Goal: Transaction & Acquisition: Book appointment/travel/reservation

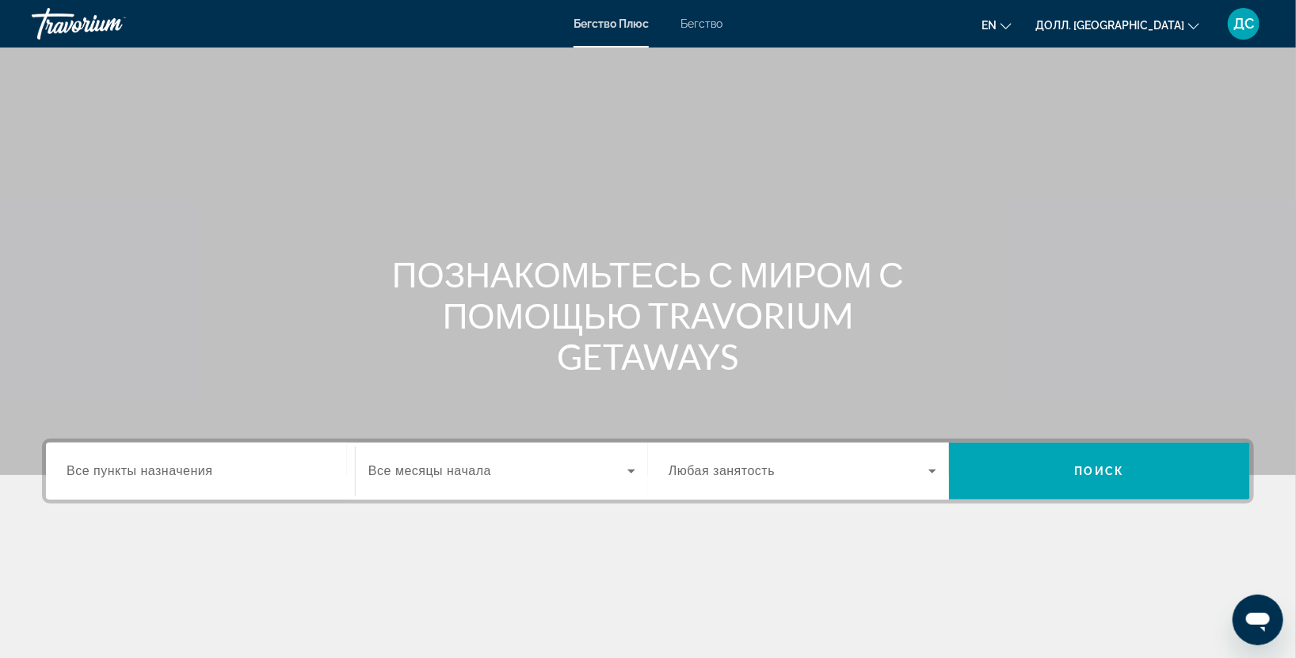
drag, startPoint x: 134, startPoint y: 499, endPoint x: 135, endPoint y: 485, distance: 14.3
click at [134, 499] on div "Пункт назначения Все пункты назначения" at bounding box center [200, 471] width 293 height 57
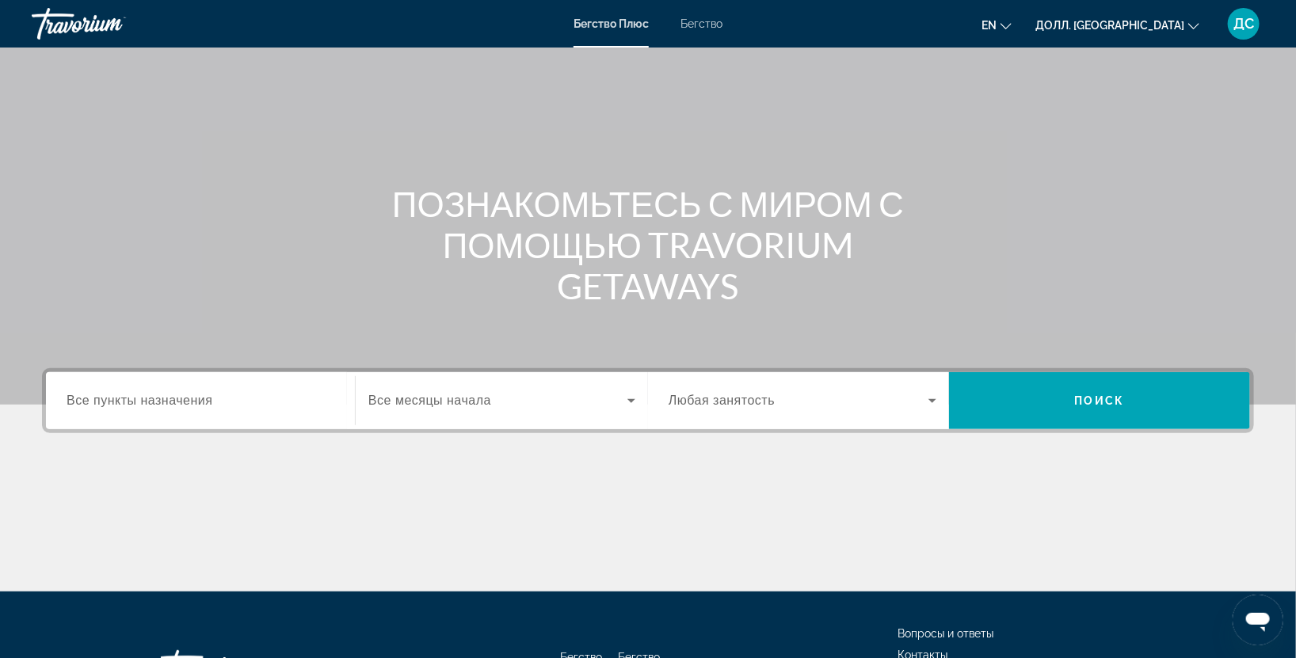
scroll to position [196, 0]
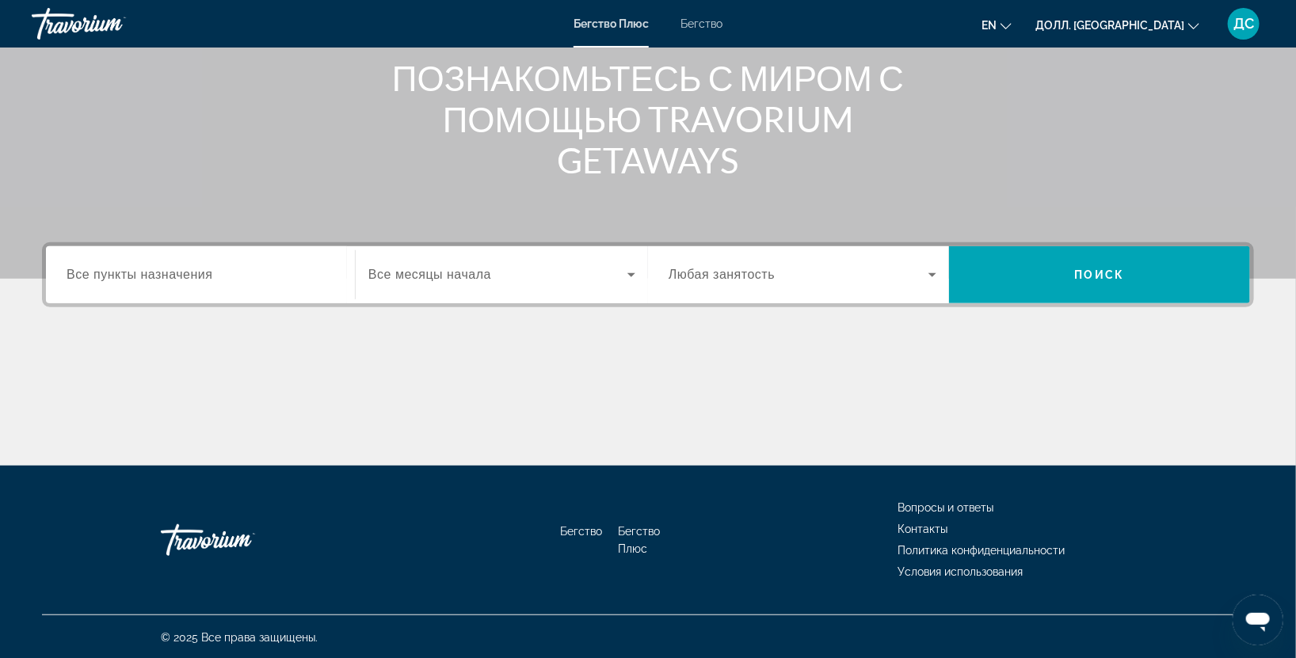
click at [277, 283] on input "Пункт назначения Все пункты назначения" at bounding box center [201, 275] width 268 height 19
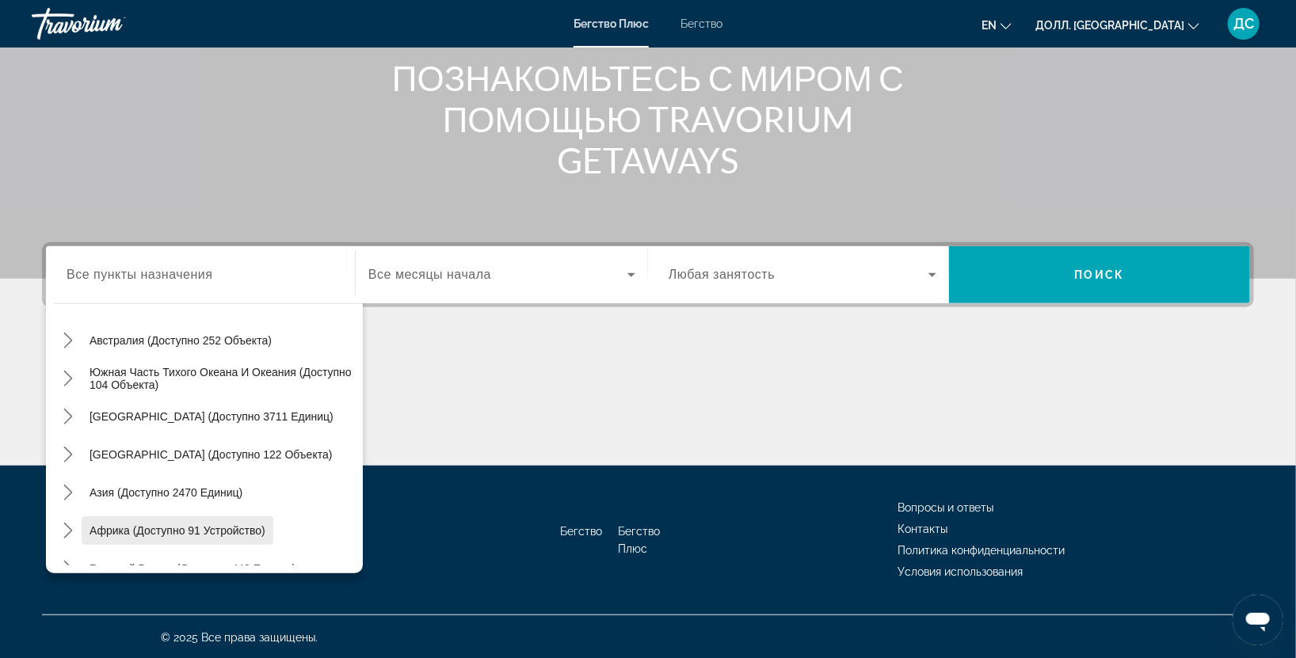
scroll to position [246, 0]
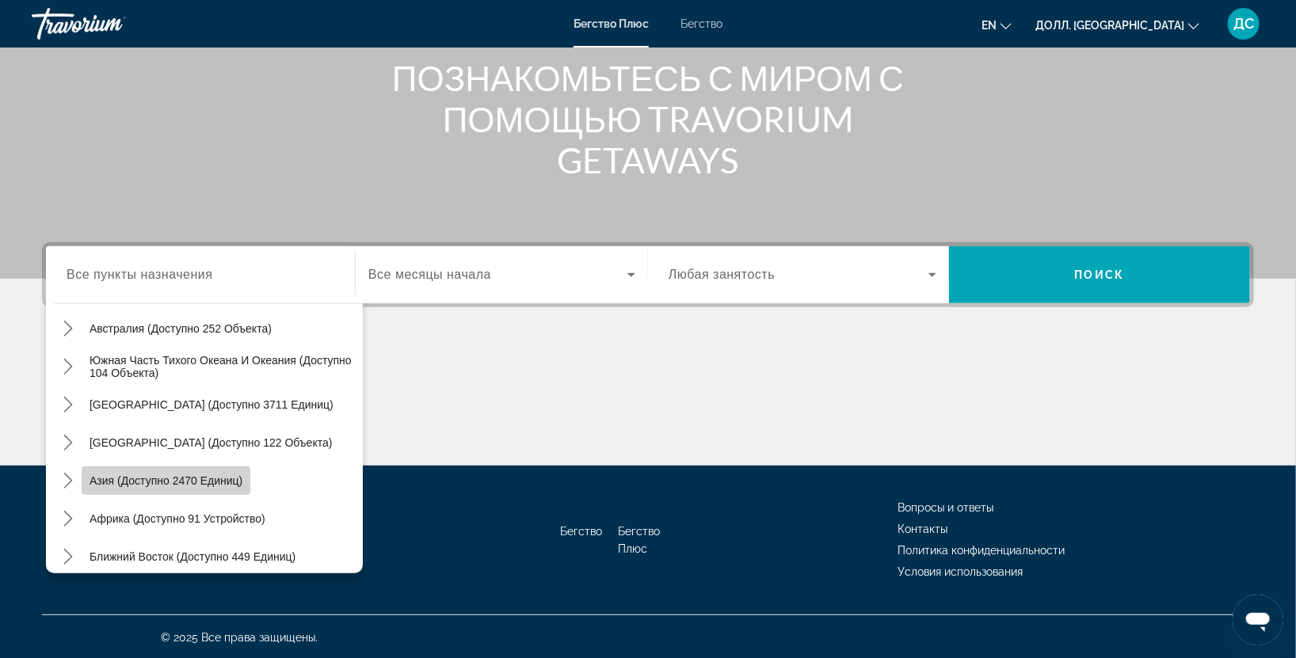
click at [127, 479] on ya-tr-span "Азия (доступно 2470 единиц)" at bounding box center [165, 480] width 153 height 13
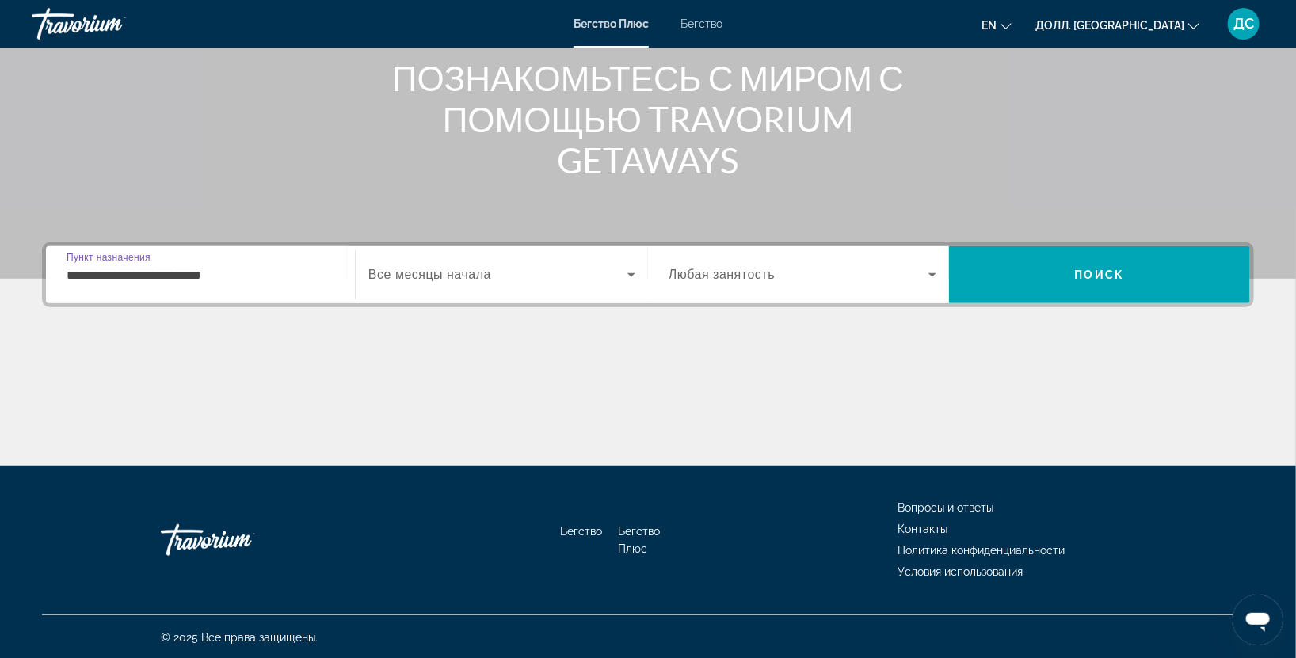
click at [266, 291] on div "**********" at bounding box center [201, 275] width 268 height 45
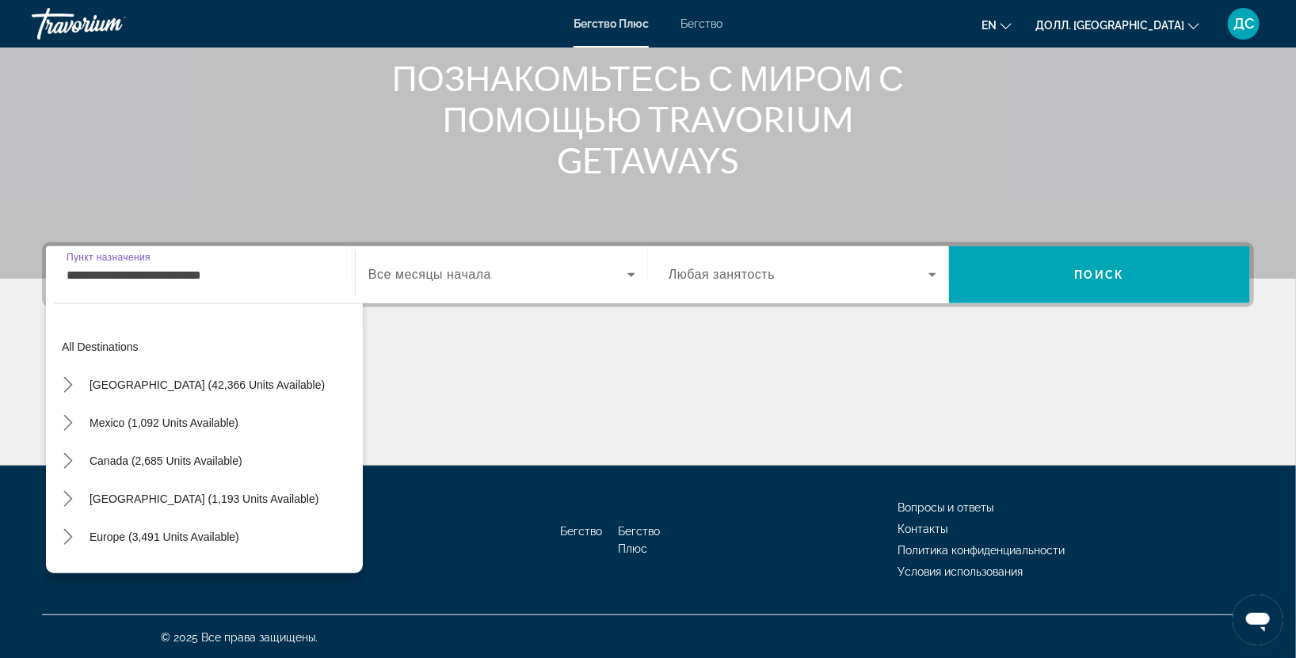
scroll to position [284, 0]
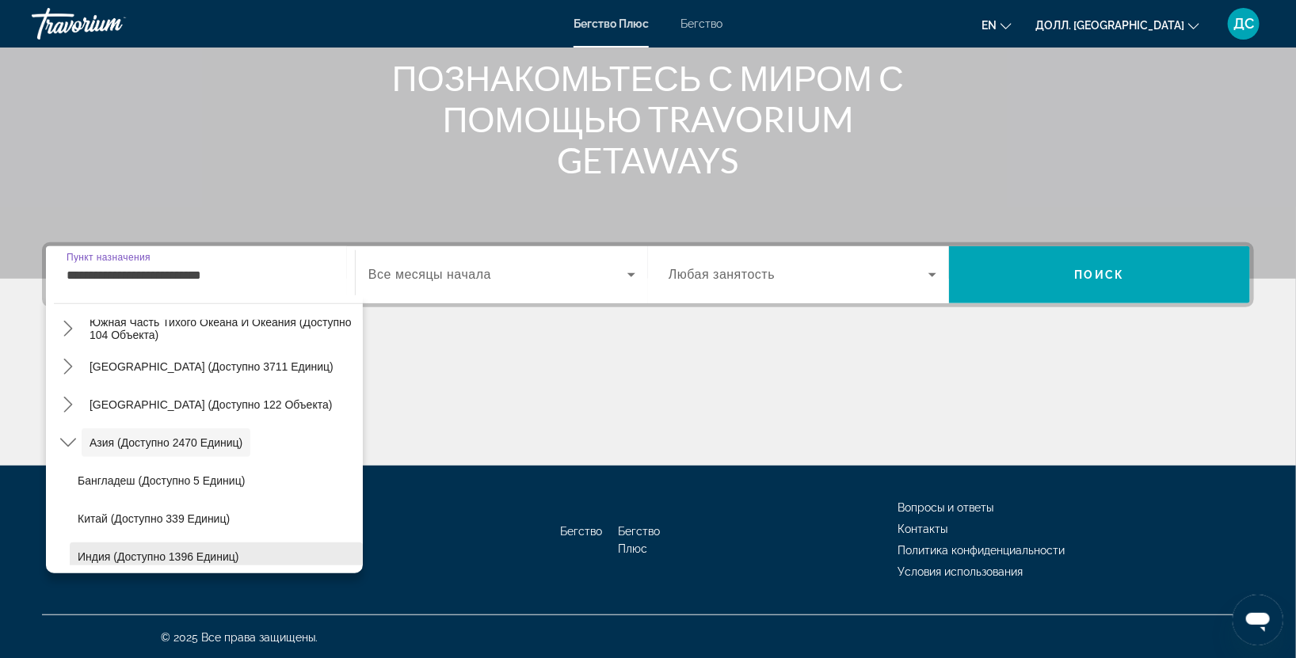
click at [348, 554] on span "Выберите пункт назначения: Индия (доступно 1396 единиц)" at bounding box center [216, 557] width 293 height 38
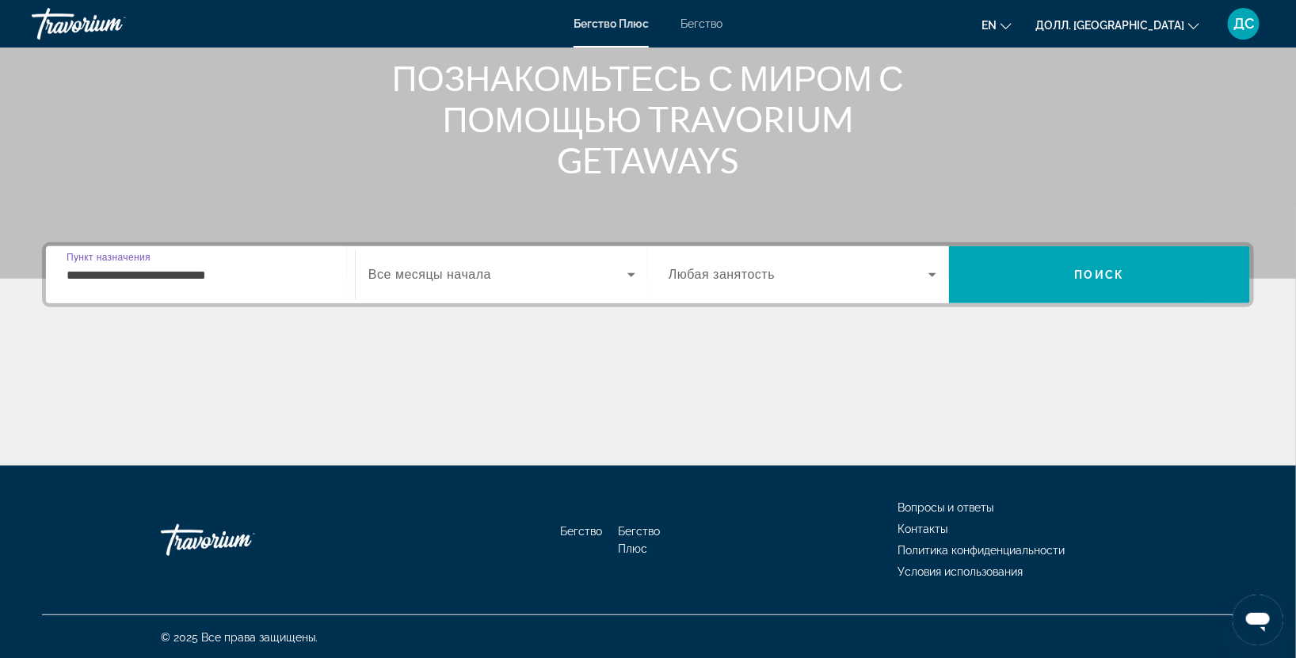
click at [348, 554] on div "Бегство Бегство Плюс Вопросы и ответы Контакты Политика конфиденциальности Усло…" at bounding box center [648, 540] width 1212 height 149
click at [233, 260] on div "**********" at bounding box center [201, 275] width 268 height 45
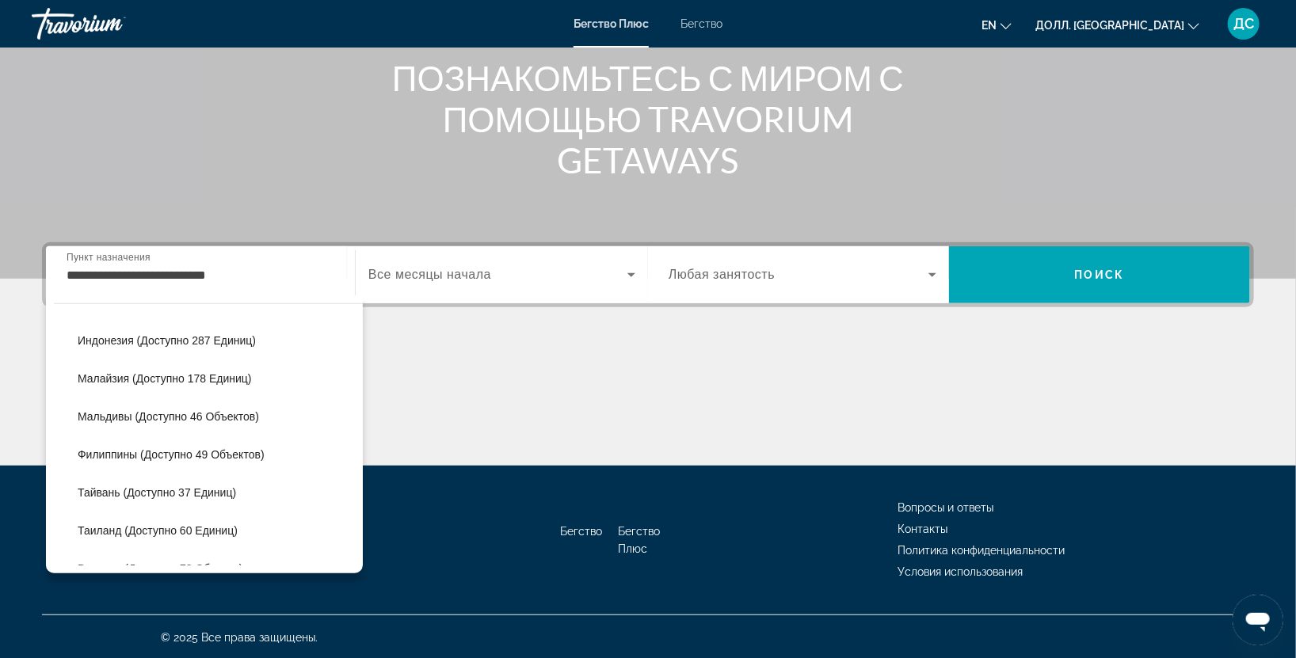
scroll to position [539, 0]
click at [170, 534] on span "Таиланд (доступно 60 единиц)" at bounding box center [158, 530] width 160 height 13
type input "**********"
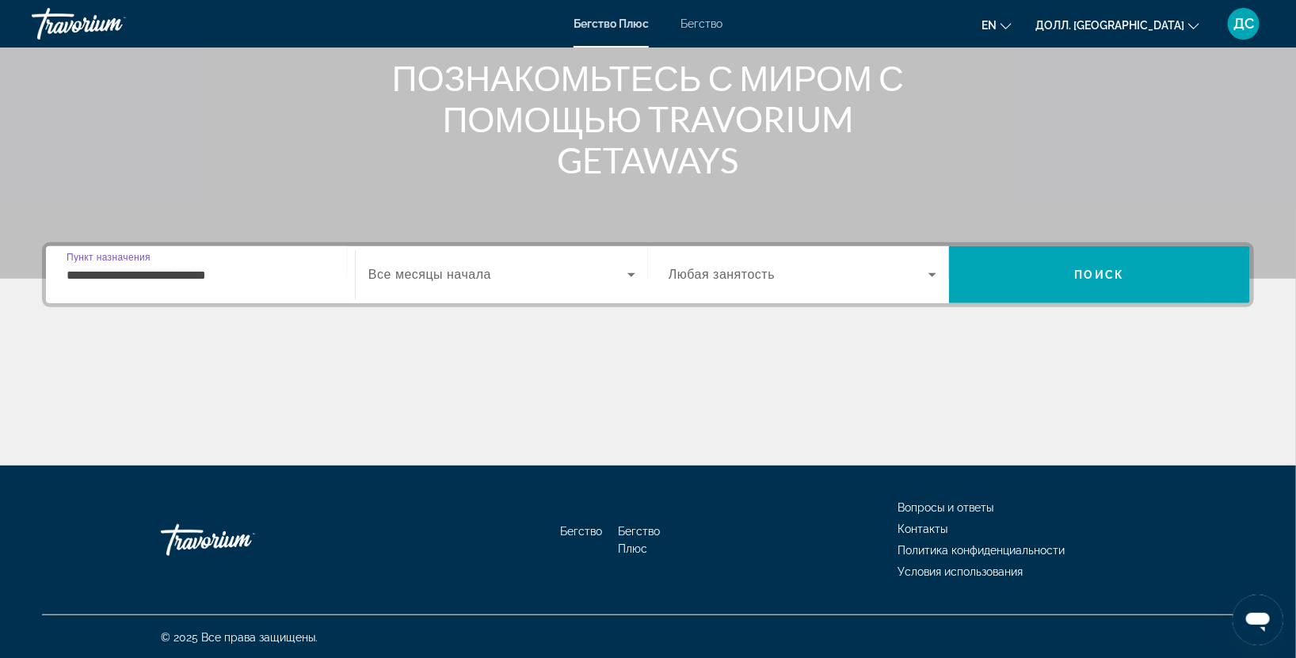
click at [461, 281] on span "Виджет поиска" at bounding box center [497, 274] width 259 height 19
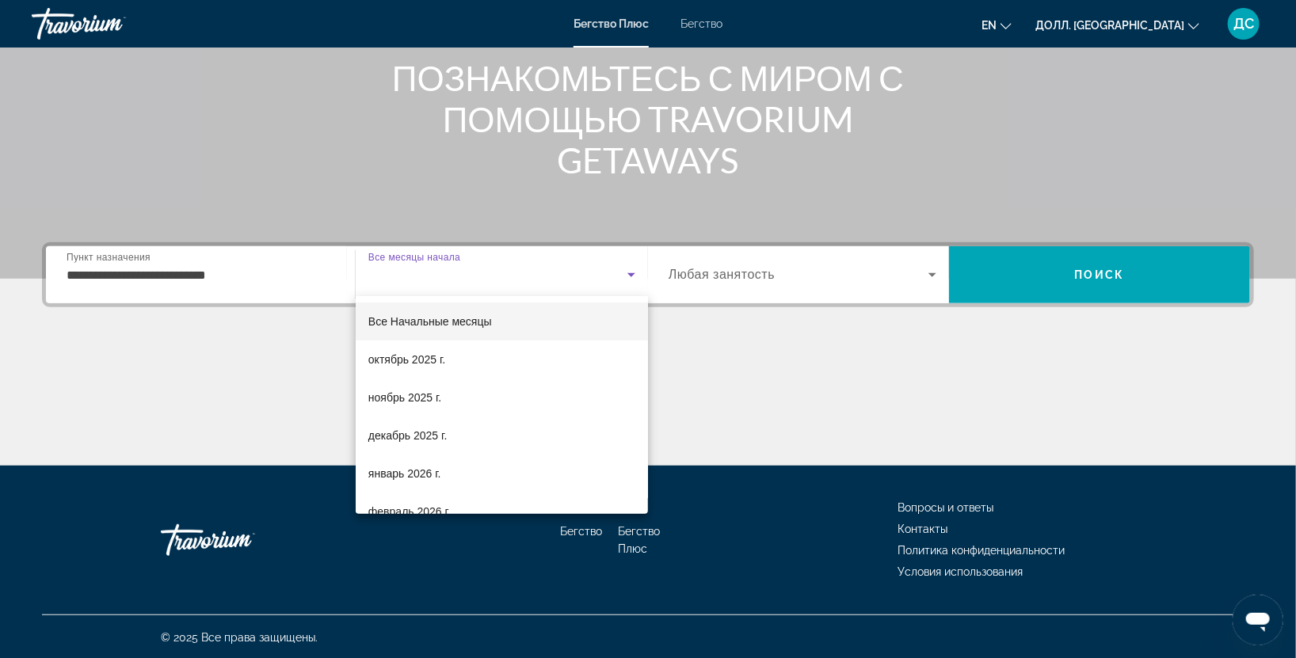
click at [1121, 283] on div at bounding box center [648, 329] width 1296 height 658
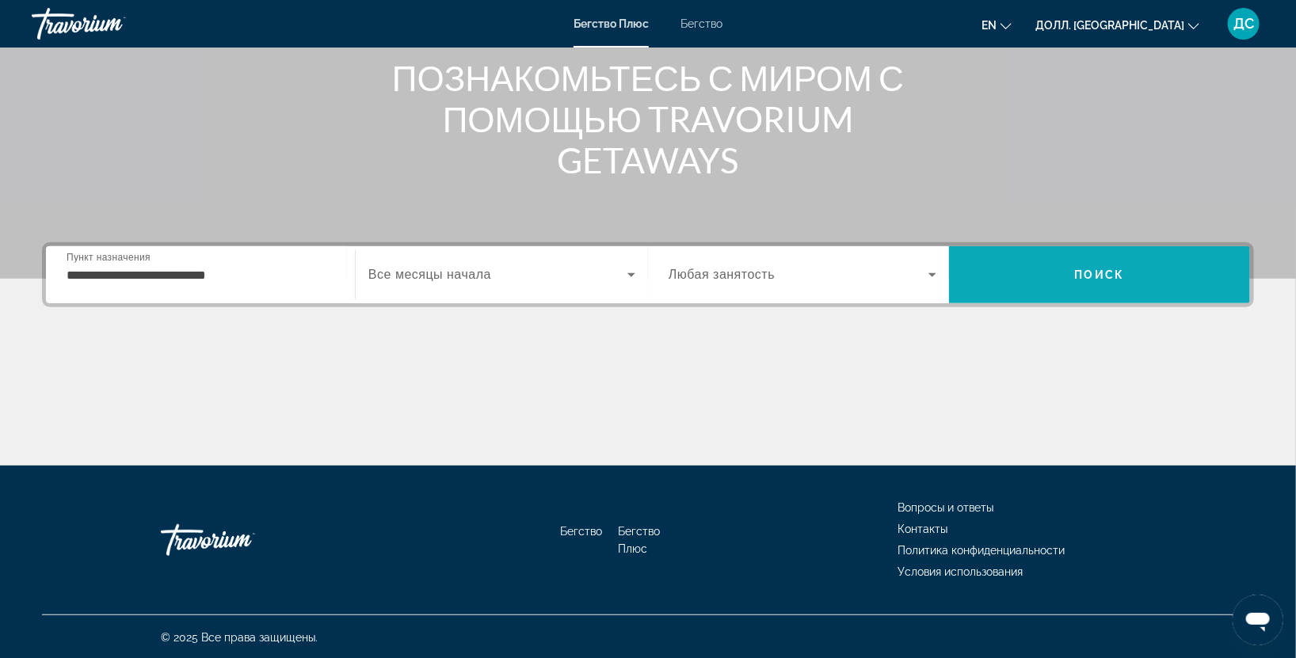
click at [1092, 285] on span "Поиск" at bounding box center [1099, 275] width 301 height 38
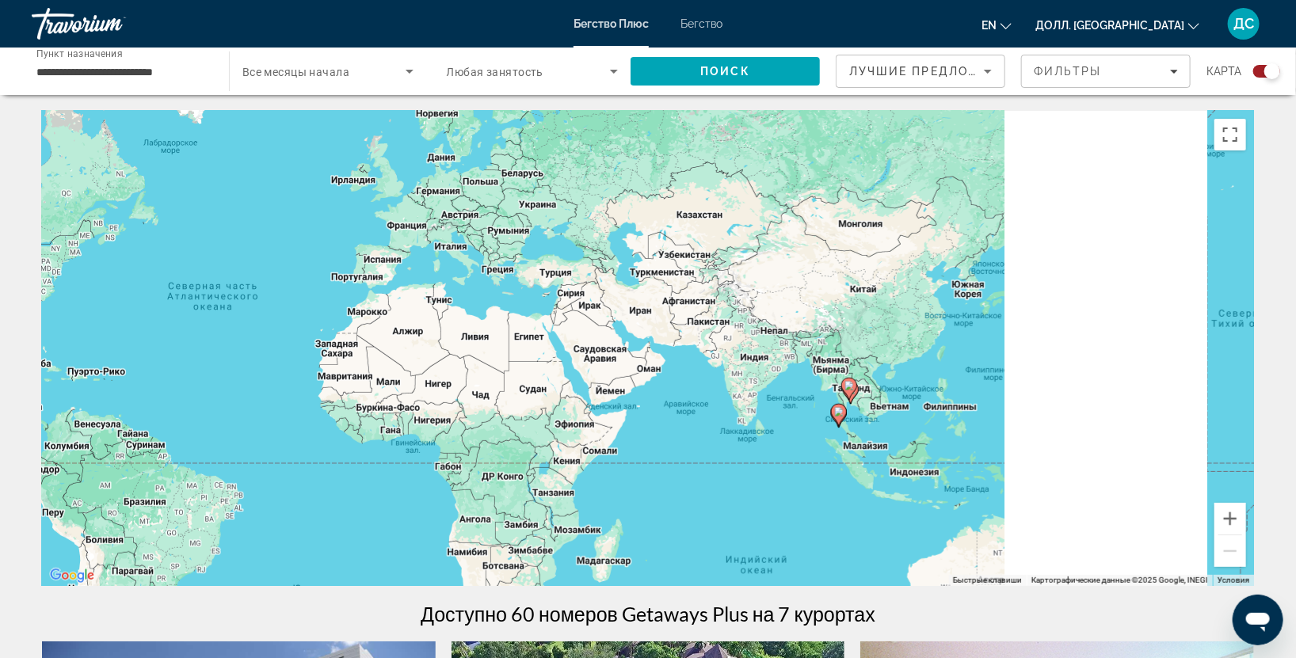
drag, startPoint x: 1142, startPoint y: 514, endPoint x: 751, endPoint y: 486, distance: 392.2
click at [751, 486] on div "Чтобы активировать перетаскивание с помощью клавиатуры, нажмите Alt + Enter. По…" at bounding box center [648, 348] width 1212 height 475
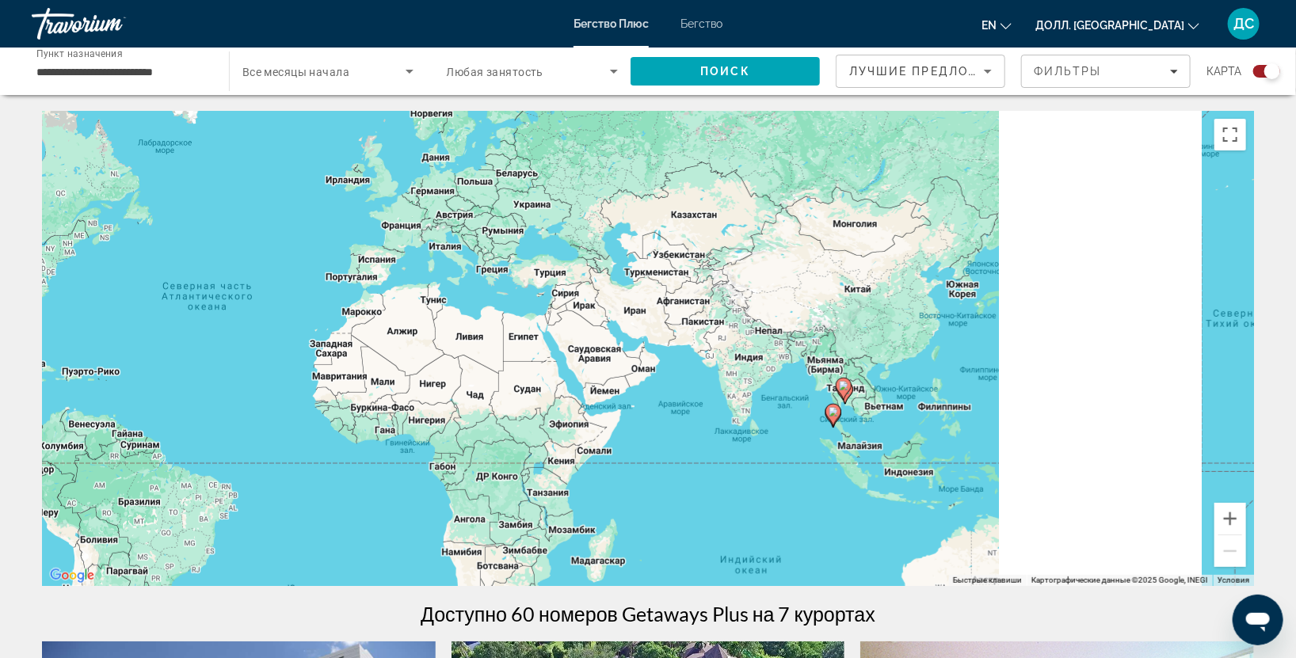
click at [851, 413] on div "Чтобы активировать перетаскивание с помощью клавиатуры, нажмите Alt + Enter. По…" at bounding box center [648, 348] width 1212 height 475
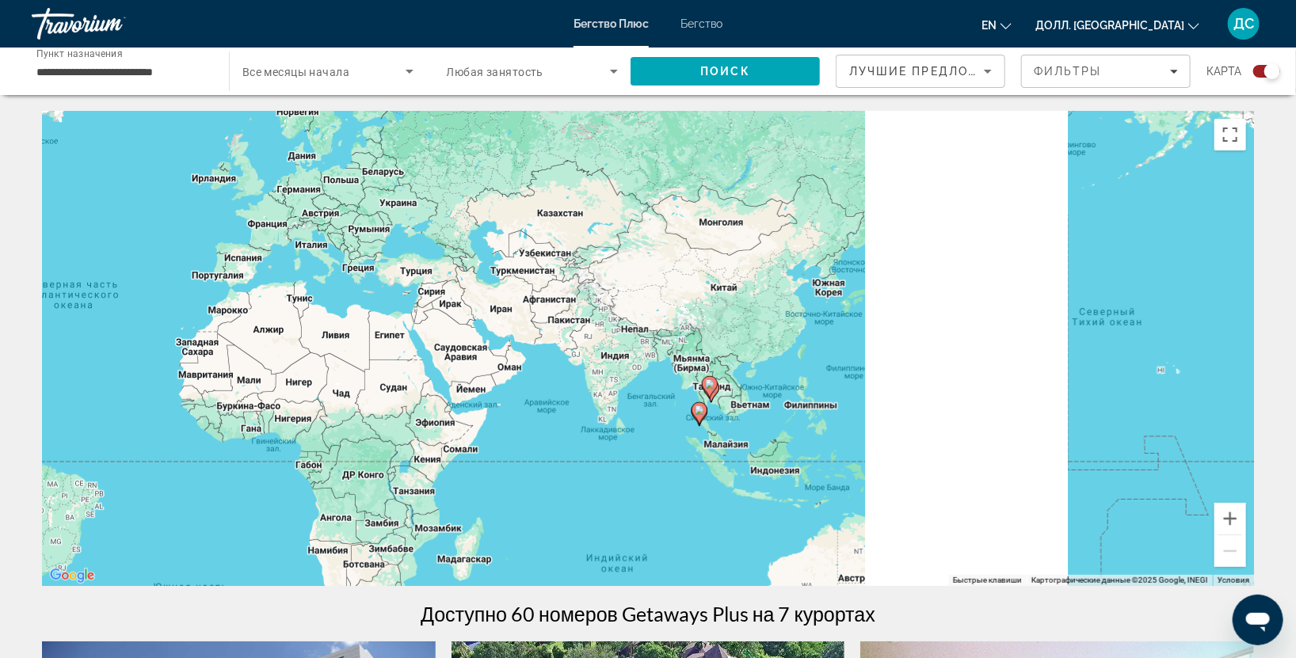
drag, startPoint x: 874, startPoint y: 457, endPoint x: 736, endPoint y: 455, distance: 137.8
click at [737, 456] on div "Чтобы активировать перетаскивание с помощью клавиатуры, нажмите Alt + Enter. По…" at bounding box center [648, 348] width 1212 height 475
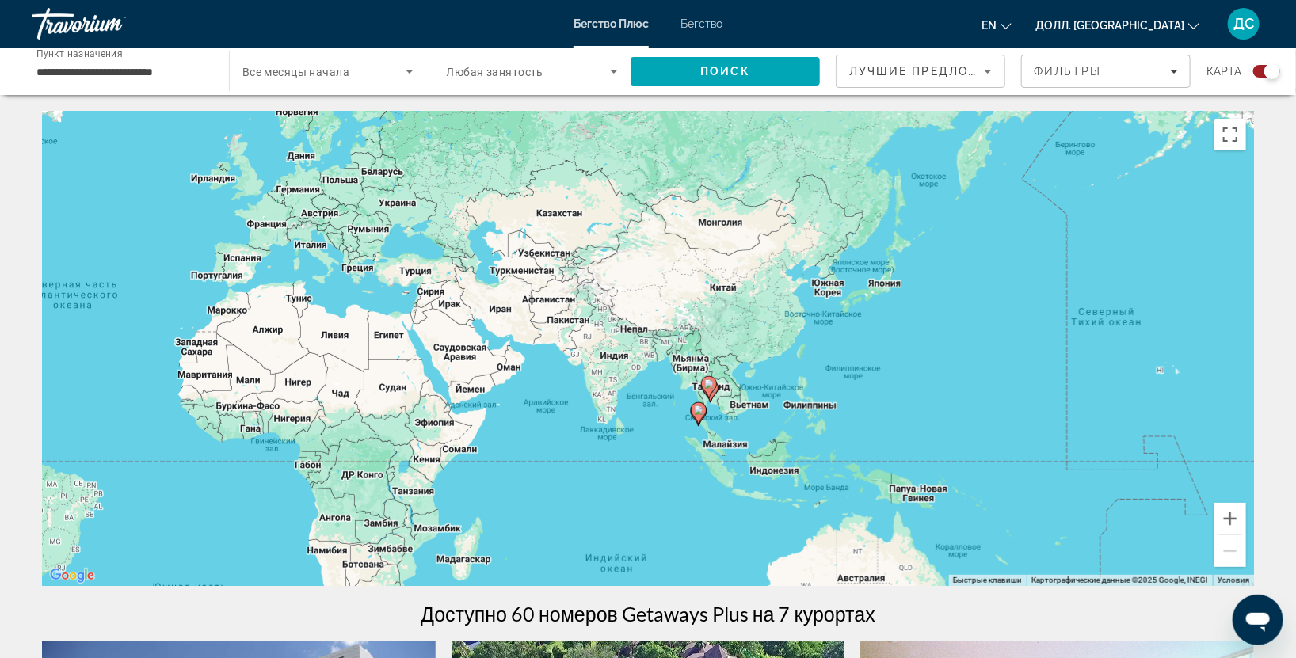
click at [706, 397] on gmp-advanced-marker "Основное содержание" at bounding box center [709, 387] width 16 height 24
type input "**********"
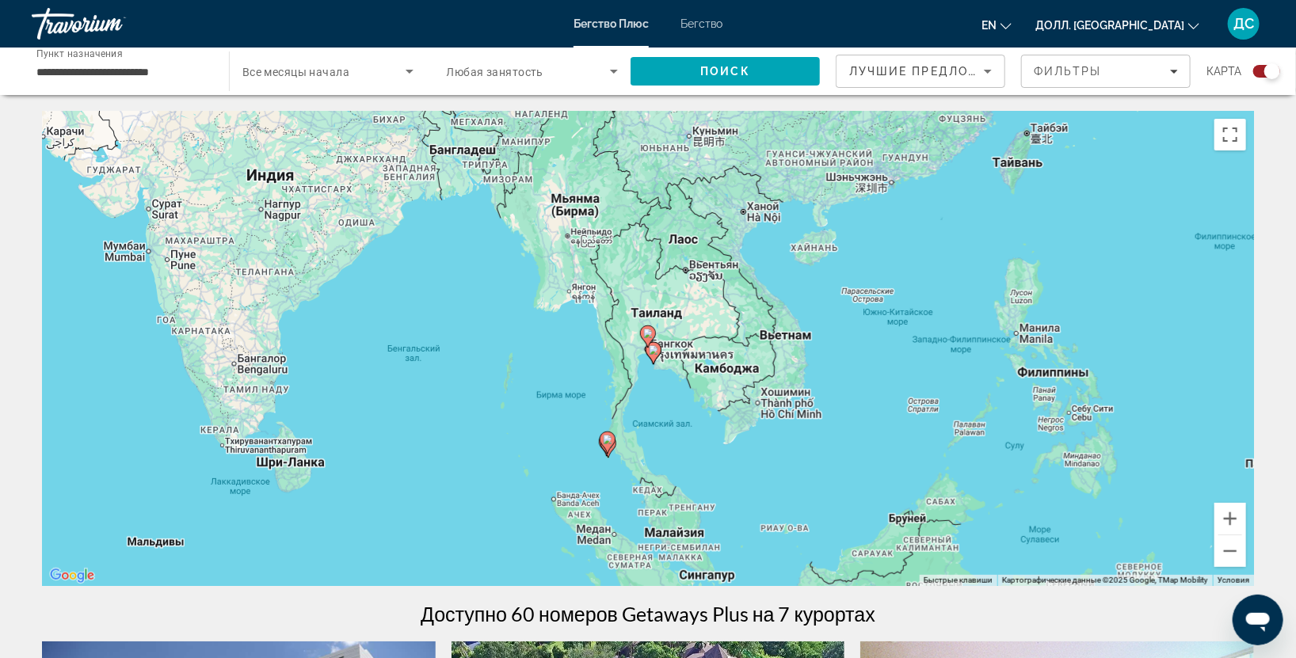
scroll to position [469, 0]
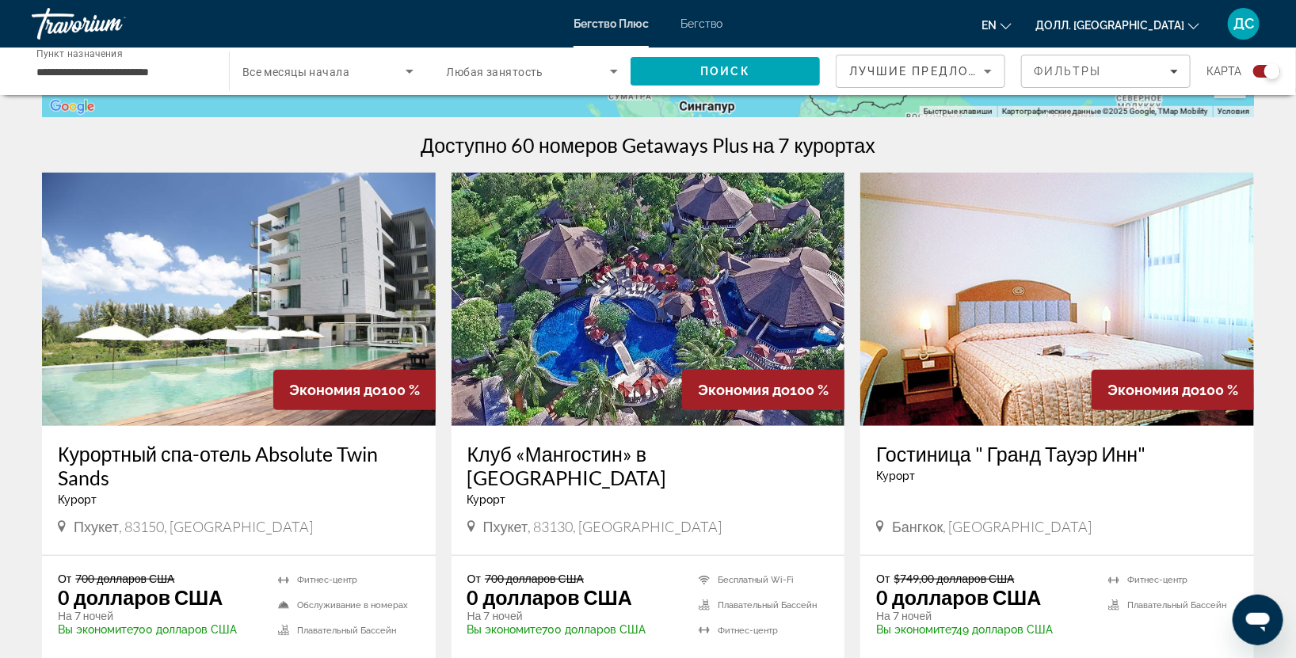
click at [258, 352] on img "Основное содержание" at bounding box center [239, 299] width 394 height 253
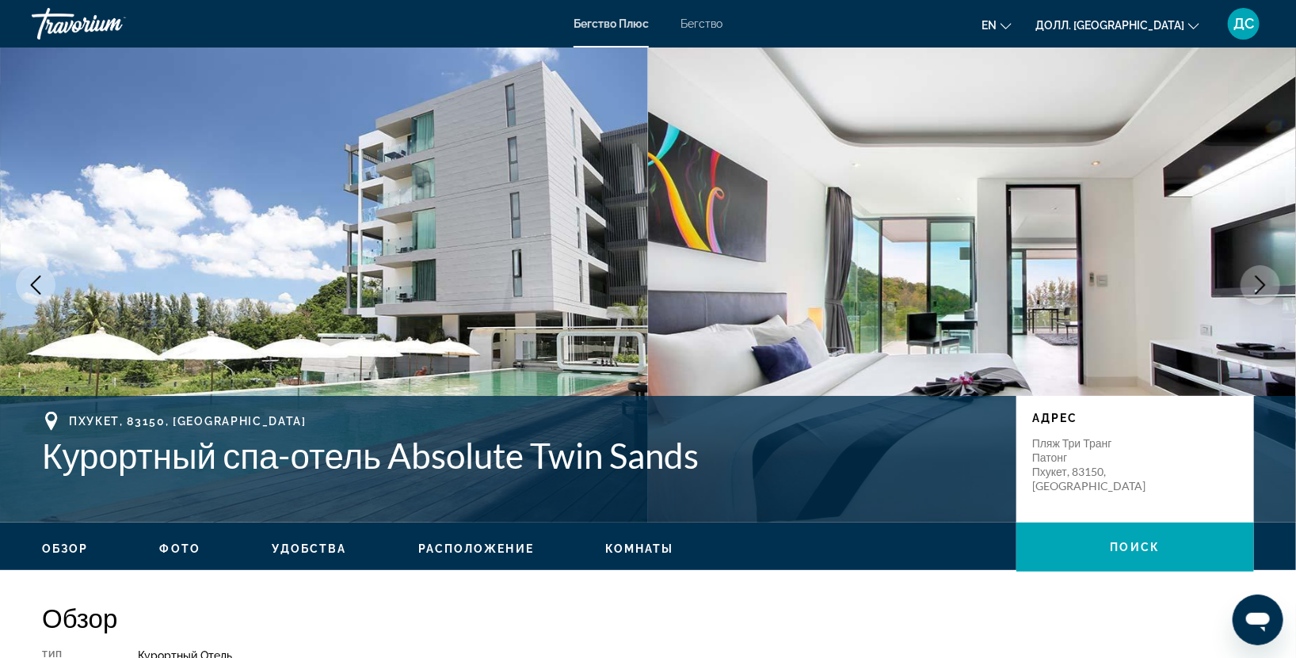
scroll to position [469, 0]
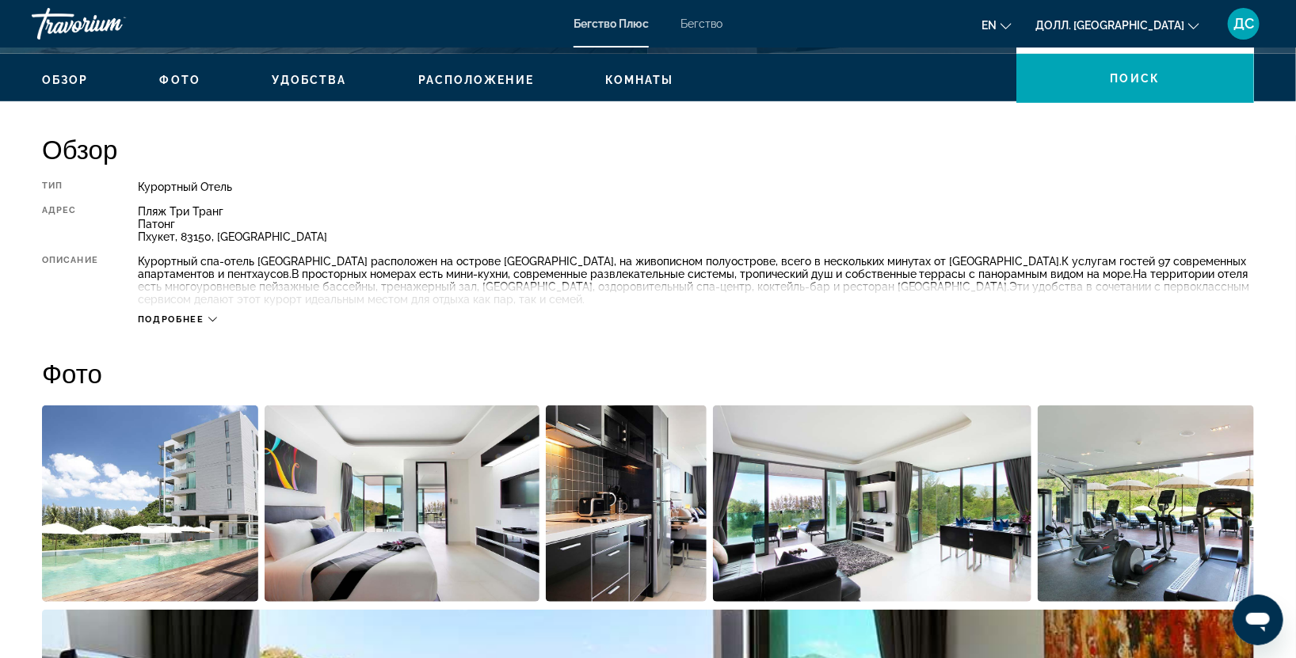
click at [212, 310] on div "Подробнее" at bounding box center [696, 304] width 1116 height 44
click at [211, 314] on button "Подробнее" at bounding box center [177, 320] width 79 height 12
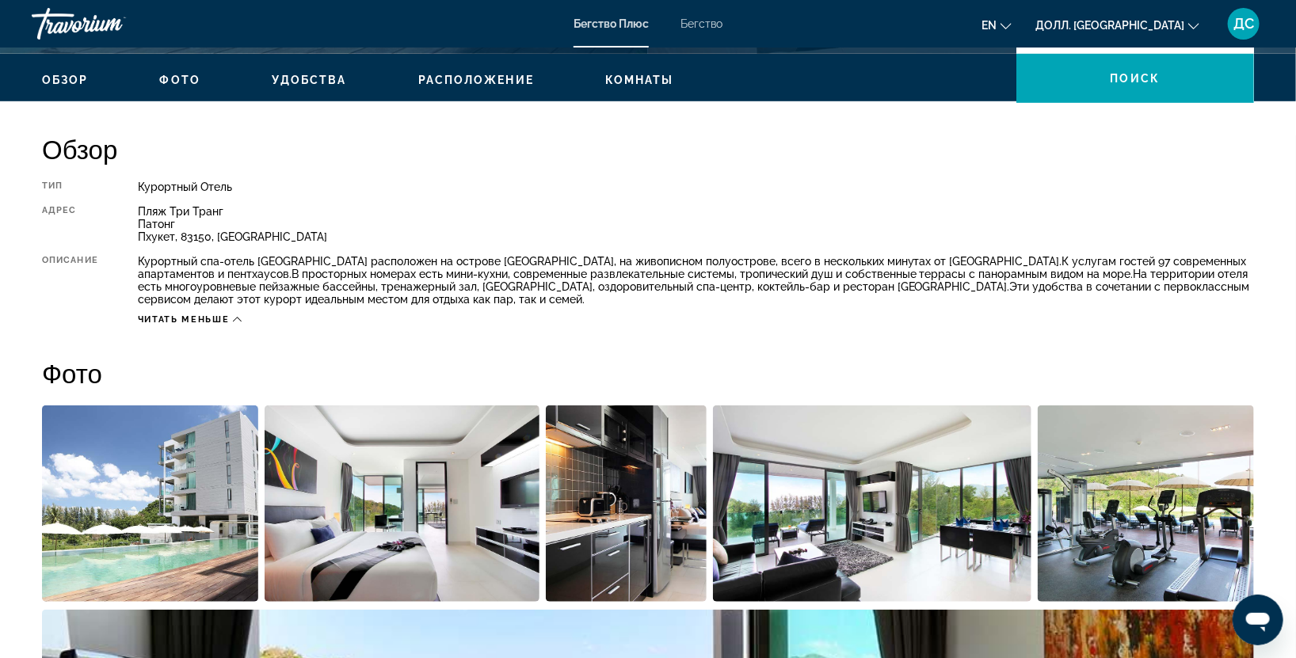
scroll to position [0, 0]
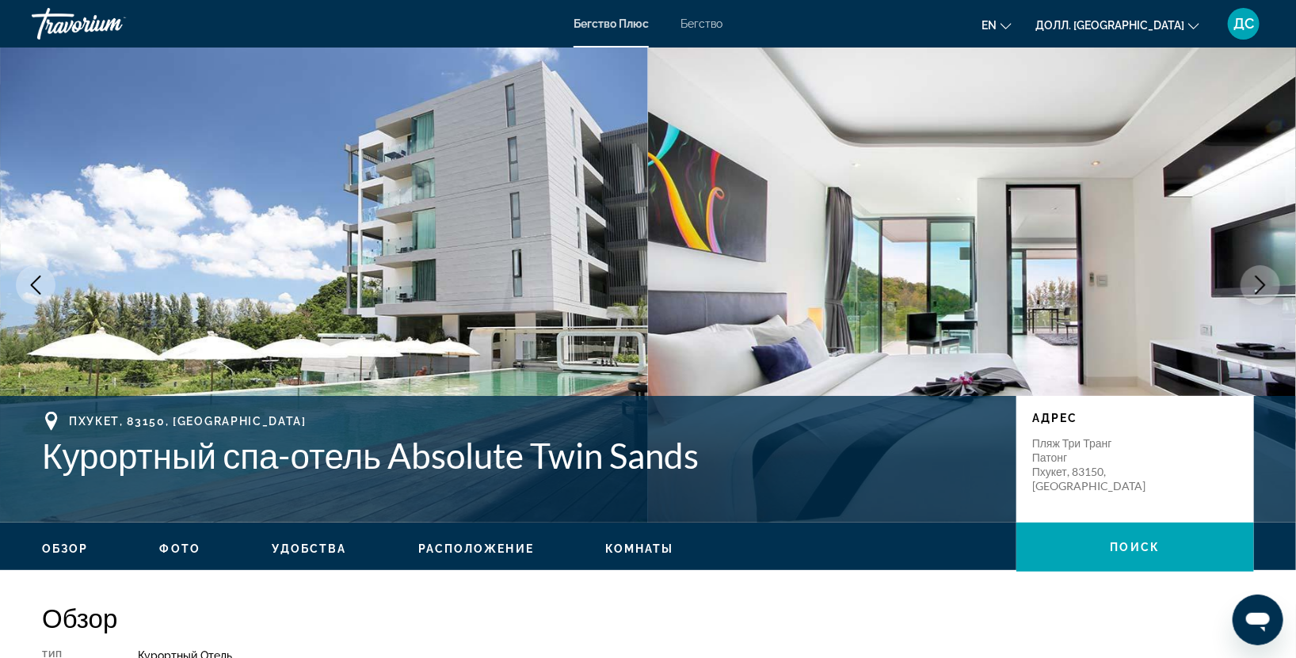
click at [307, 341] on img "Основное содержание" at bounding box center [324, 285] width 648 height 475
click at [1266, 287] on icon "Следующее изображение" at bounding box center [1260, 285] width 19 height 19
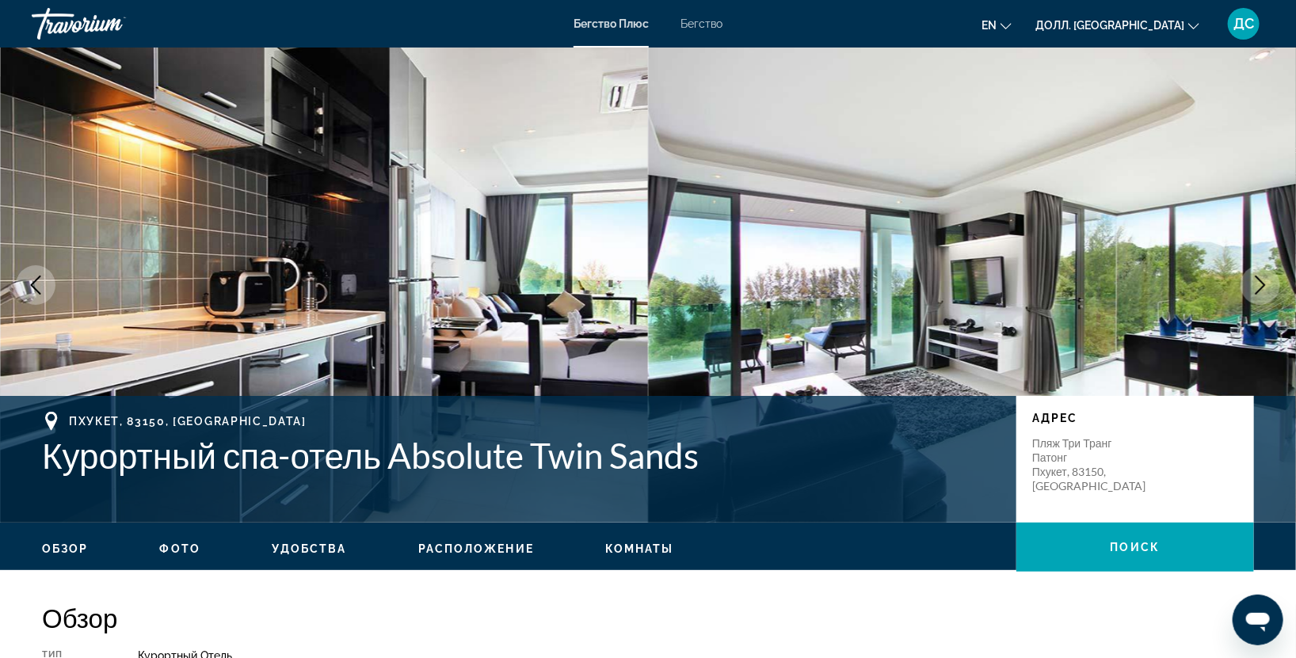
click at [1266, 286] on icon "Следующее изображение" at bounding box center [1260, 285] width 19 height 19
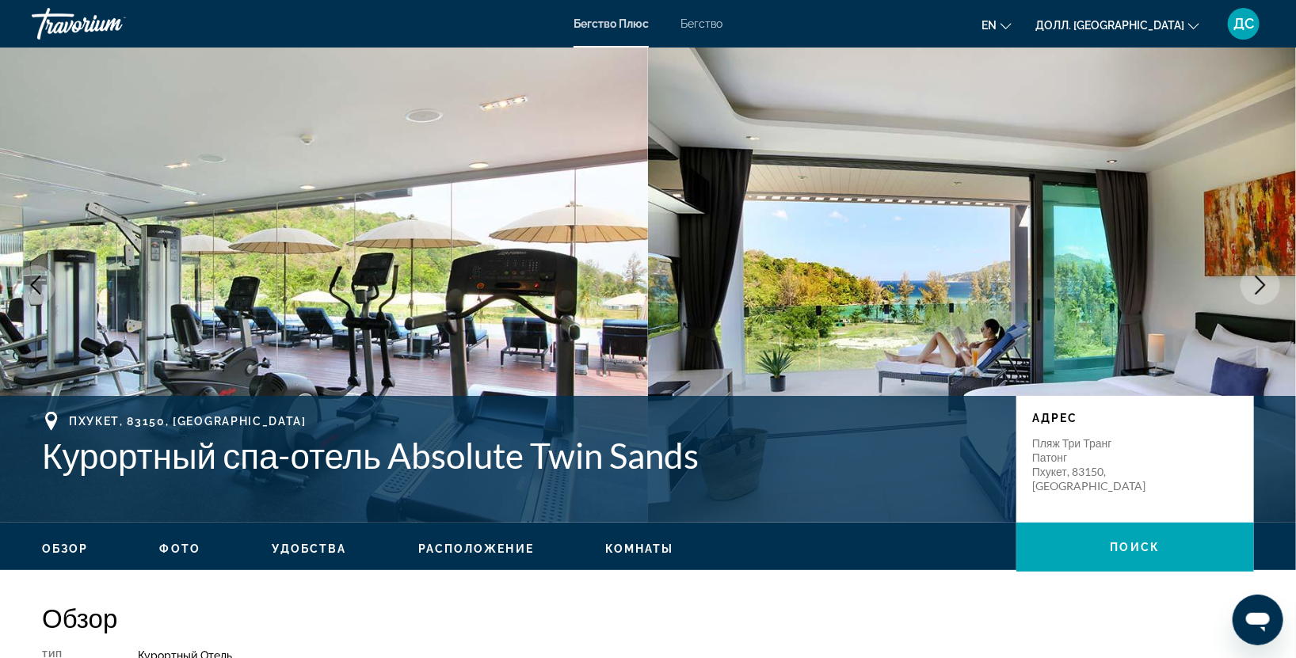
click at [1266, 286] on icon "Следующее изображение" at bounding box center [1260, 285] width 19 height 19
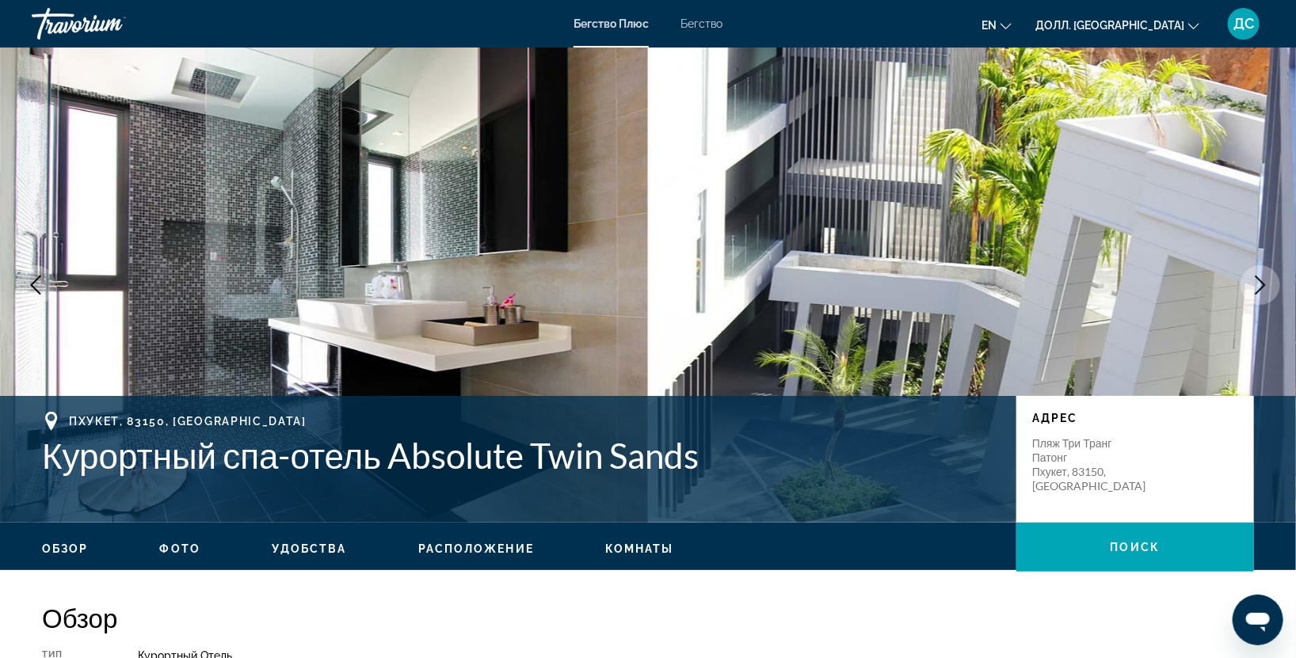
click at [1266, 286] on icon "Следующее изображение" at bounding box center [1260, 285] width 19 height 19
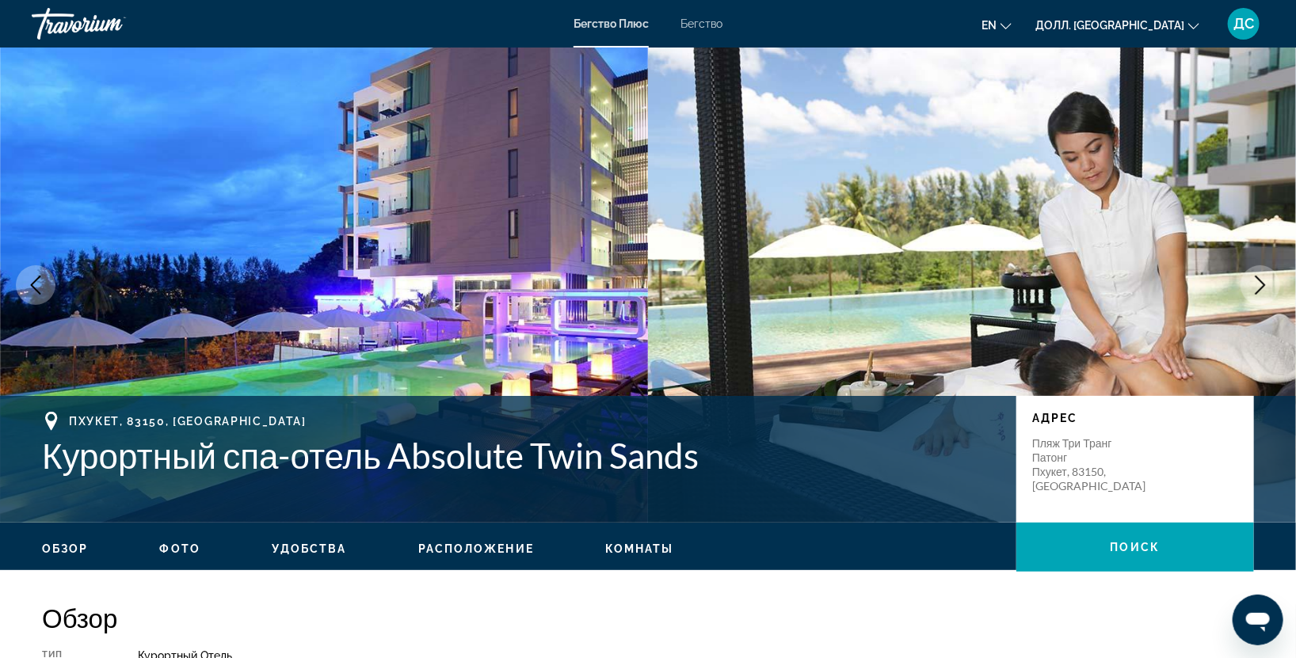
click at [1266, 286] on icon "Следующее изображение" at bounding box center [1260, 285] width 19 height 19
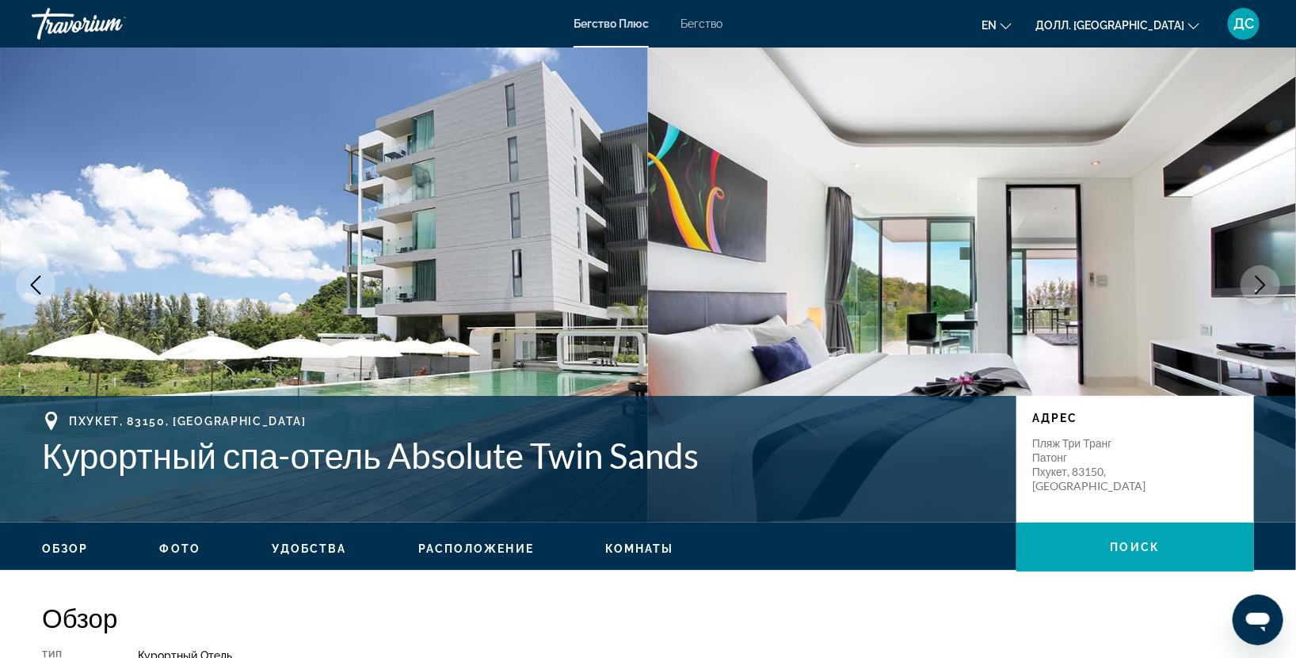
click at [1266, 286] on icon "Следующее изображение" at bounding box center [1260, 285] width 19 height 19
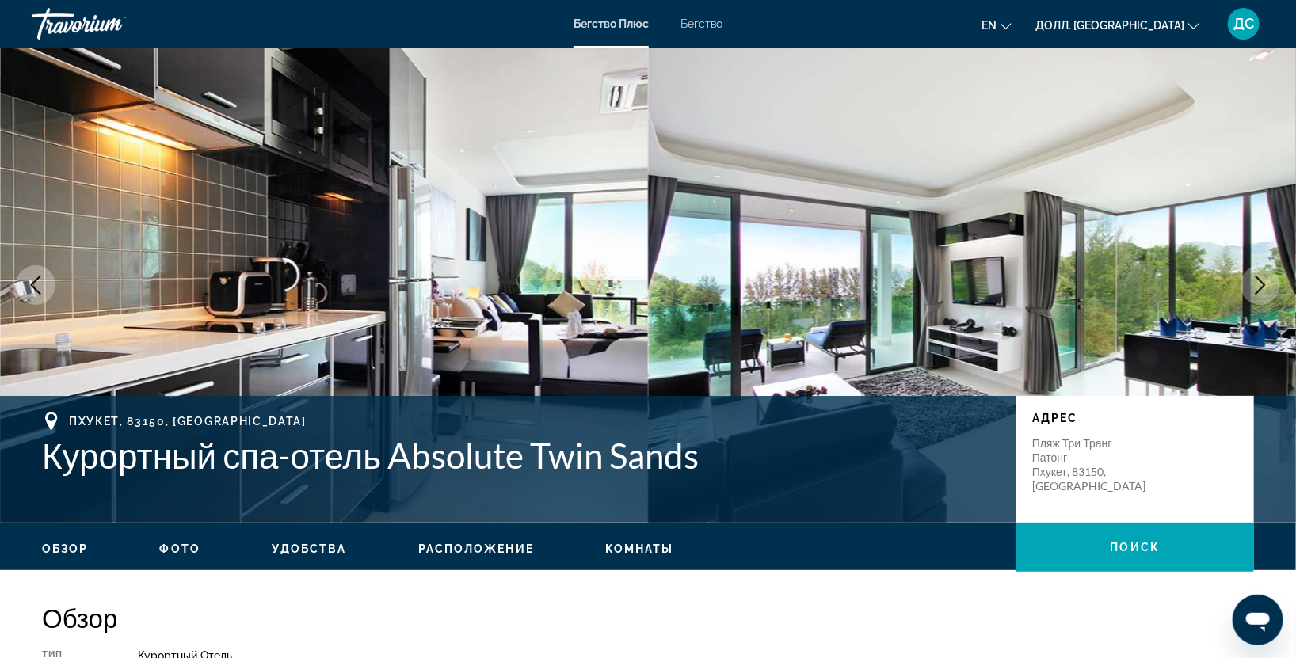
click at [1266, 286] on icon "Следующее изображение" at bounding box center [1260, 285] width 19 height 19
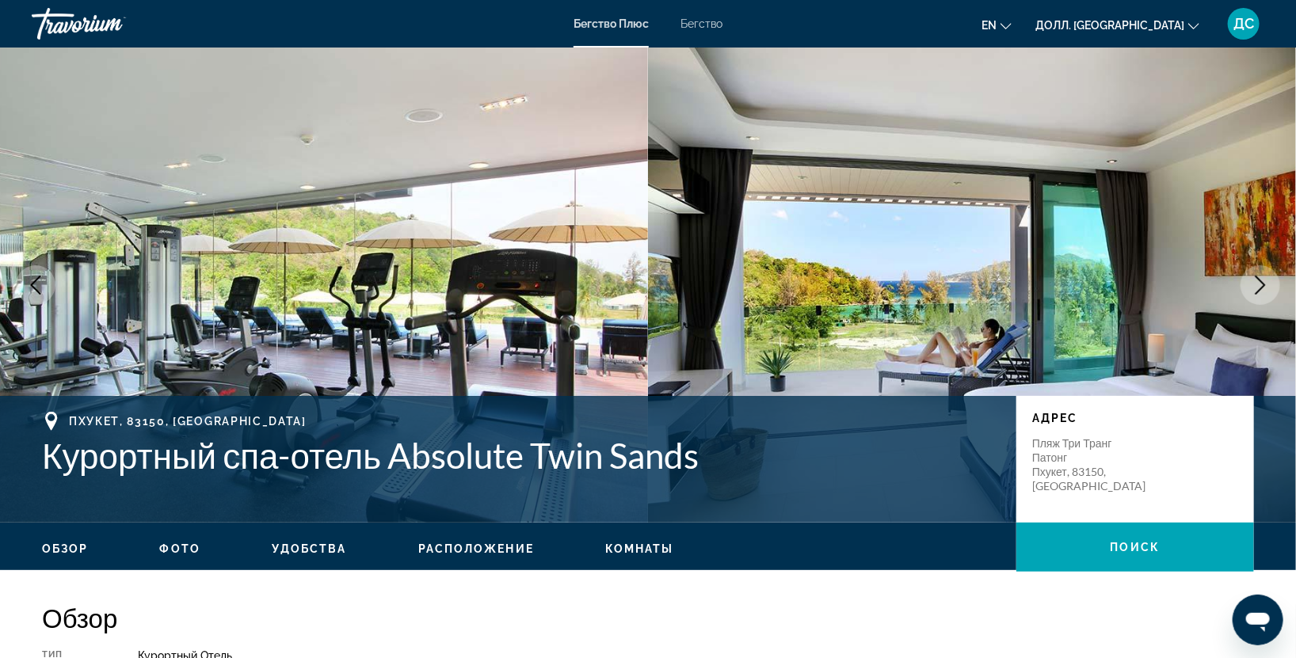
click at [1266, 286] on icon "Следующее изображение" at bounding box center [1260, 285] width 19 height 19
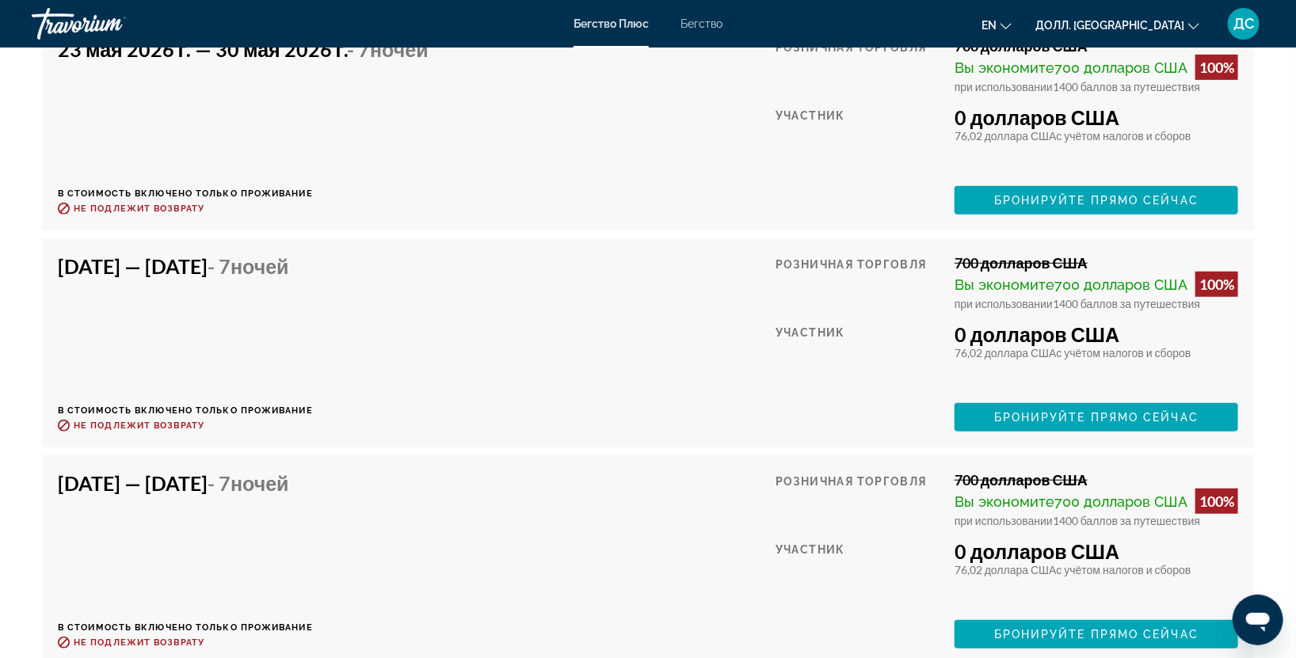
scroll to position [913, 0]
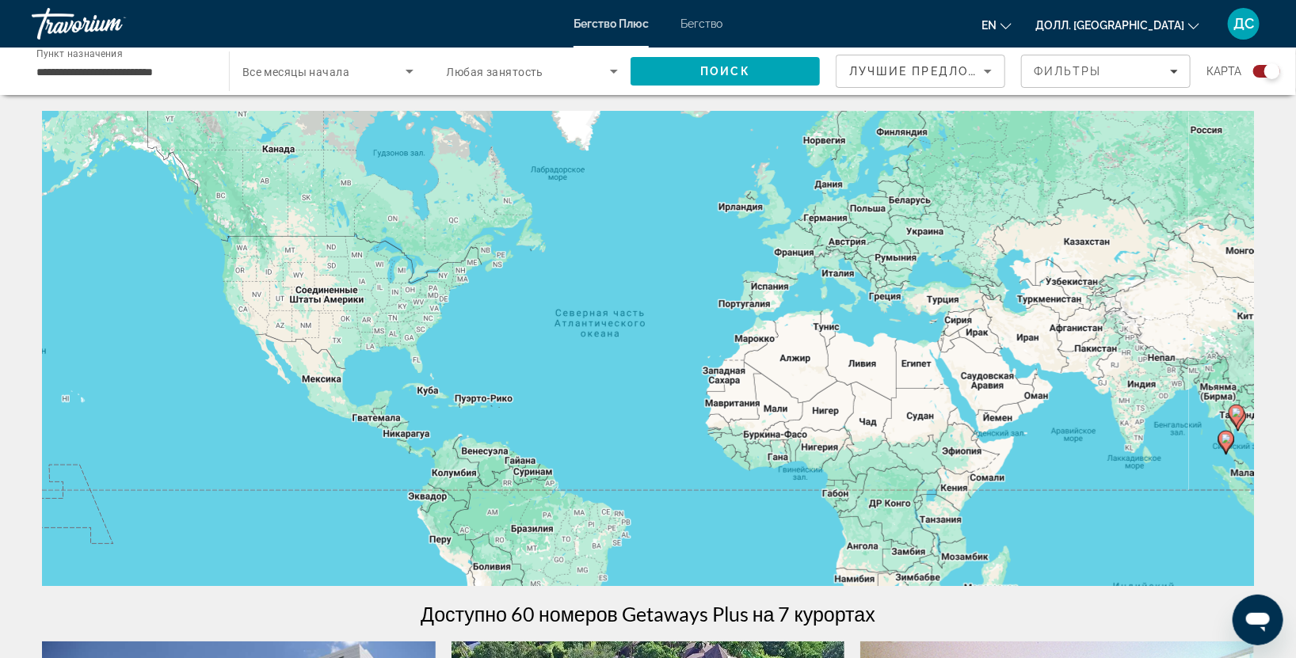
drag, startPoint x: 714, startPoint y: 23, endPoint x: 703, endPoint y: 29, distance: 12.1
click at [713, 24] on ya-tr-span "Бегство" at bounding box center [701, 23] width 42 height 13
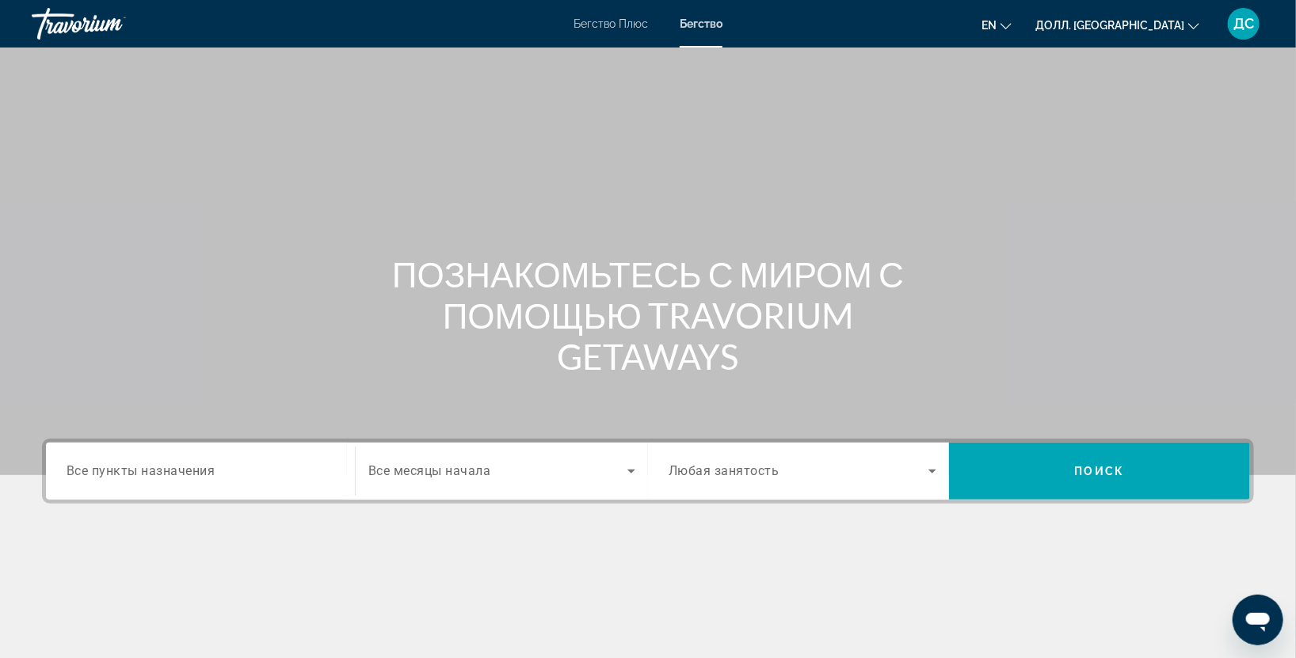
click at [190, 466] on ya-tr-span "Все пункты назначения" at bounding box center [141, 470] width 149 height 15
click at [190, 466] on input "Пункт назначения Все пункты назначения" at bounding box center [201, 472] width 268 height 19
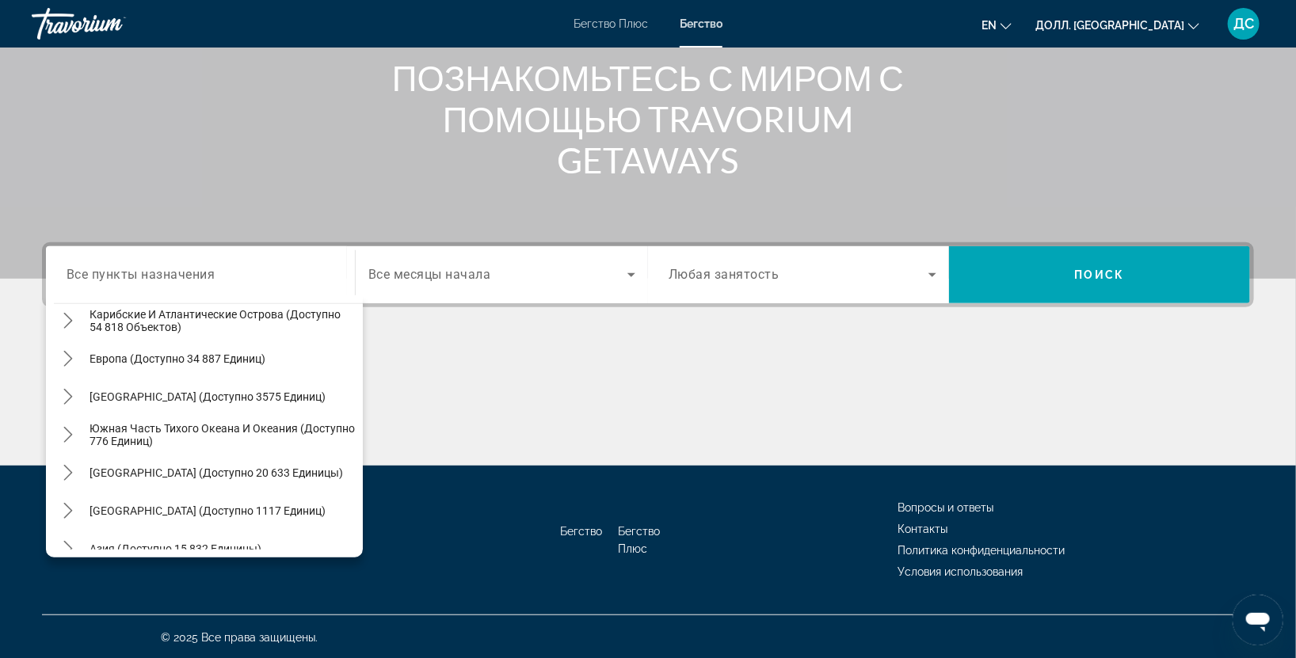
scroll to position [256, 0]
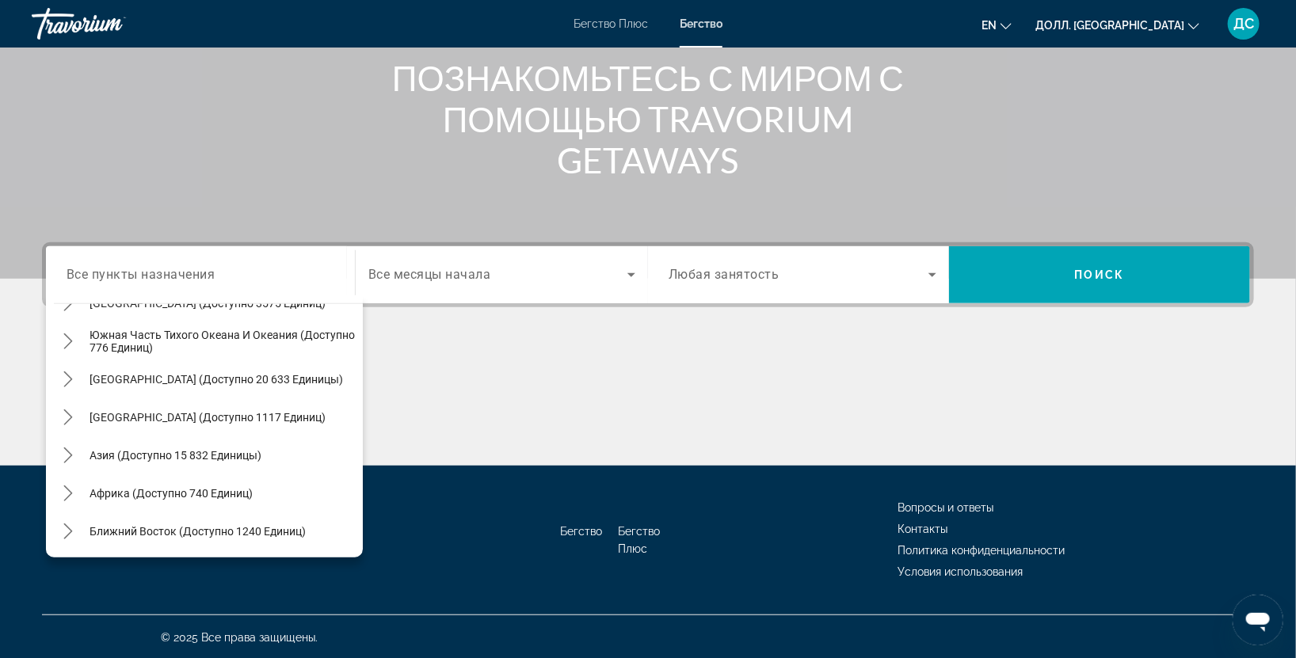
click at [113, 455] on ya-tr-span "Азия (доступно 15 832 единицы)" at bounding box center [175, 455] width 172 height 13
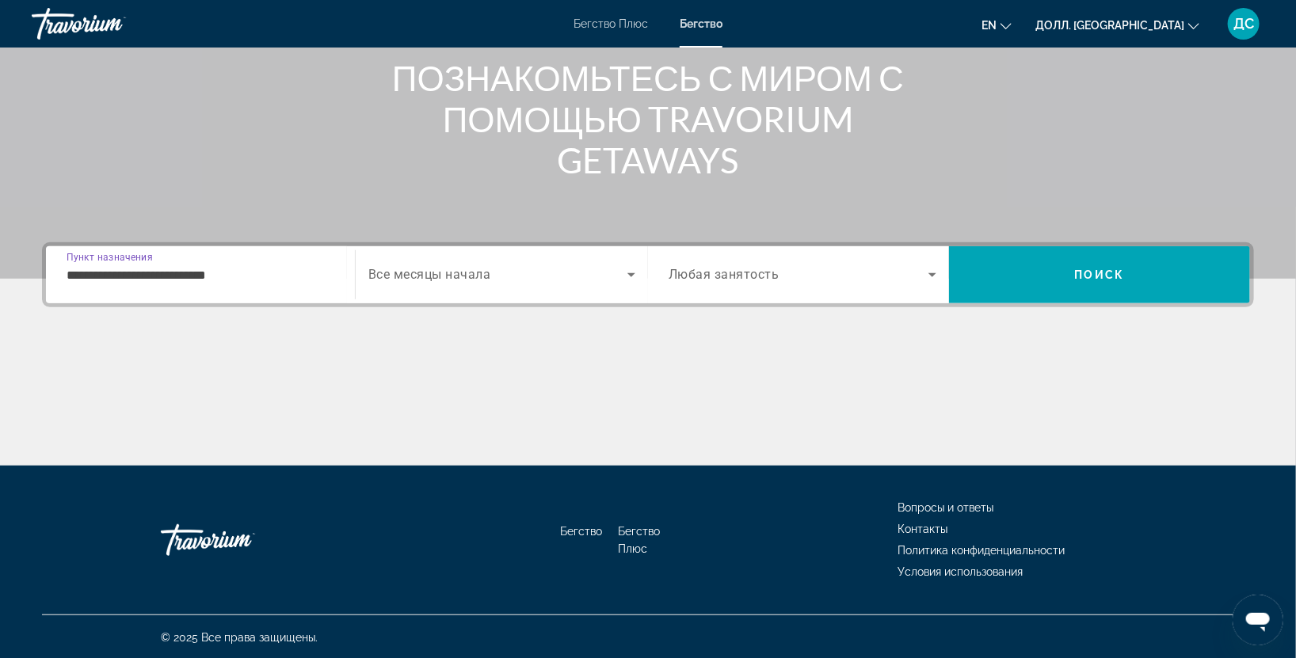
click at [301, 279] on input "**********" at bounding box center [201, 275] width 268 height 19
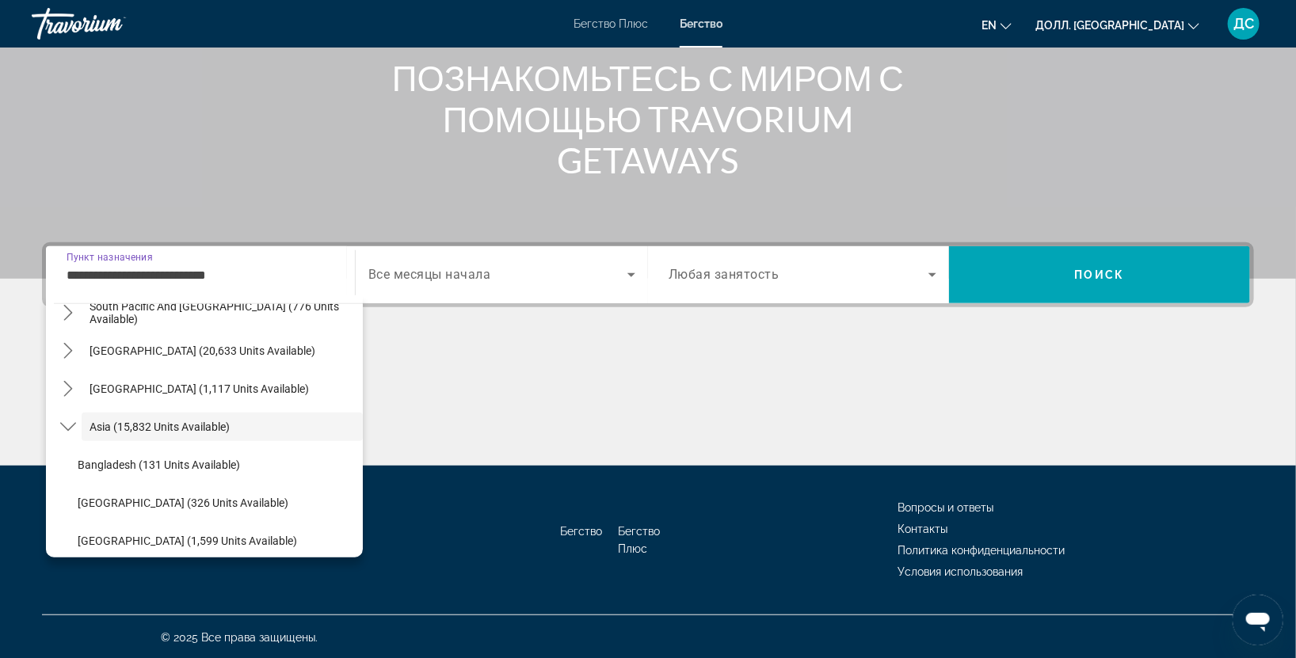
scroll to position [754, 0]
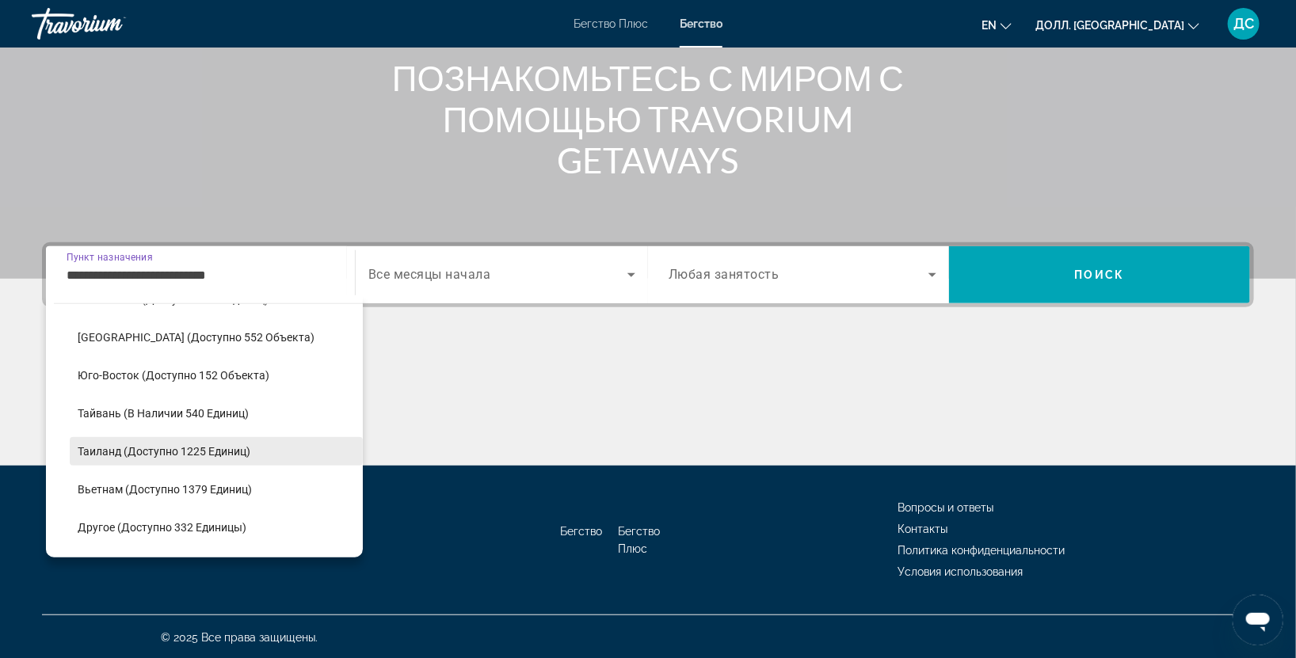
click at [139, 450] on ya-tr-span "Таиланд (доступно 1225 единиц)" at bounding box center [164, 451] width 173 height 13
type input "**********"
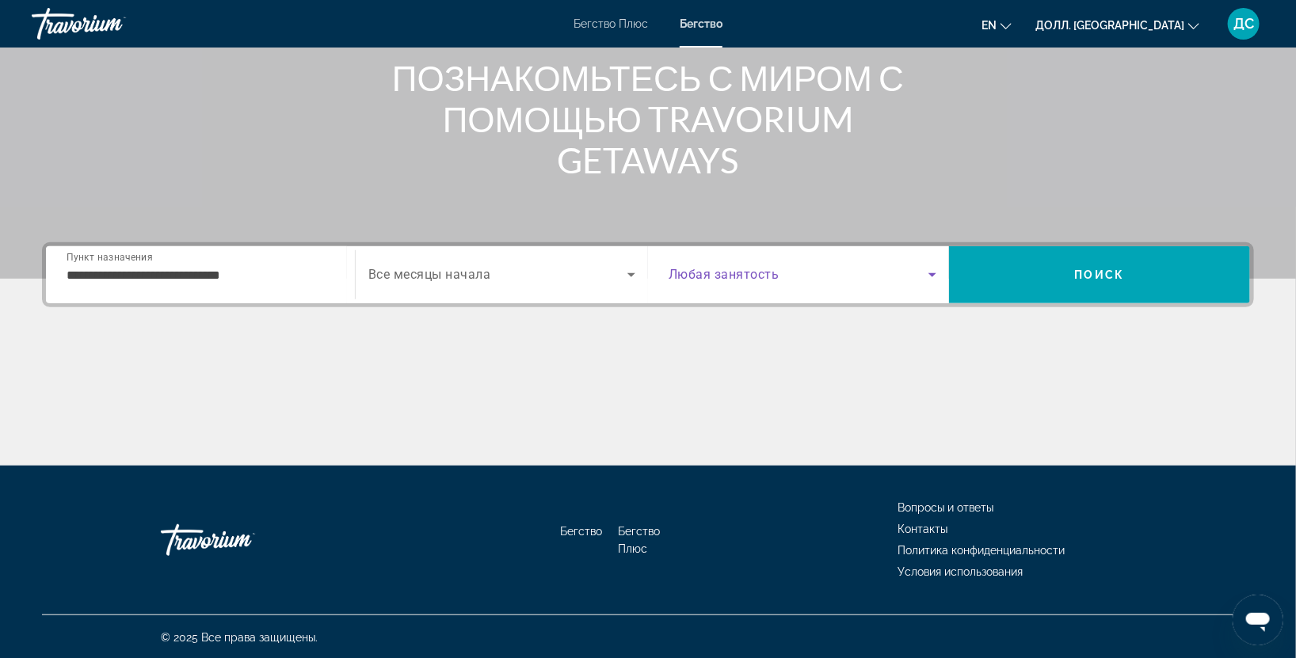
click at [824, 270] on span "Виджет поиска" at bounding box center [798, 274] width 260 height 19
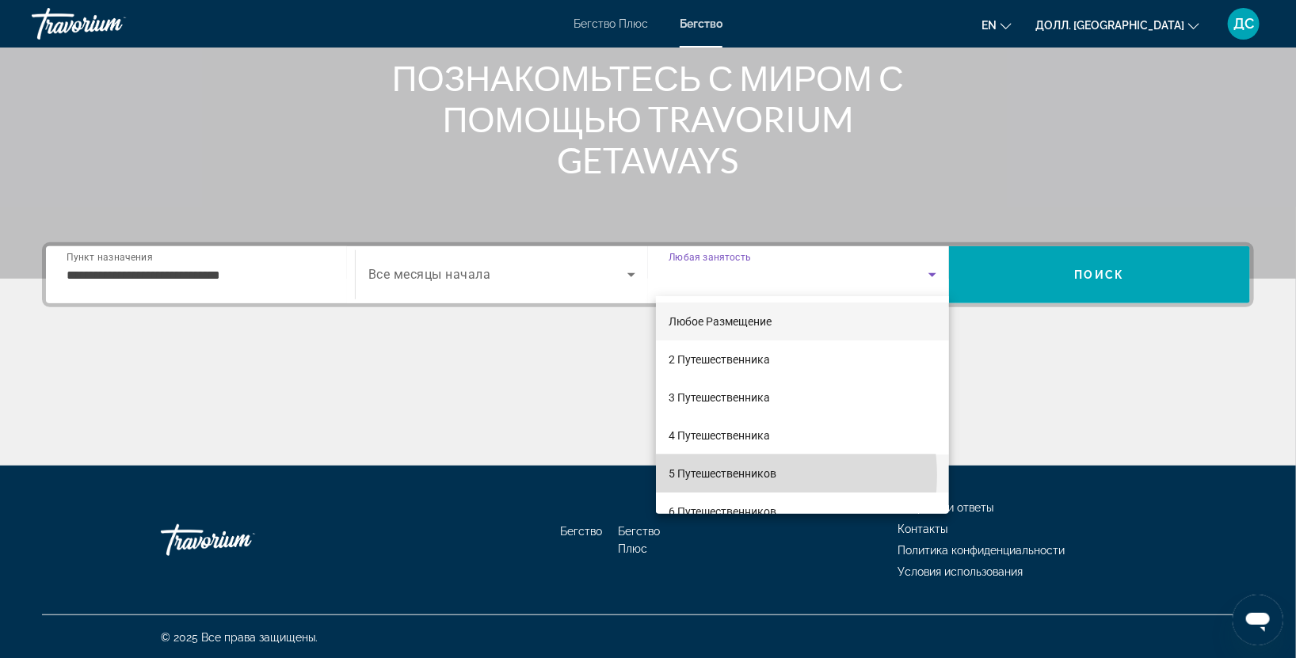
click at [747, 475] on ya-tr-span "5 Путешественников" at bounding box center [722, 473] width 108 height 13
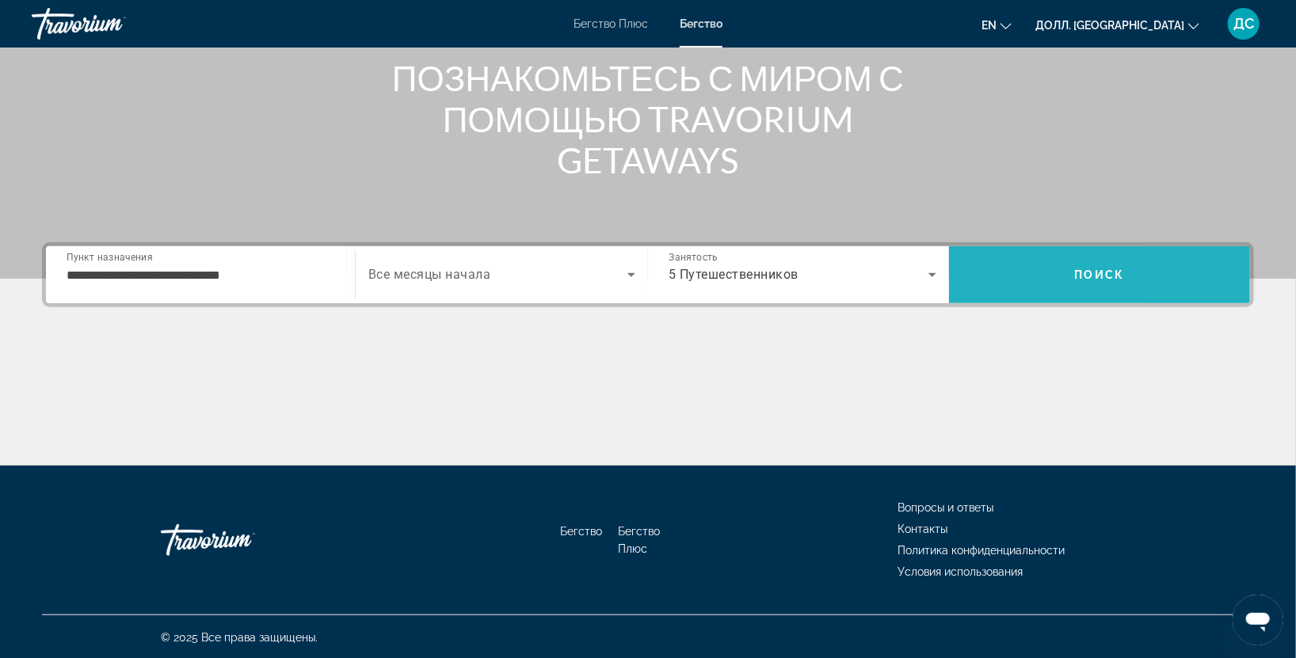
click at [1156, 251] on span "Поиск" at bounding box center [1099, 274] width 301 height 57
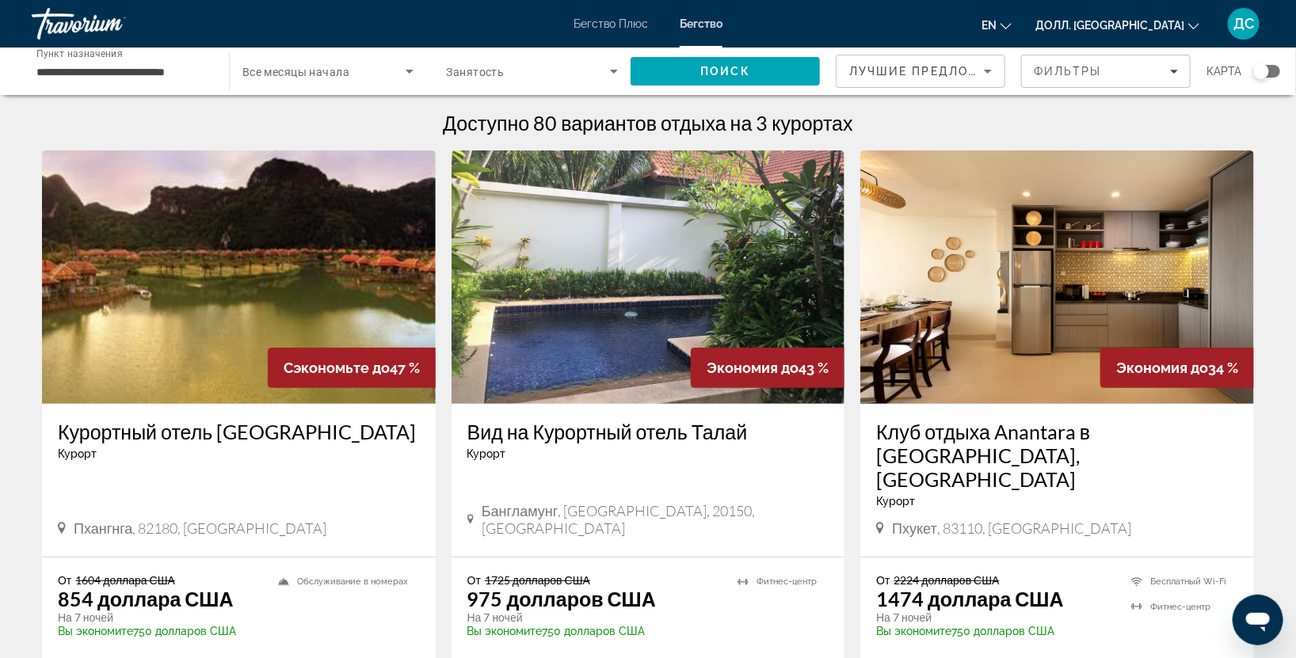
click at [1100, 349] on div "Экономия до 34 %" at bounding box center [1177, 368] width 154 height 40
click at [1049, 356] on img "Основное содержание" at bounding box center [1057, 276] width 394 height 253
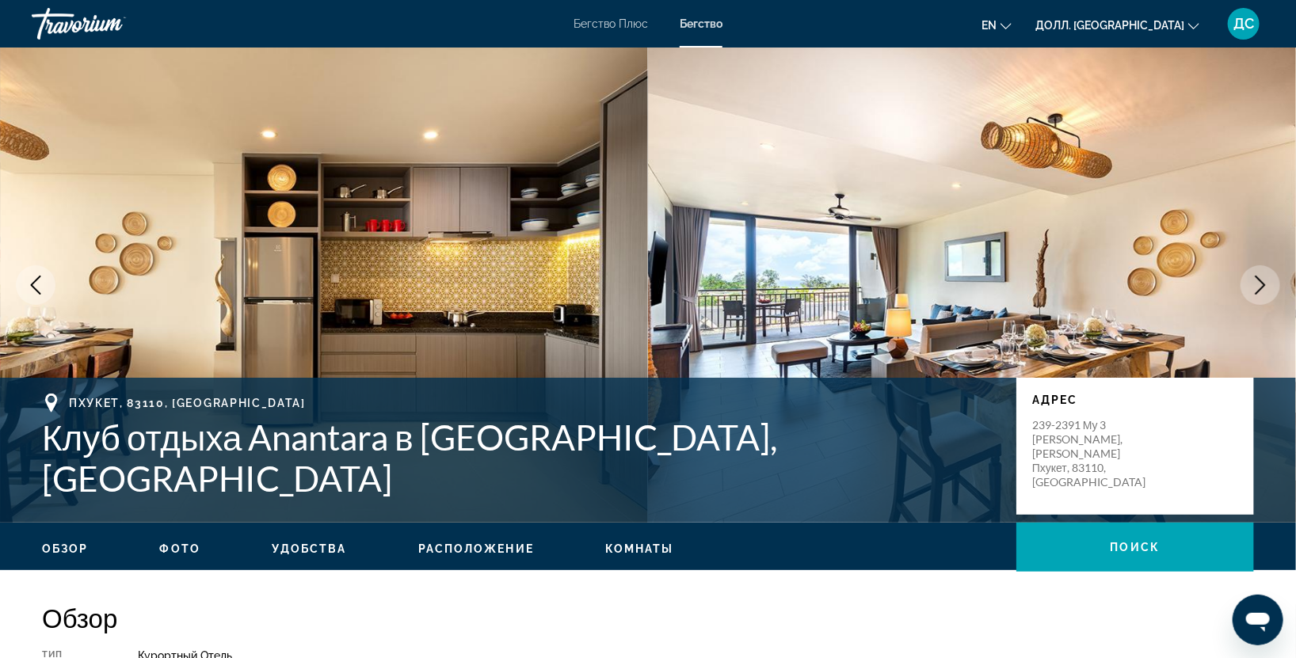
click at [1248, 276] on button "Следующее изображение" at bounding box center [1260, 285] width 40 height 40
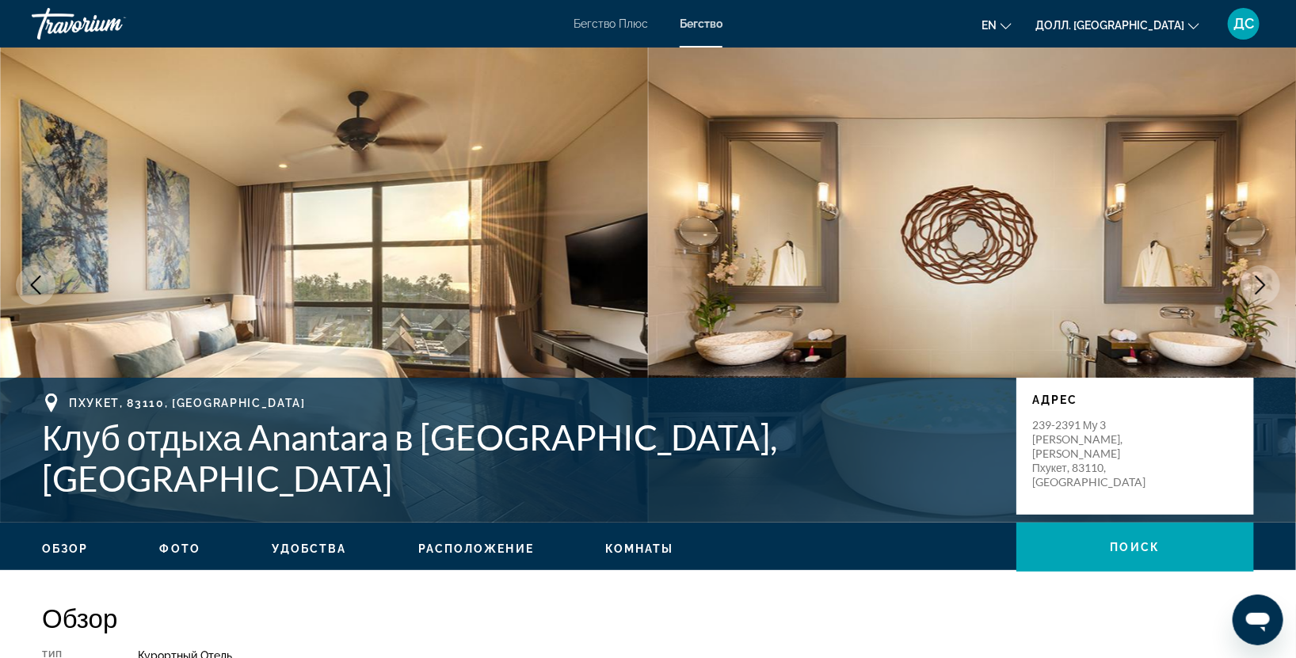
click at [1248, 276] on button "Следующее изображение" at bounding box center [1260, 285] width 40 height 40
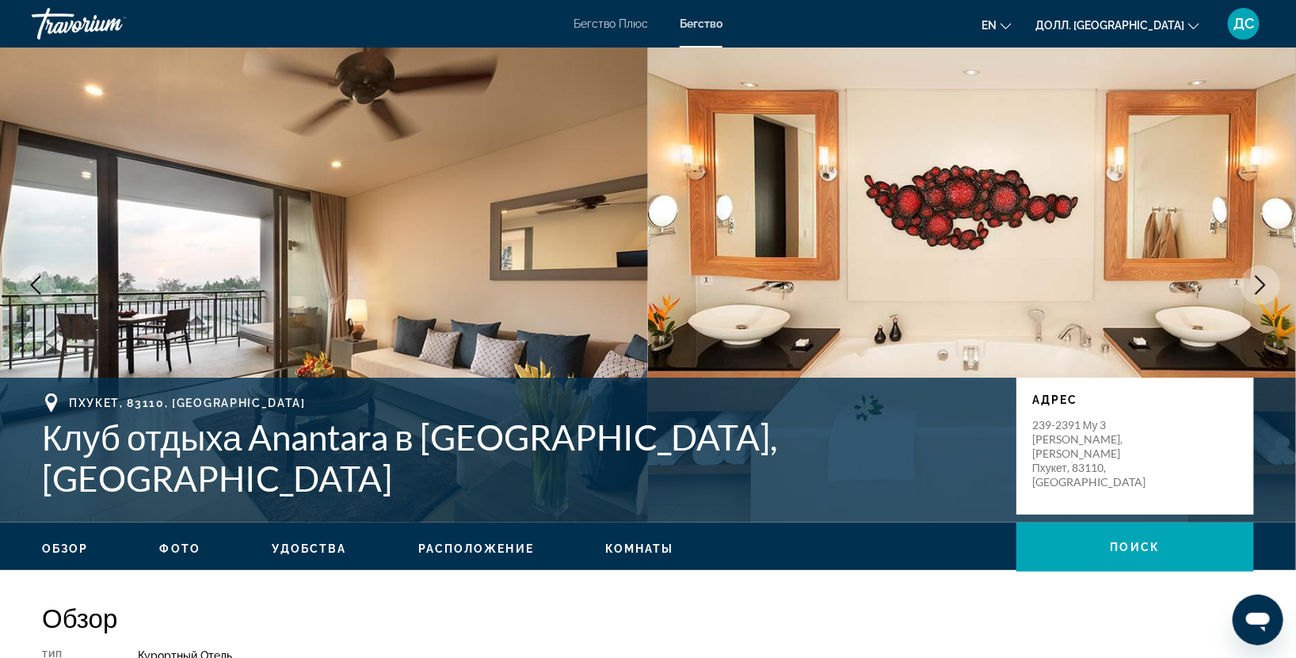
click at [1248, 276] on button "Следующее изображение" at bounding box center [1260, 285] width 40 height 40
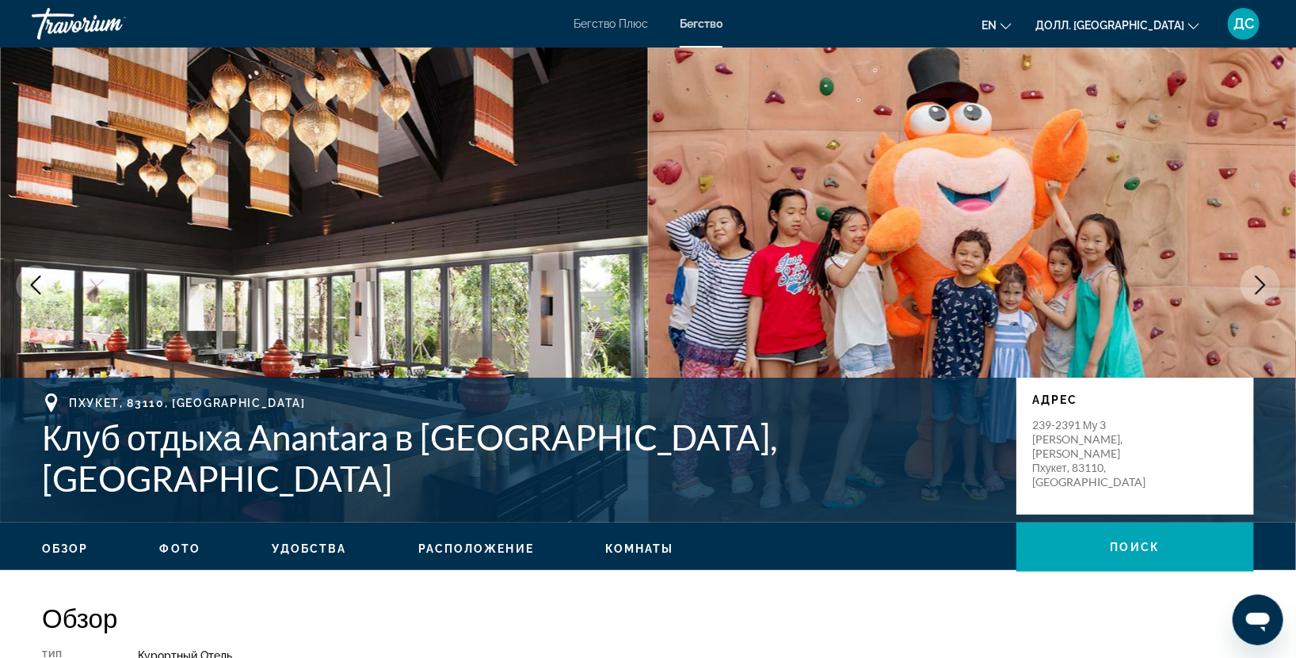
click at [1248, 276] on button "Следующее изображение" at bounding box center [1260, 285] width 40 height 40
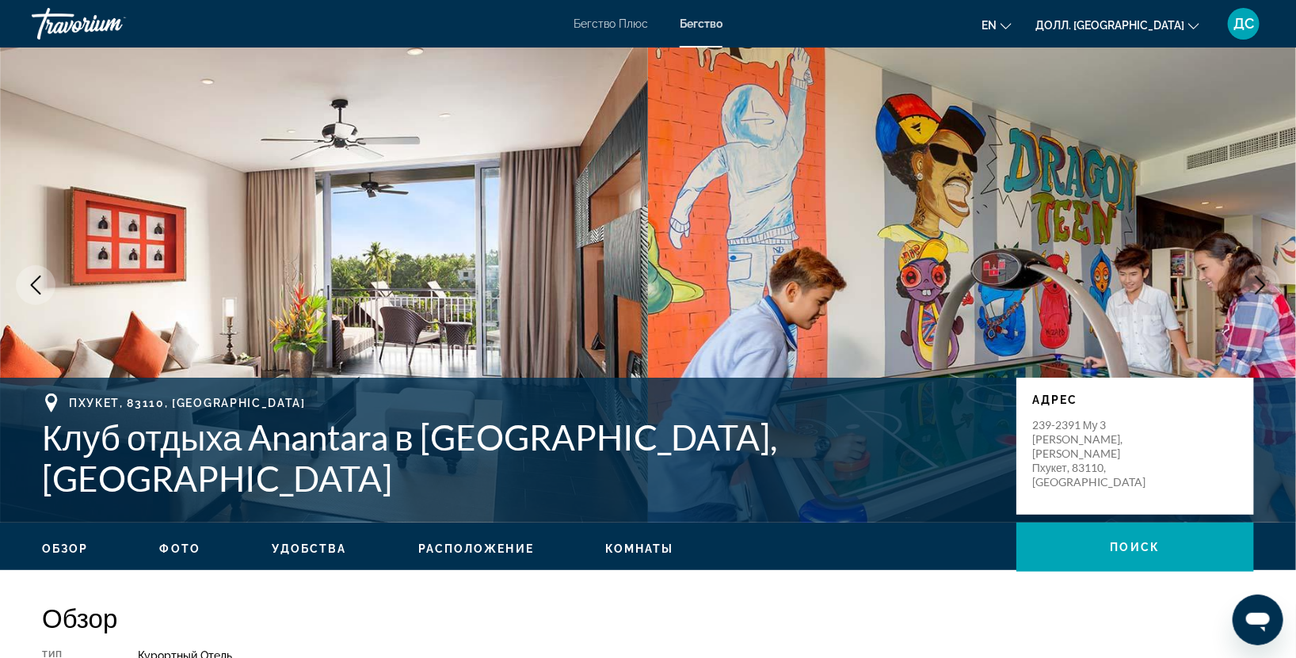
click at [1248, 276] on button "Следующее изображение" at bounding box center [1260, 285] width 40 height 40
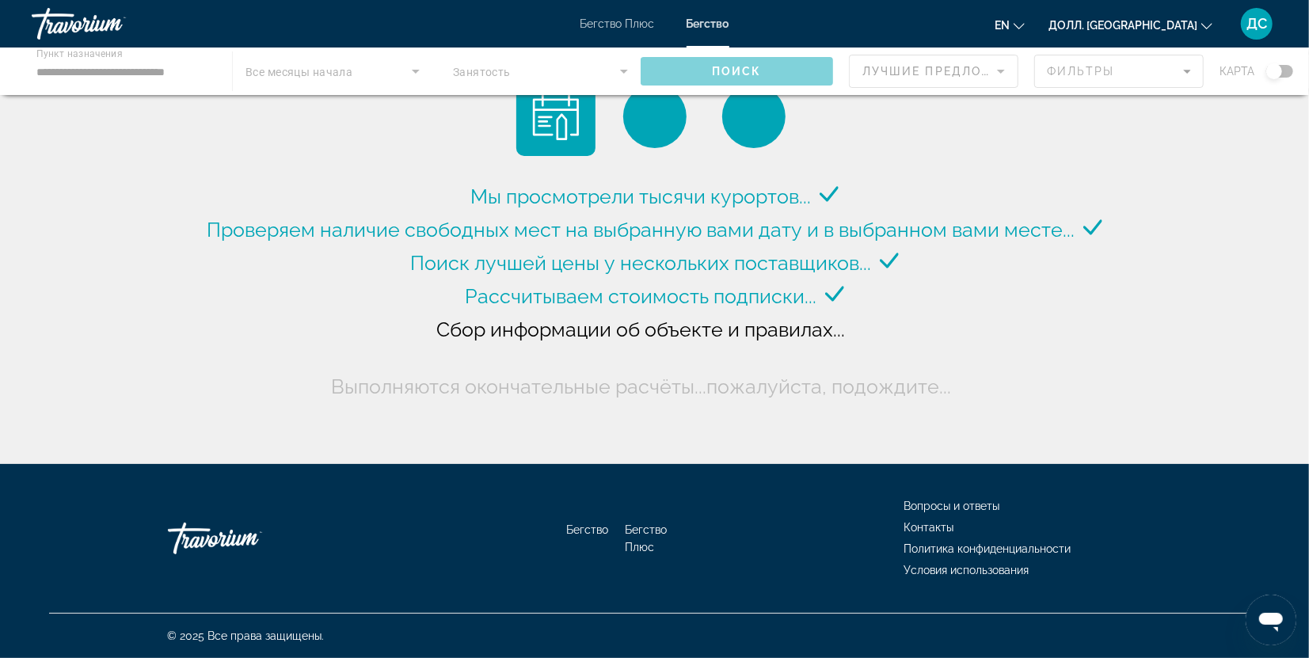
click at [621, 73] on div "Основное содержание" at bounding box center [654, 72] width 1309 height 48
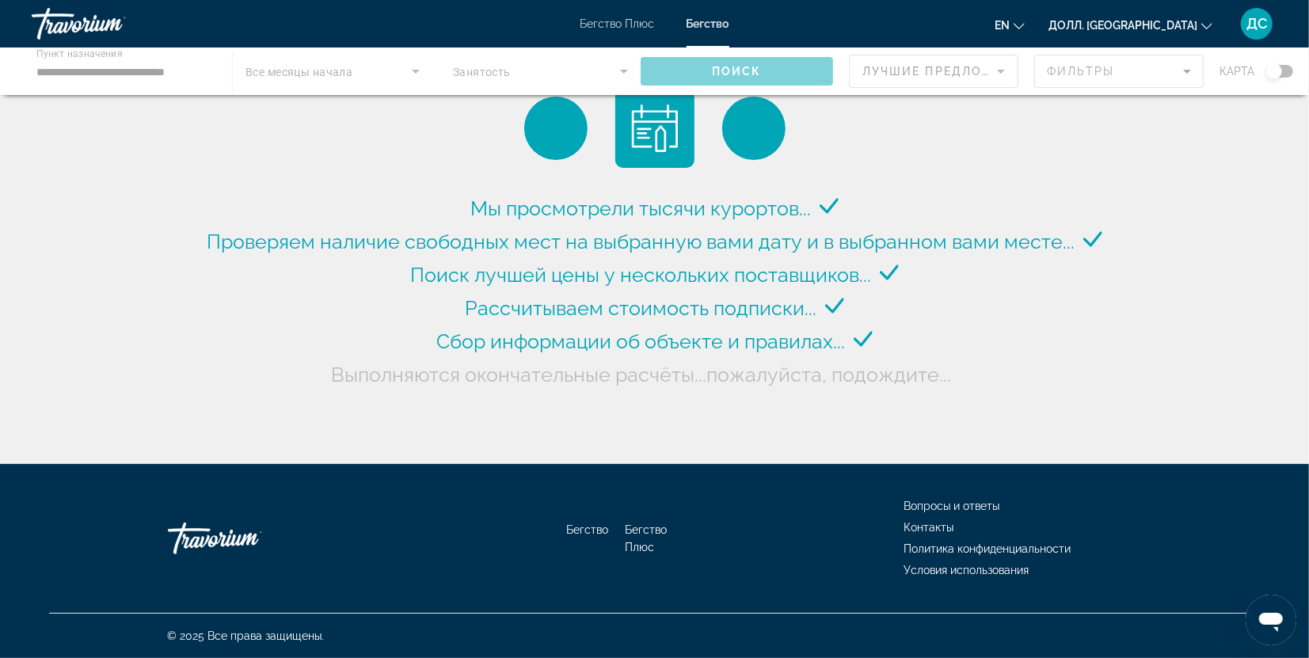
click at [622, 73] on div "Основное содержание" at bounding box center [654, 72] width 1309 height 48
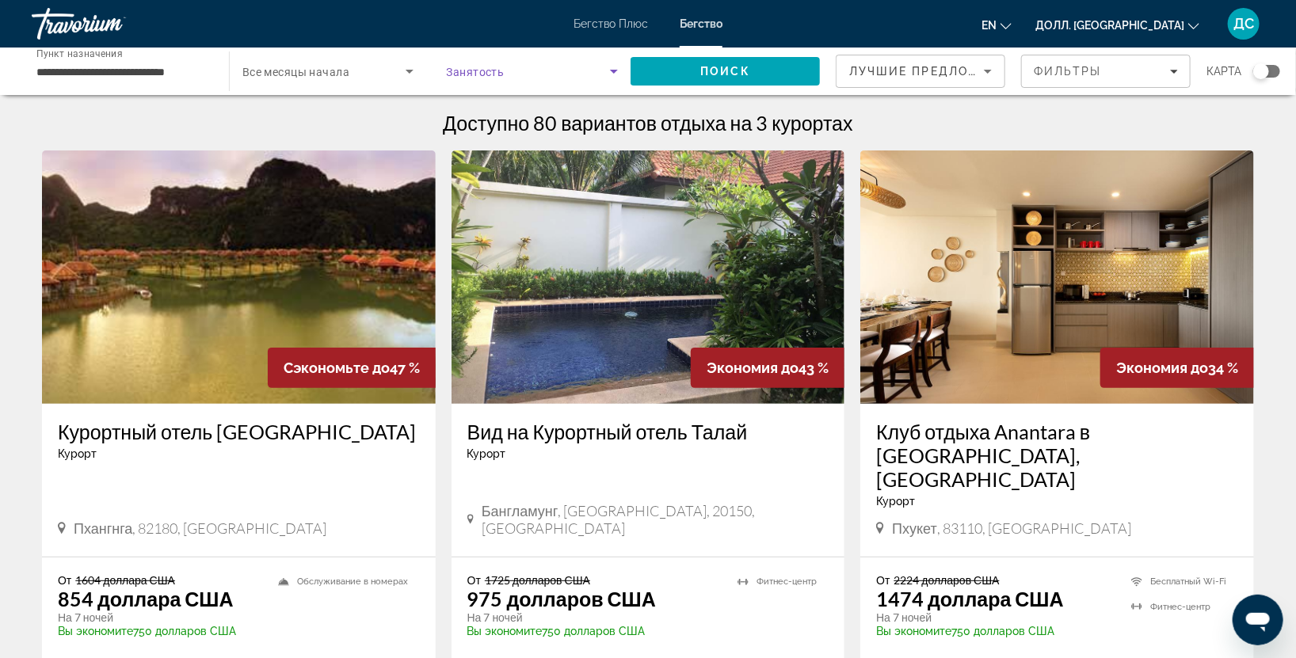
click at [616, 72] on icon "Виджет поиска" at bounding box center [613, 71] width 19 height 19
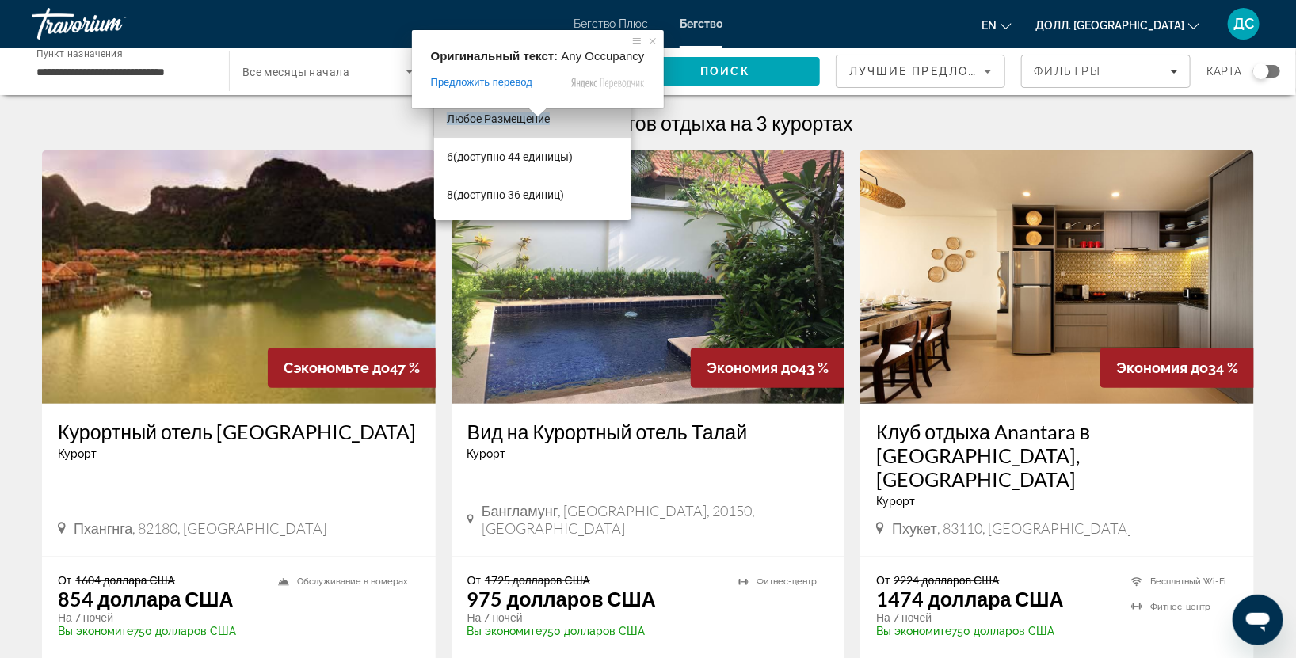
click at [534, 113] on body "**********" at bounding box center [648, 329] width 1296 height 658
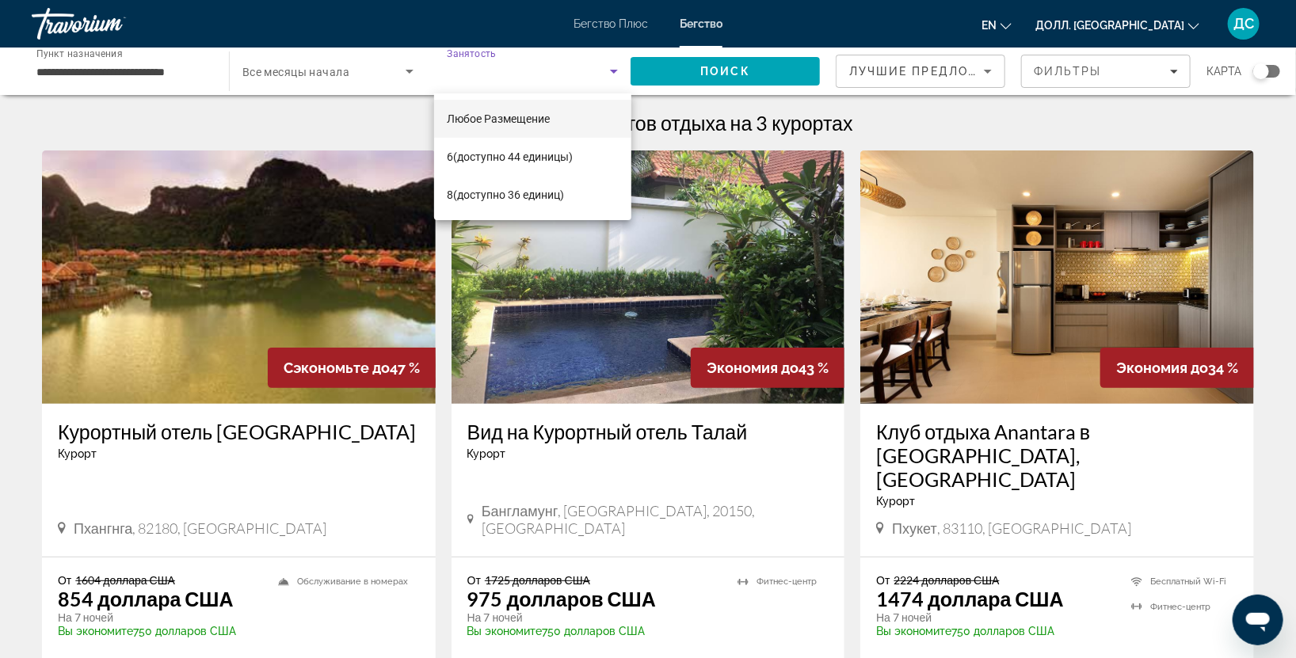
click at [752, 70] on div at bounding box center [648, 329] width 1296 height 658
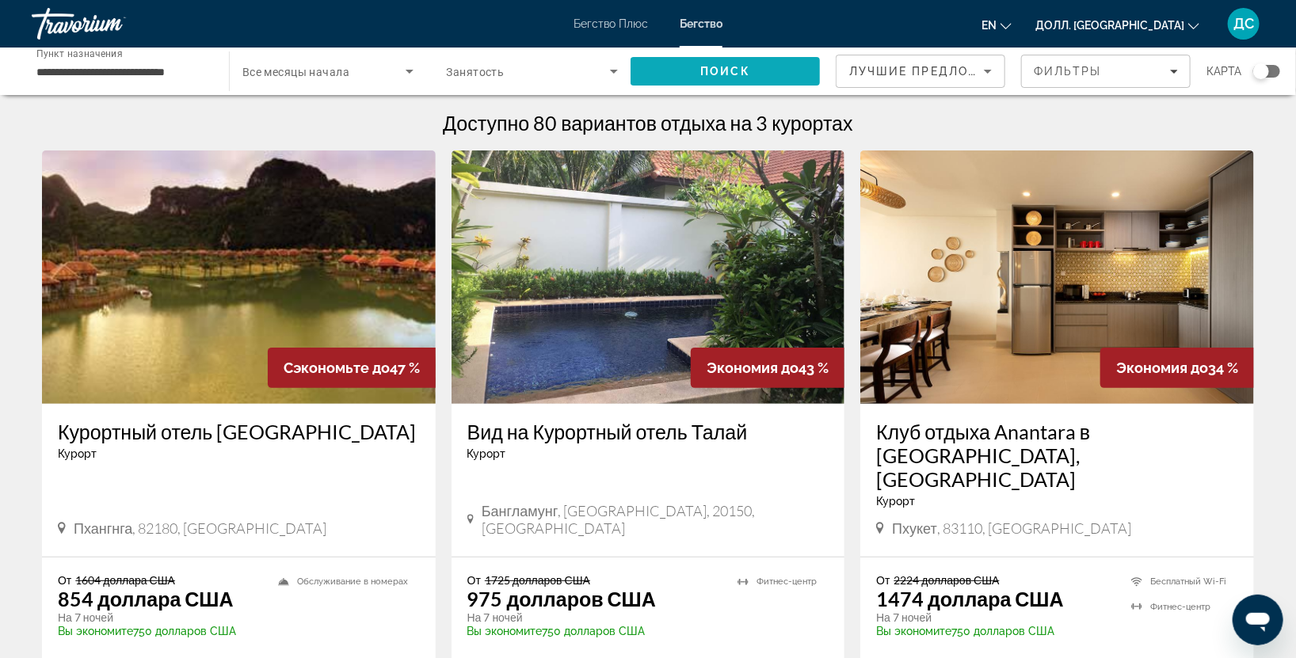
click at [720, 78] on span "Поиск" at bounding box center [724, 71] width 189 height 38
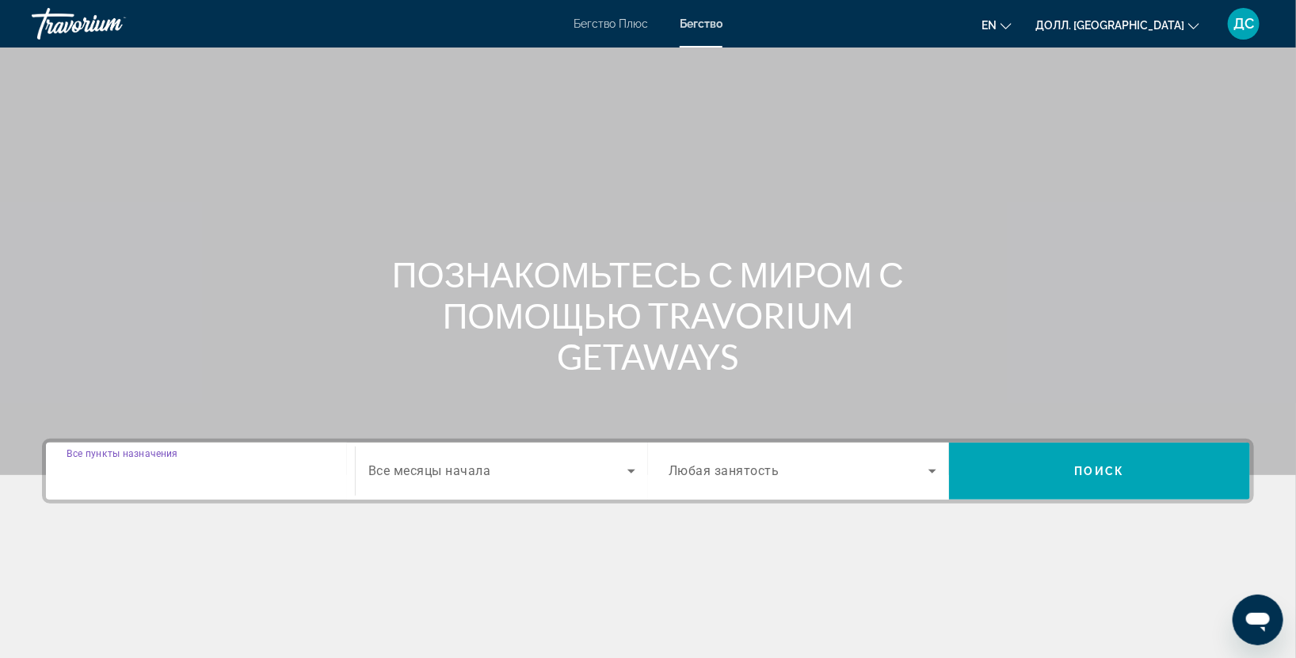
click at [231, 469] on input "Пункт назначения Все пункты назначения" at bounding box center [201, 472] width 268 height 19
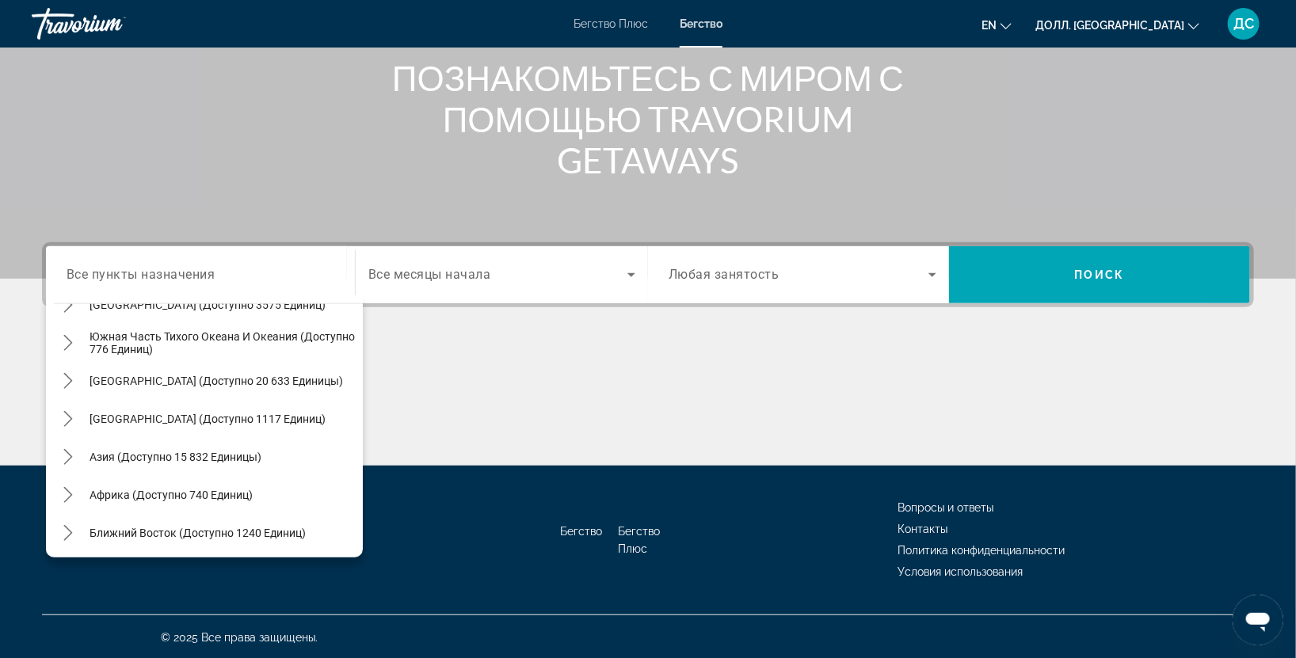
scroll to position [256, 0]
click at [158, 463] on span "Выберите пункт назначения: Азия (доступно 15 832 объекта)" at bounding box center [222, 455] width 281 height 38
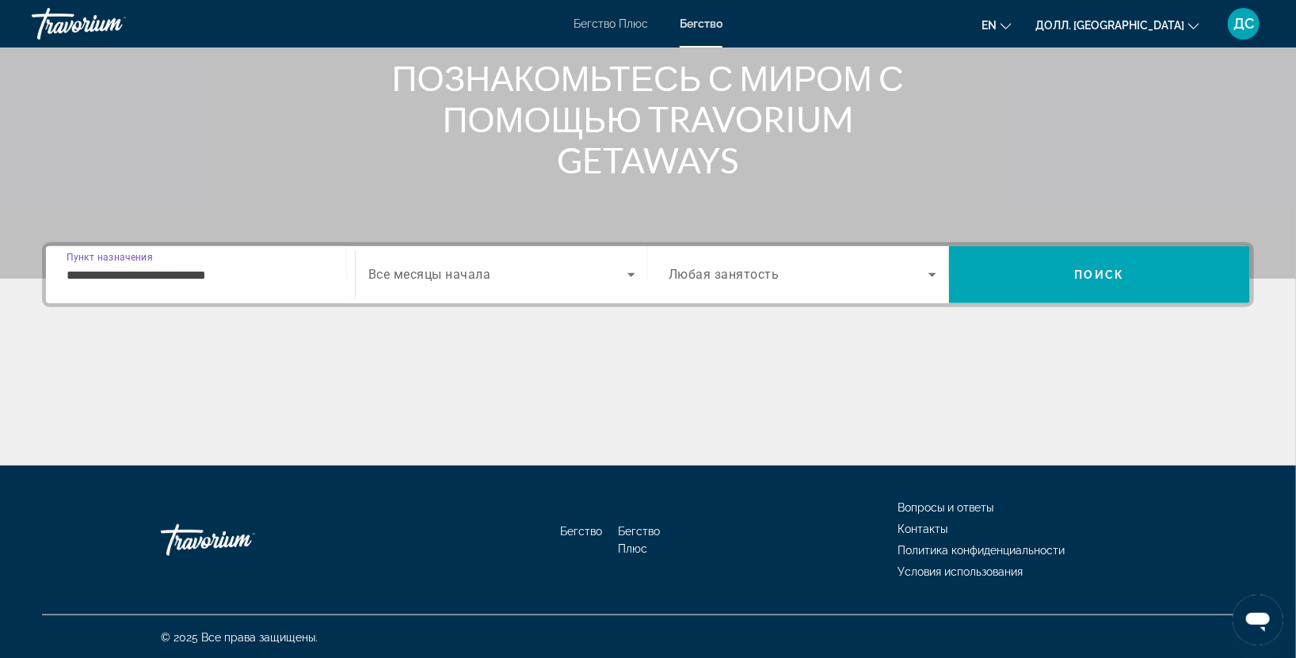
click at [302, 272] on input "**********" at bounding box center [201, 275] width 268 height 19
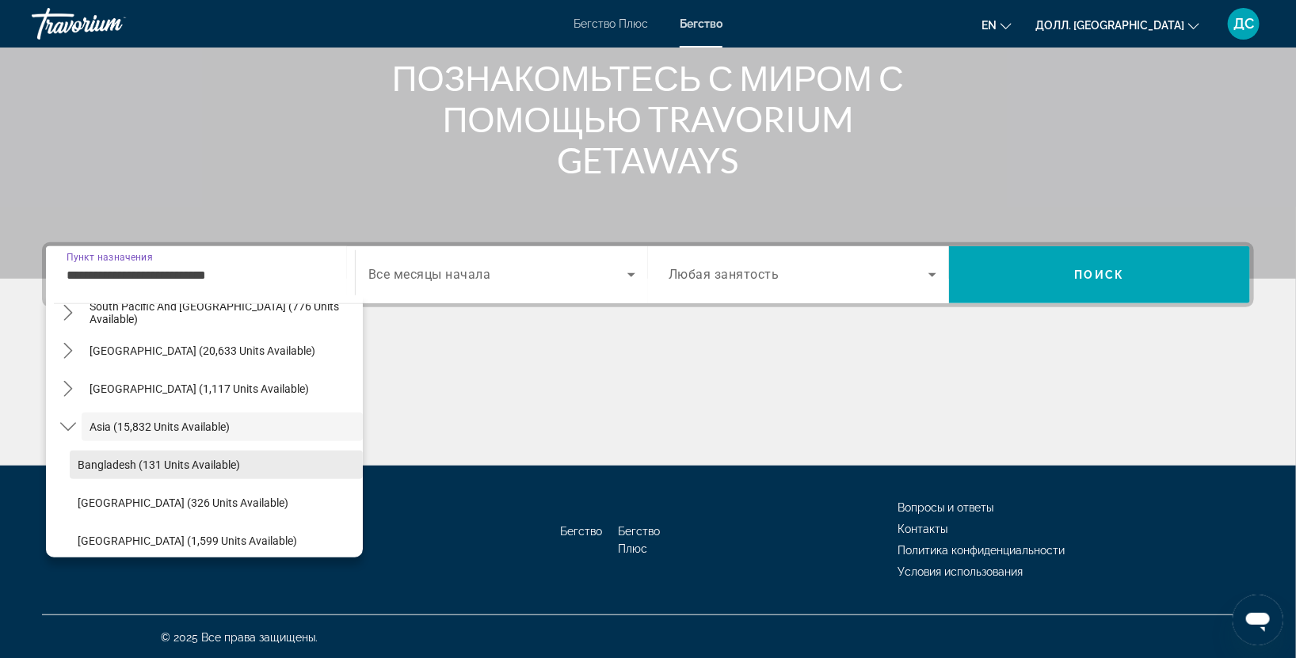
scroll to position [826, 0]
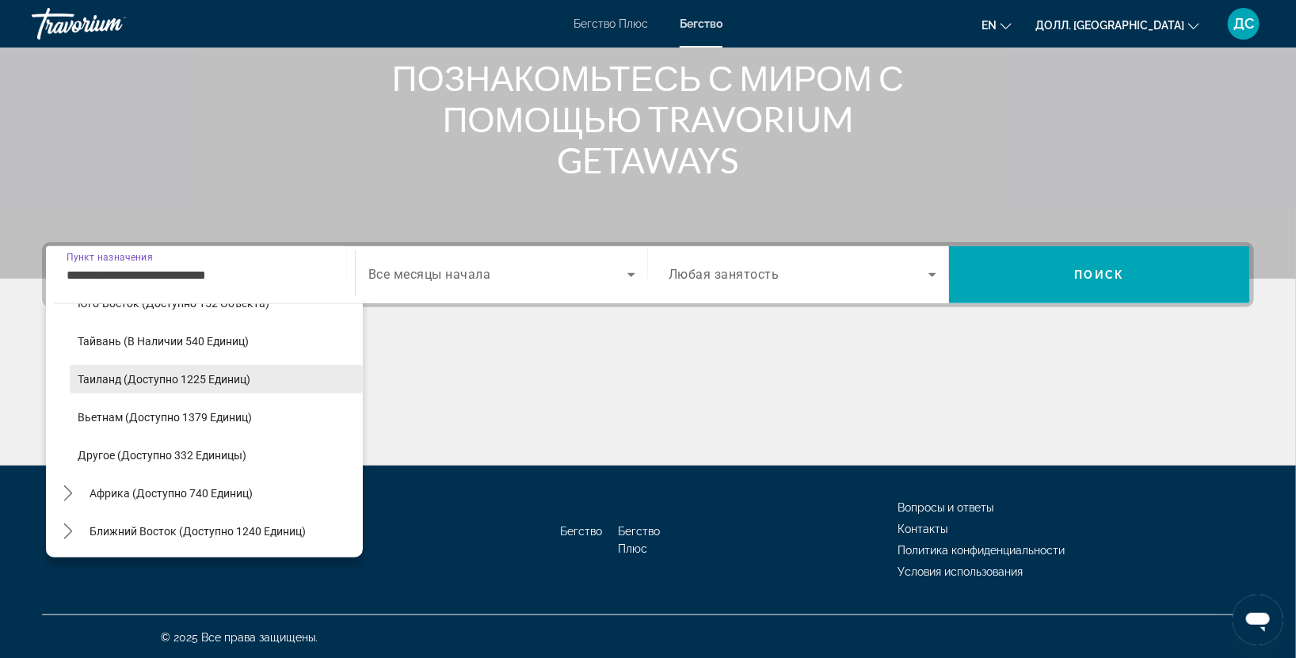
click at [118, 384] on span "Выберите пункт назначения: Таиланд (доступно 1225 единиц жилья)" at bounding box center [216, 379] width 293 height 38
type input "**********"
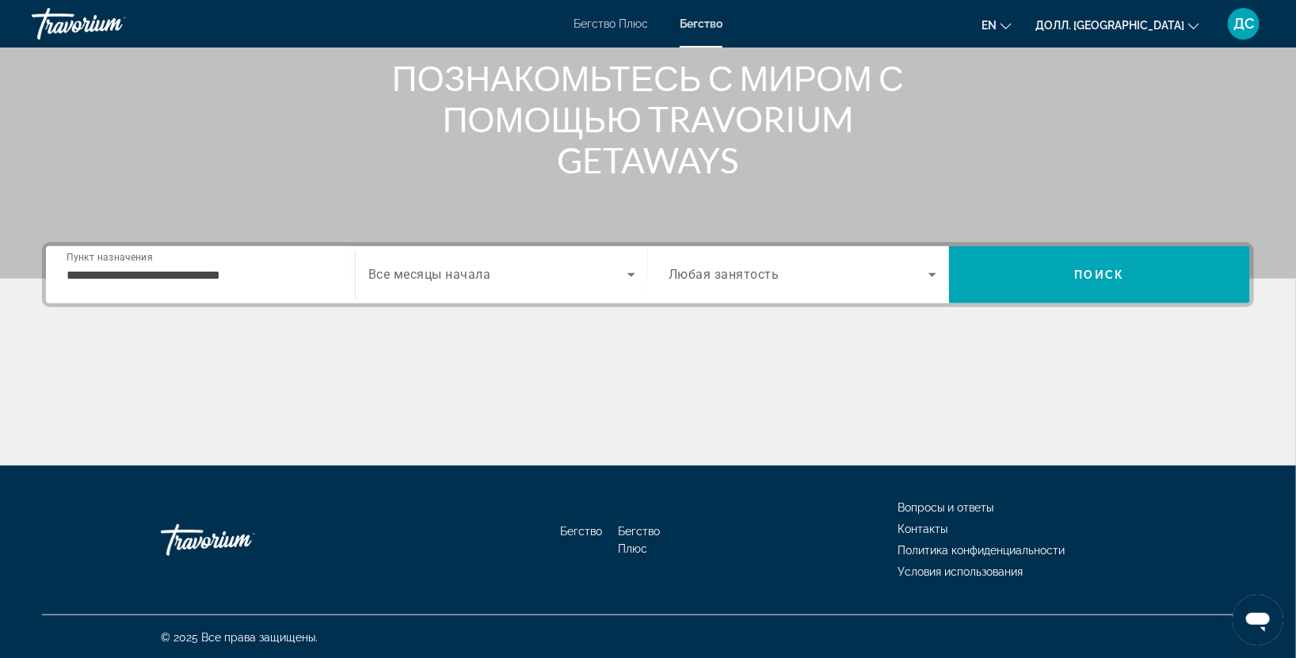
click at [456, 268] on ya-tr-span "Все месяцы начала" at bounding box center [429, 275] width 123 height 15
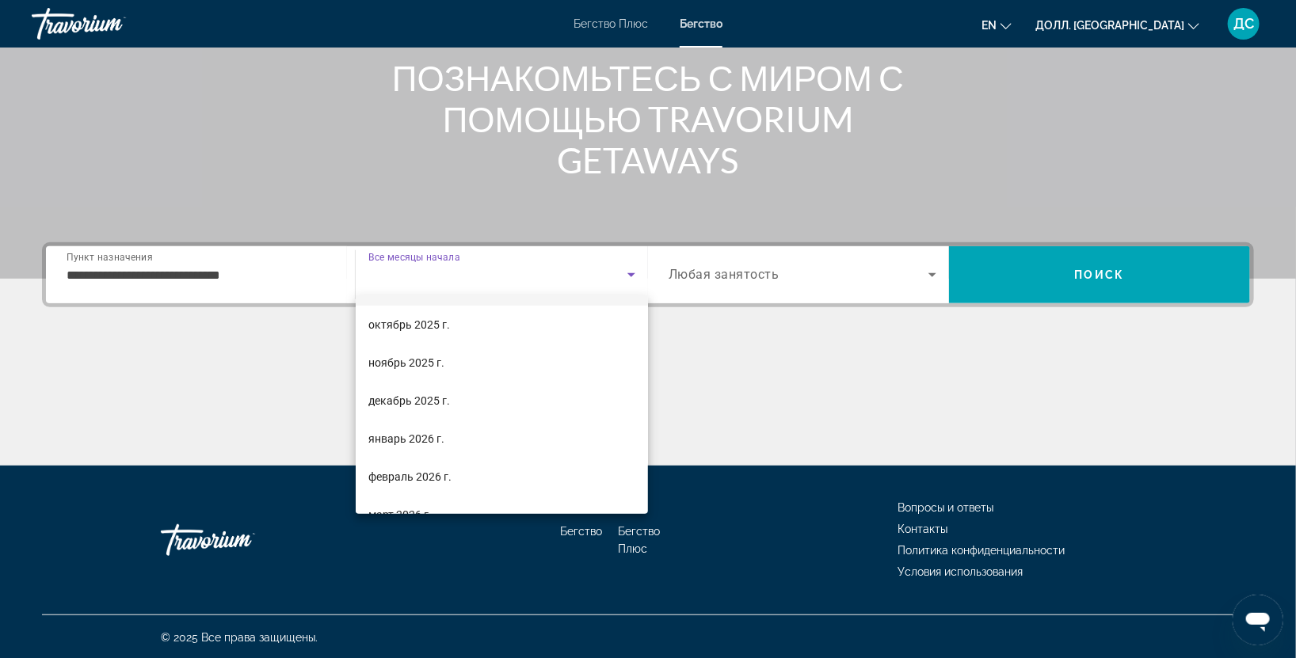
scroll to position [0, 0]
click at [767, 407] on div at bounding box center [648, 329] width 1296 height 658
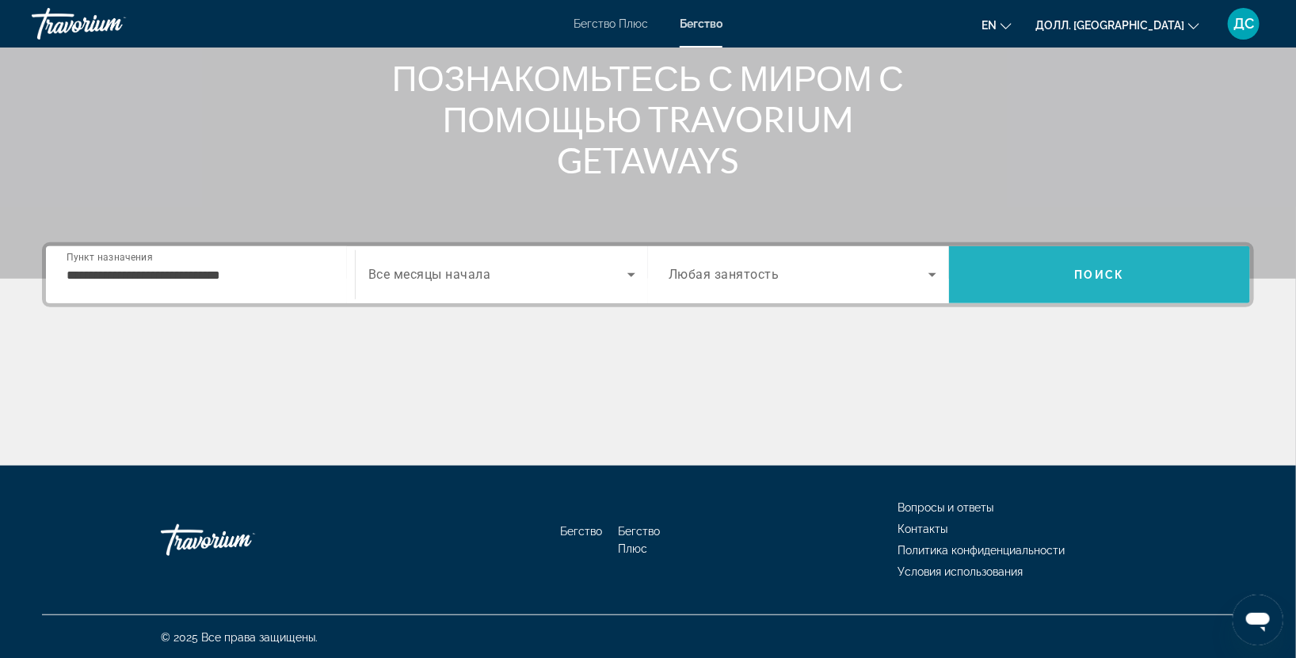
click at [1083, 271] on span "Поиск" at bounding box center [1100, 274] width 50 height 13
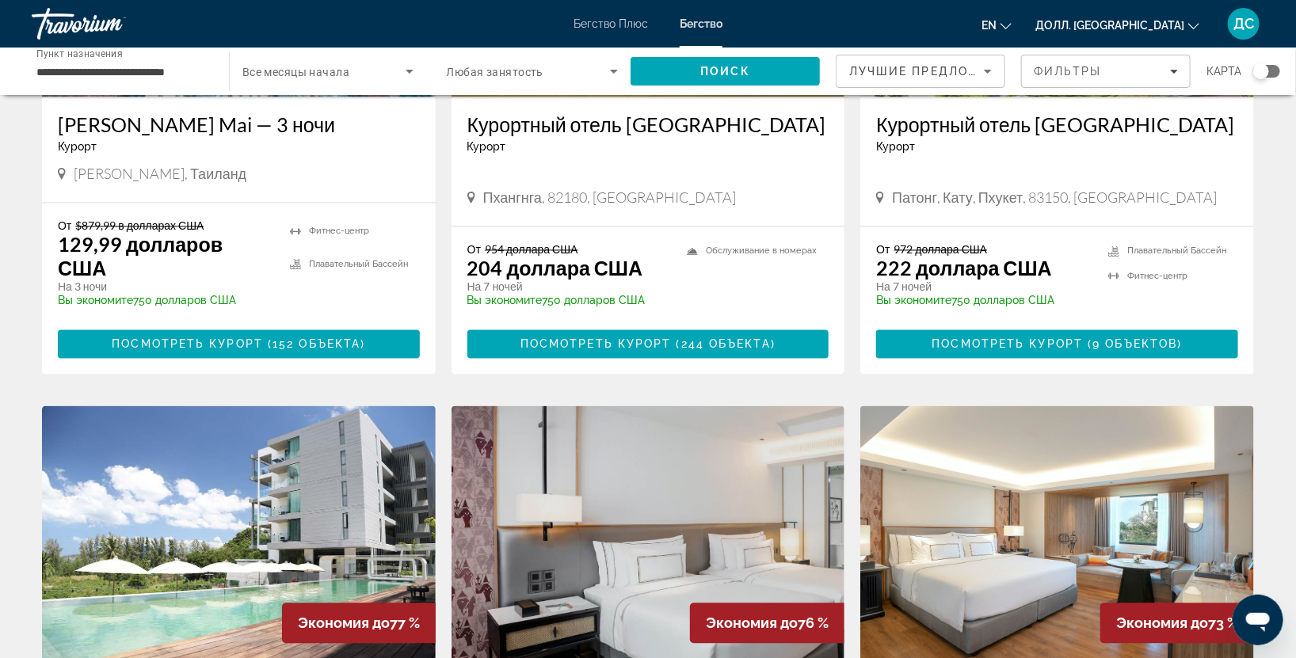
scroll to position [938, 0]
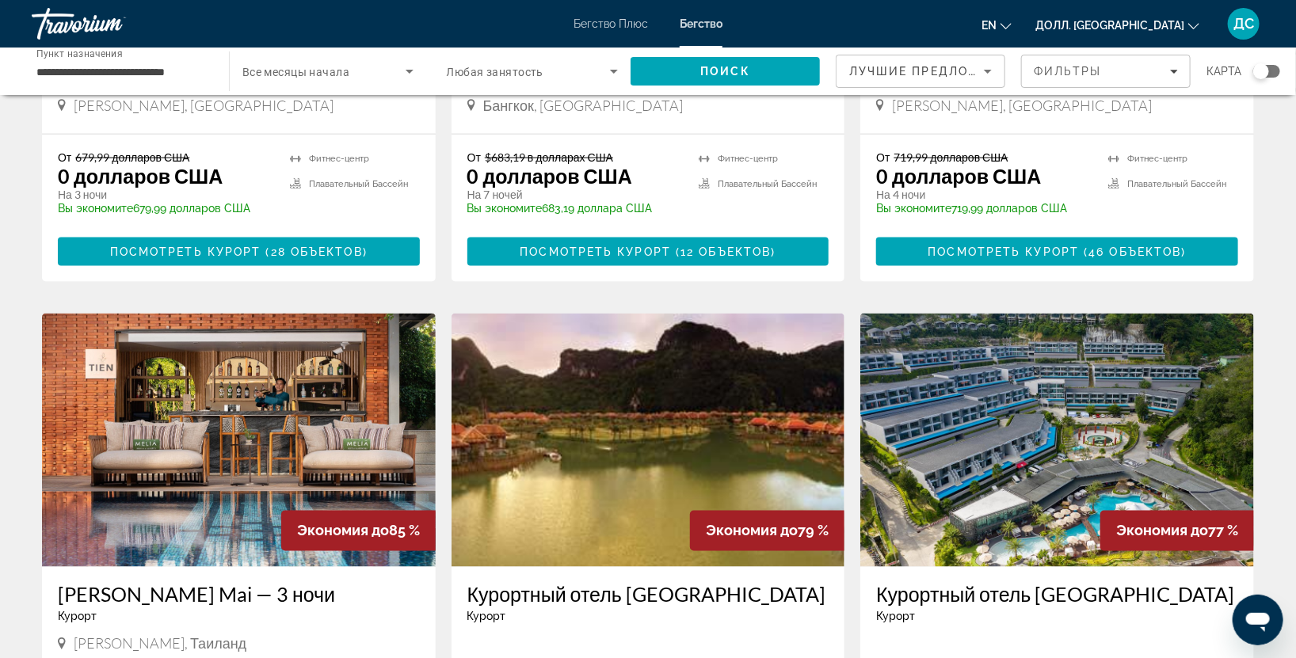
click at [1074, 466] on img "Основное содержание" at bounding box center [1057, 440] width 394 height 253
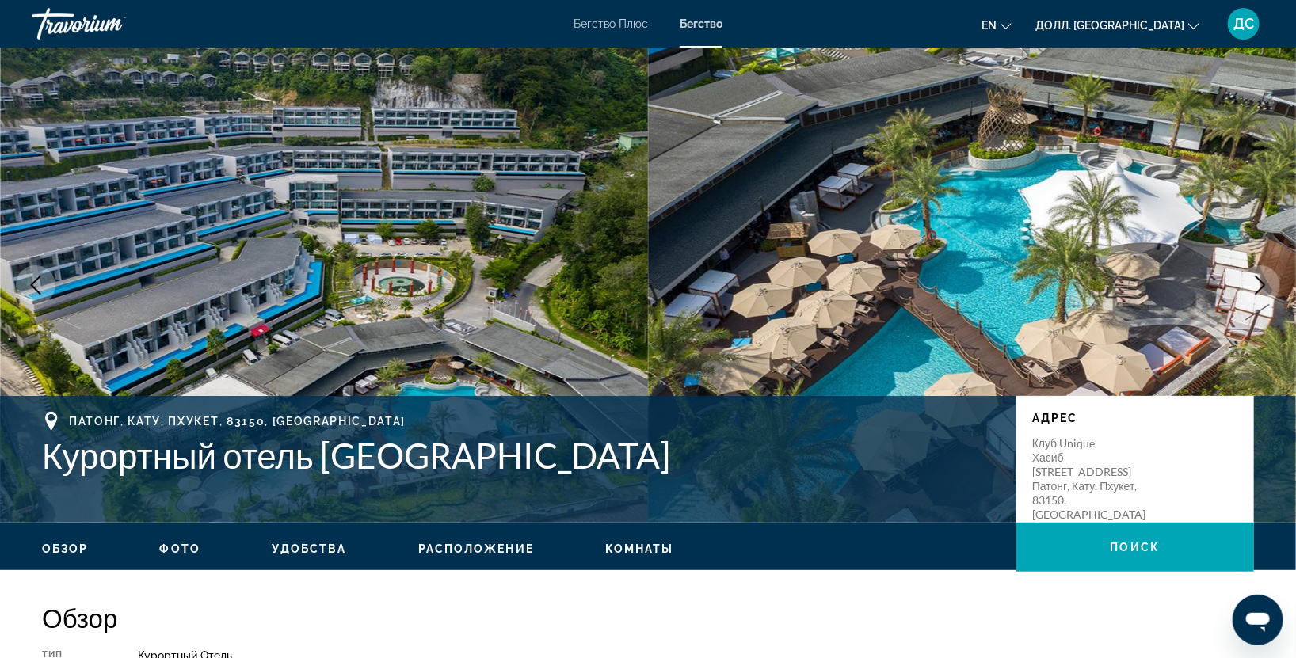
scroll to position [469, 0]
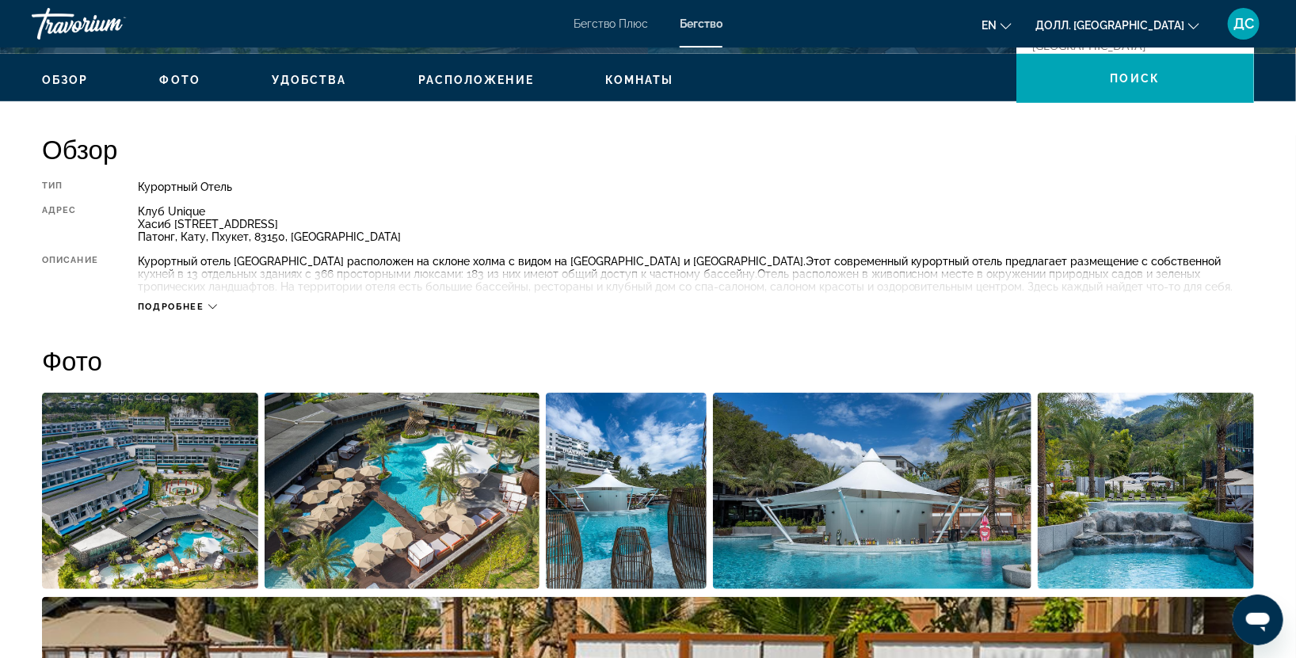
click at [207, 309] on div "Подробнее" at bounding box center [177, 307] width 79 height 10
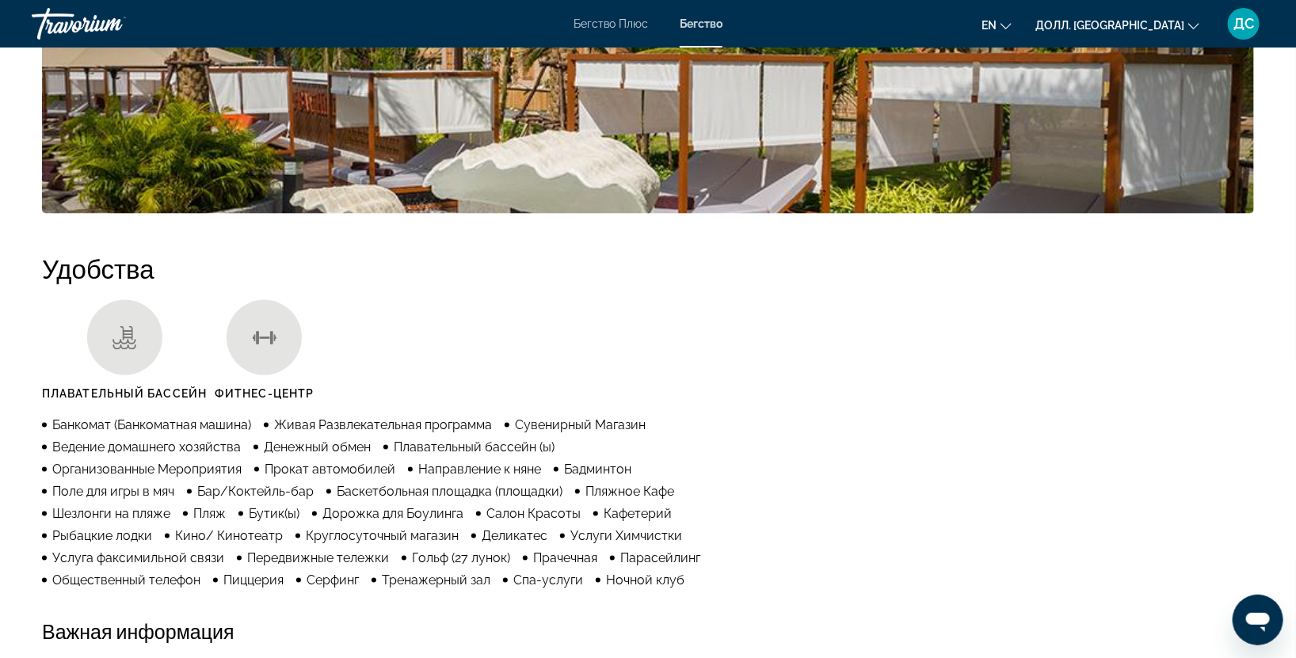
scroll to position [939, 0]
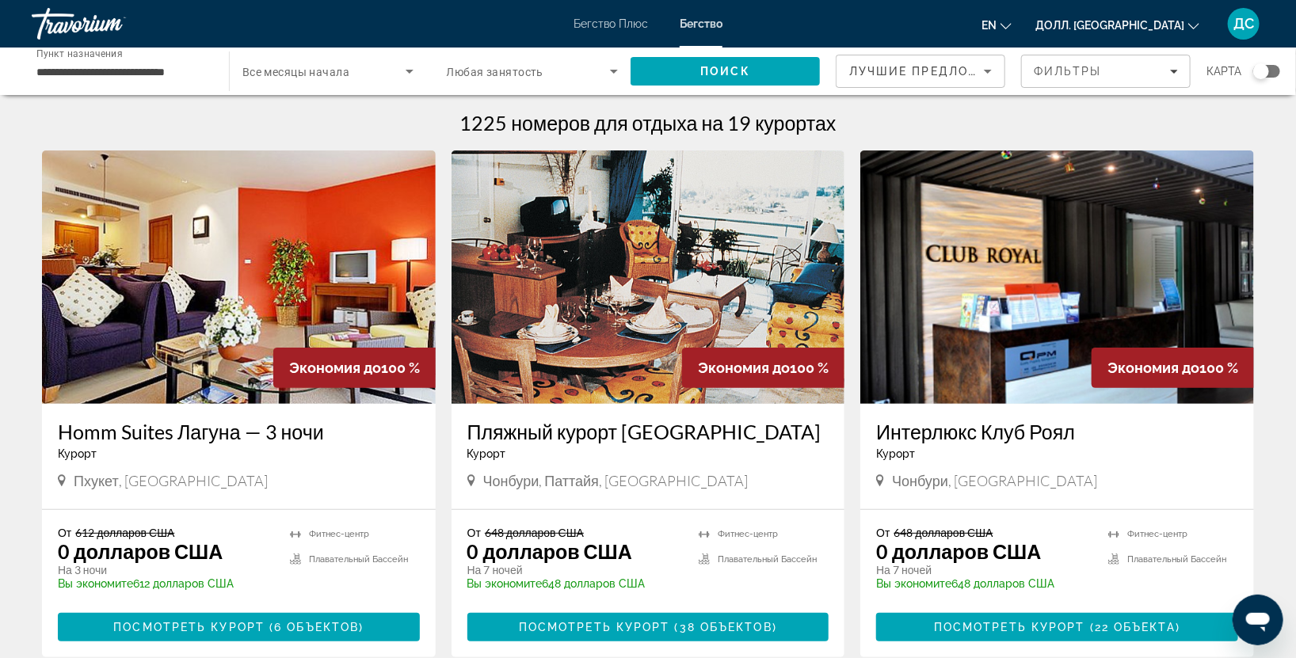
click at [193, 267] on img "Основное содержание" at bounding box center [239, 276] width 394 height 253
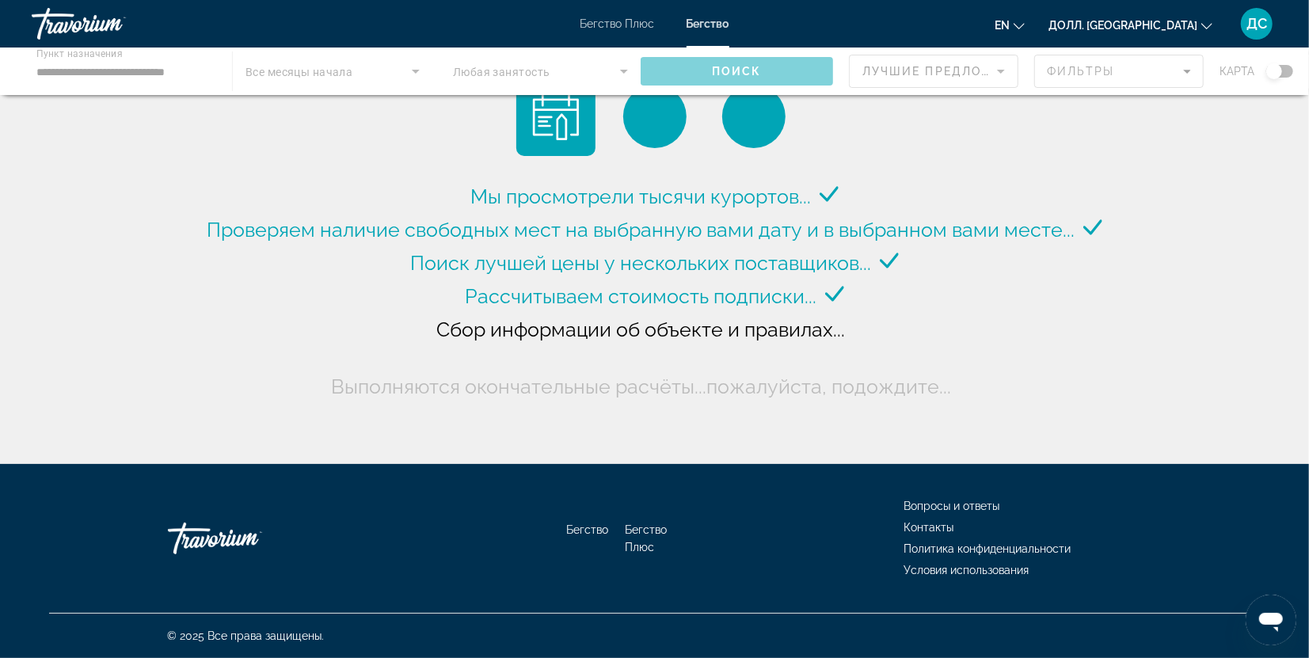
click at [412, 73] on div "Основное содержание" at bounding box center [654, 72] width 1309 height 48
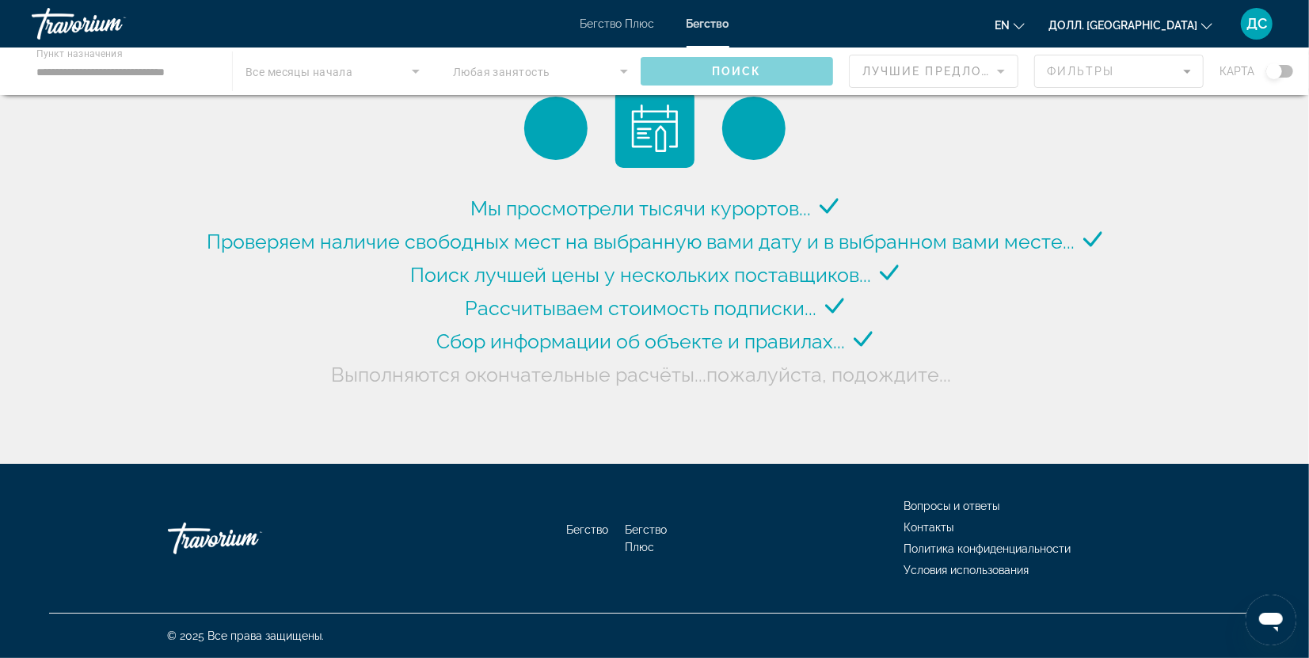
click at [414, 70] on div "Основное содержание" at bounding box center [654, 72] width 1309 height 48
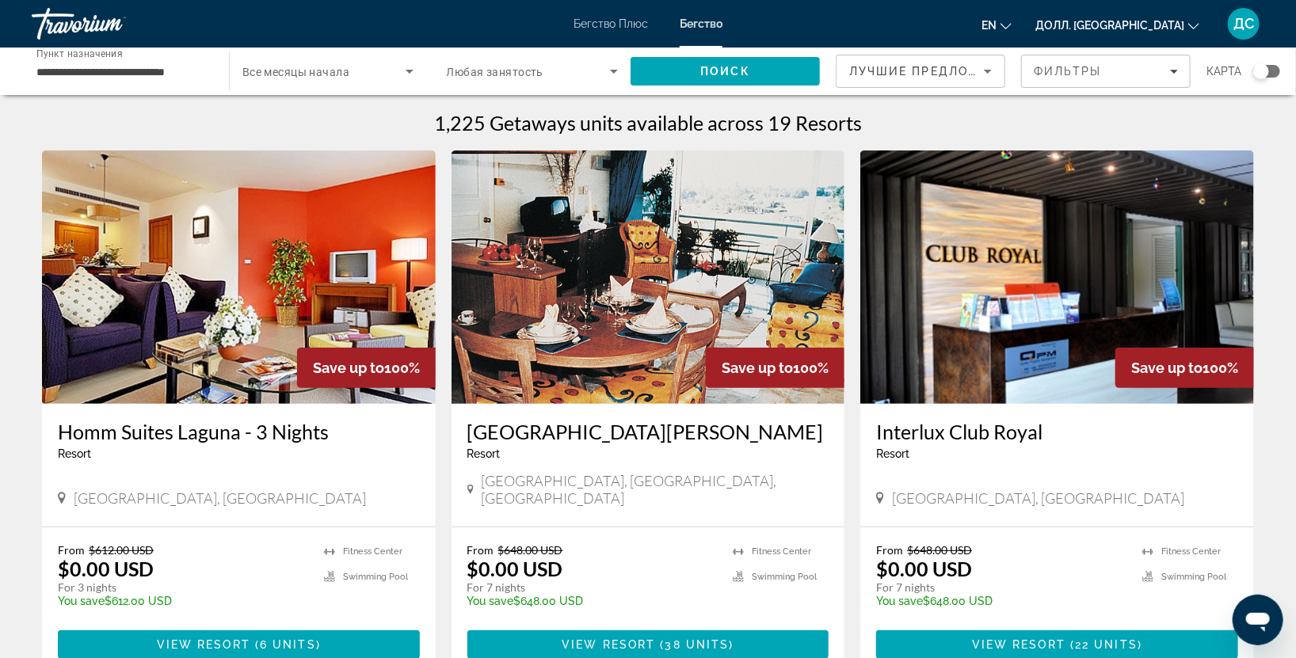
click at [410, 71] on icon "Виджет поиска" at bounding box center [410, 72] width 8 height 4
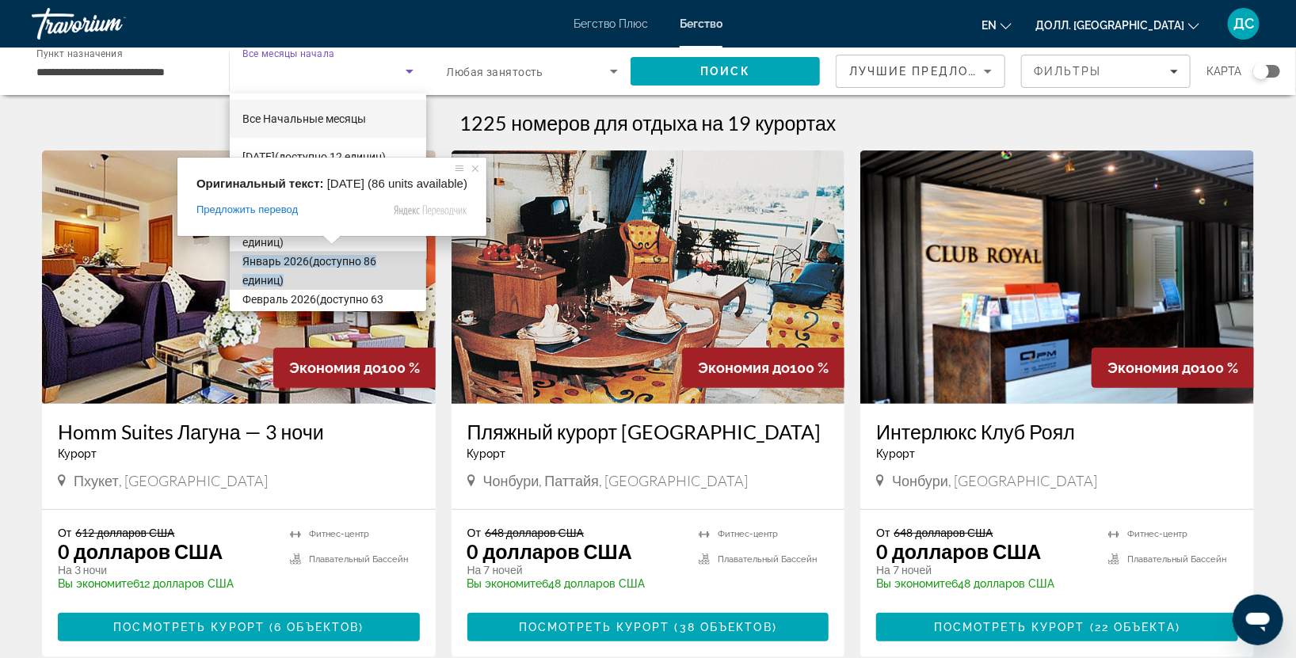
click at [336, 267] on ya-tr-span "(доступно 86 единиц)" at bounding box center [309, 271] width 134 height 32
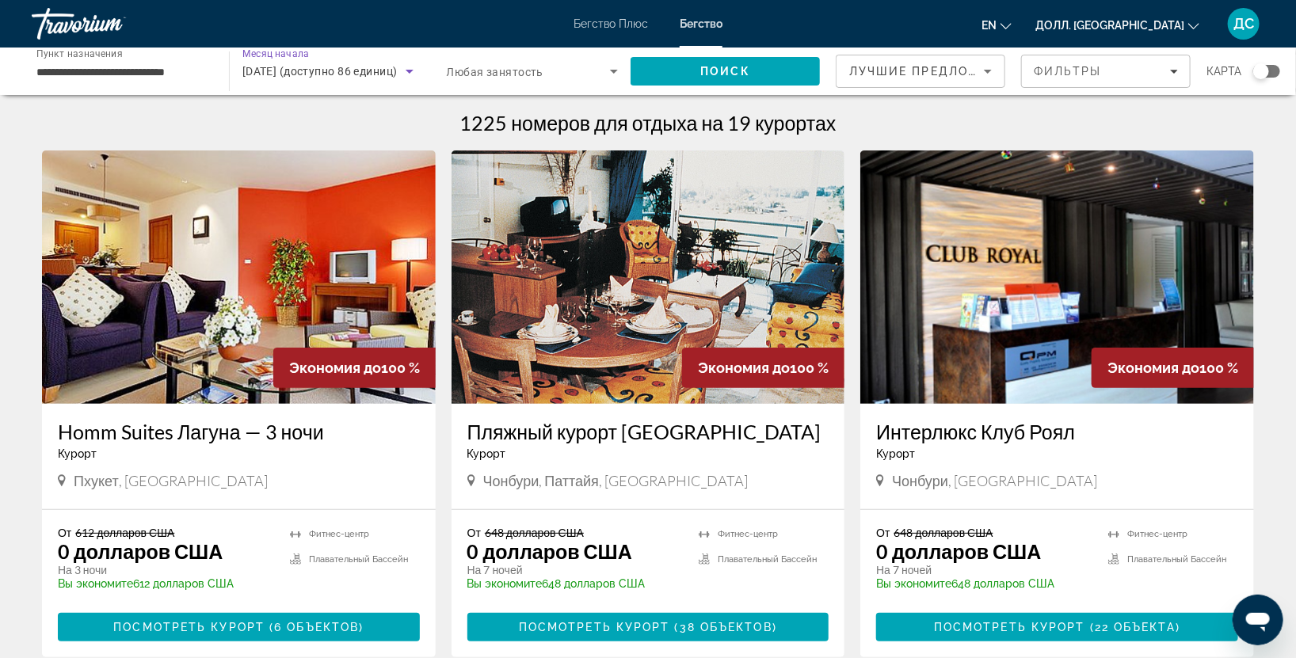
click at [611, 70] on icon "Виджет поиска" at bounding box center [614, 72] width 8 height 4
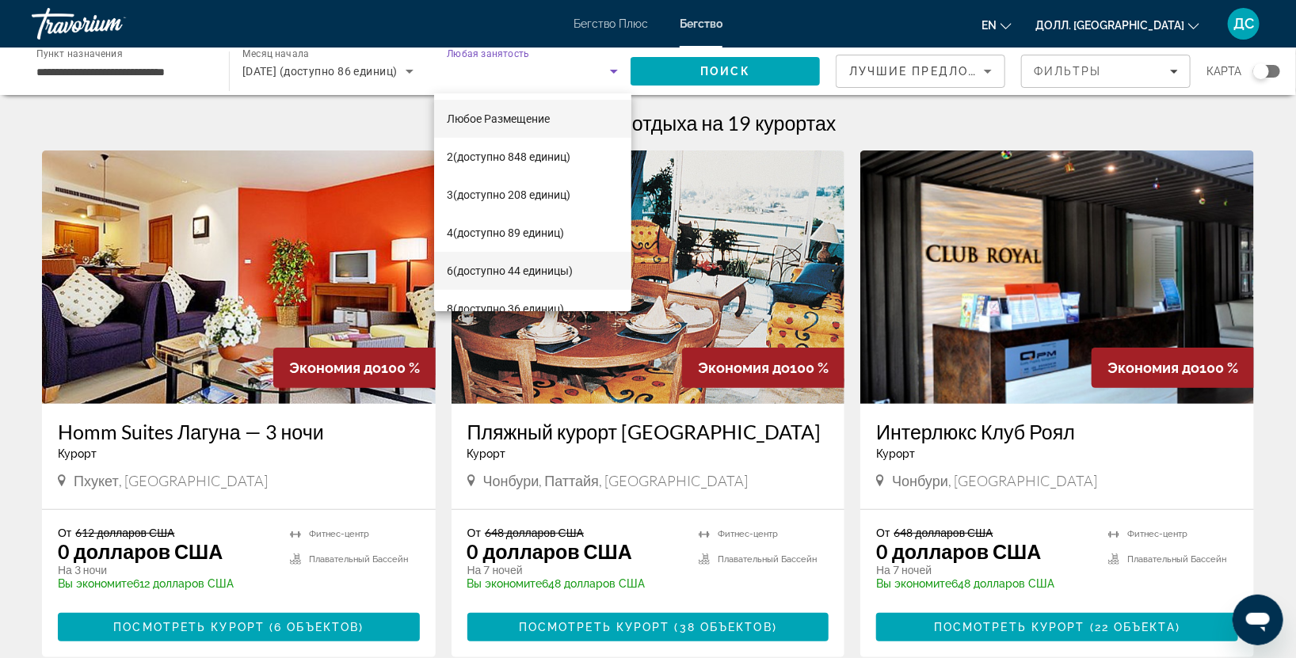
click at [493, 262] on span "6 (доступно 44 единицы)" at bounding box center [510, 270] width 126 height 19
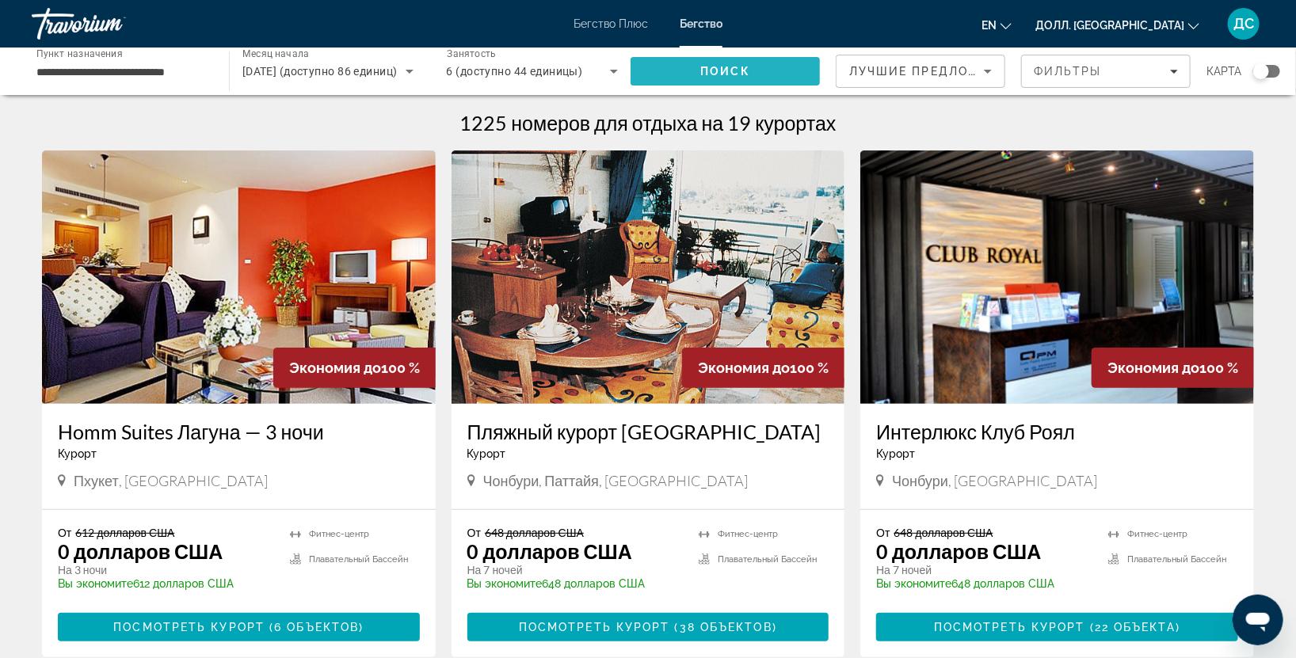
click at [765, 68] on span "Поиск" at bounding box center [724, 71] width 189 height 38
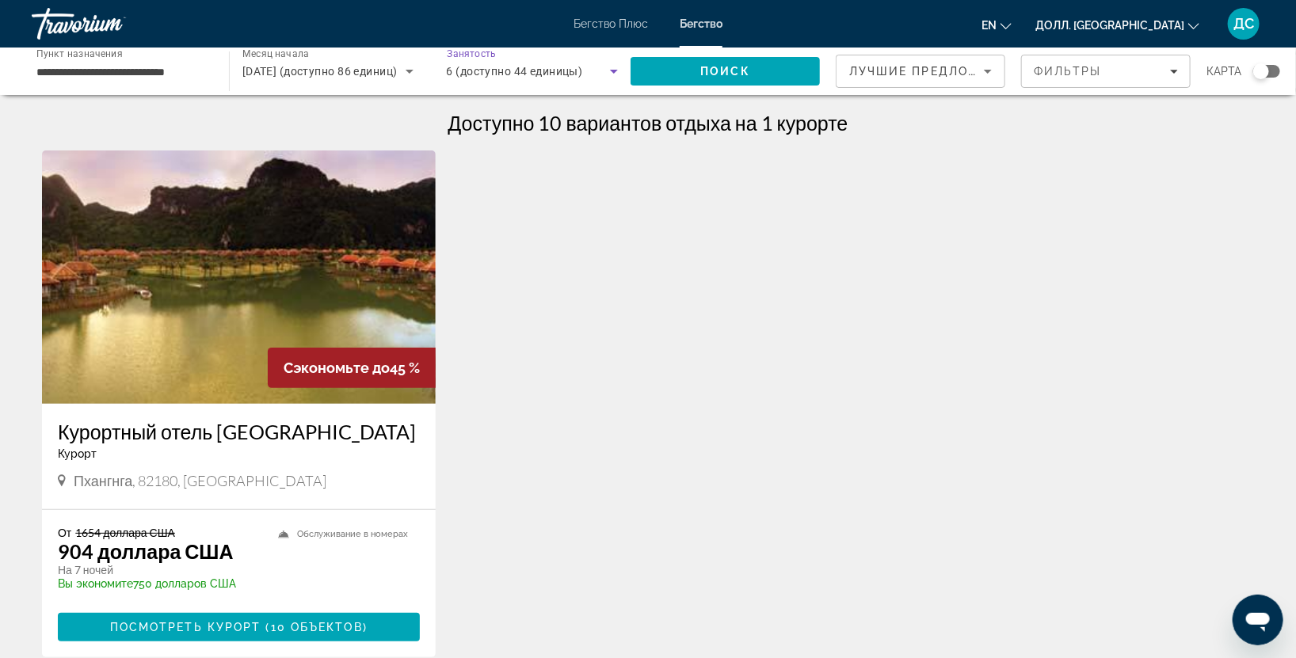
drag, startPoint x: 594, startPoint y: 69, endPoint x: 602, endPoint y: 68, distance: 8.0
click at [602, 68] on div "6 (доступно 44 единицы)" at bounding box center [529, 71] width 164 height 19
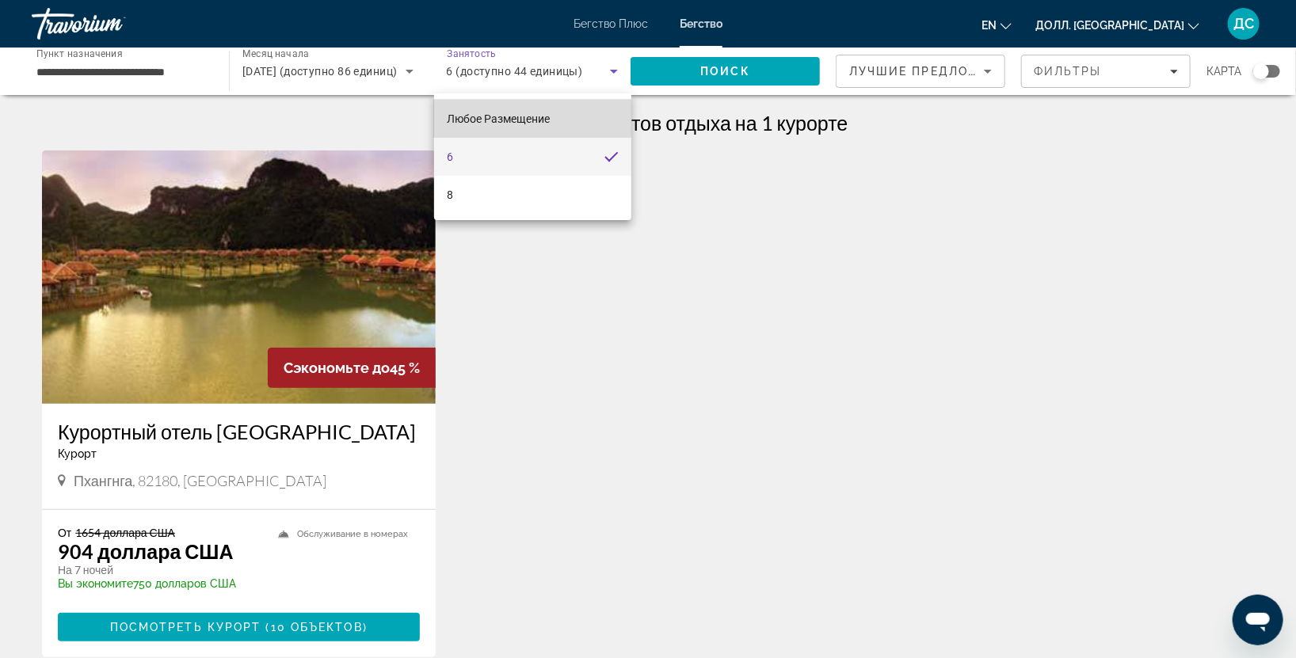
click at [501, 117] on ya-tr-span "Любое Размещение" at bounding box center [498, 118] width 103 height 13
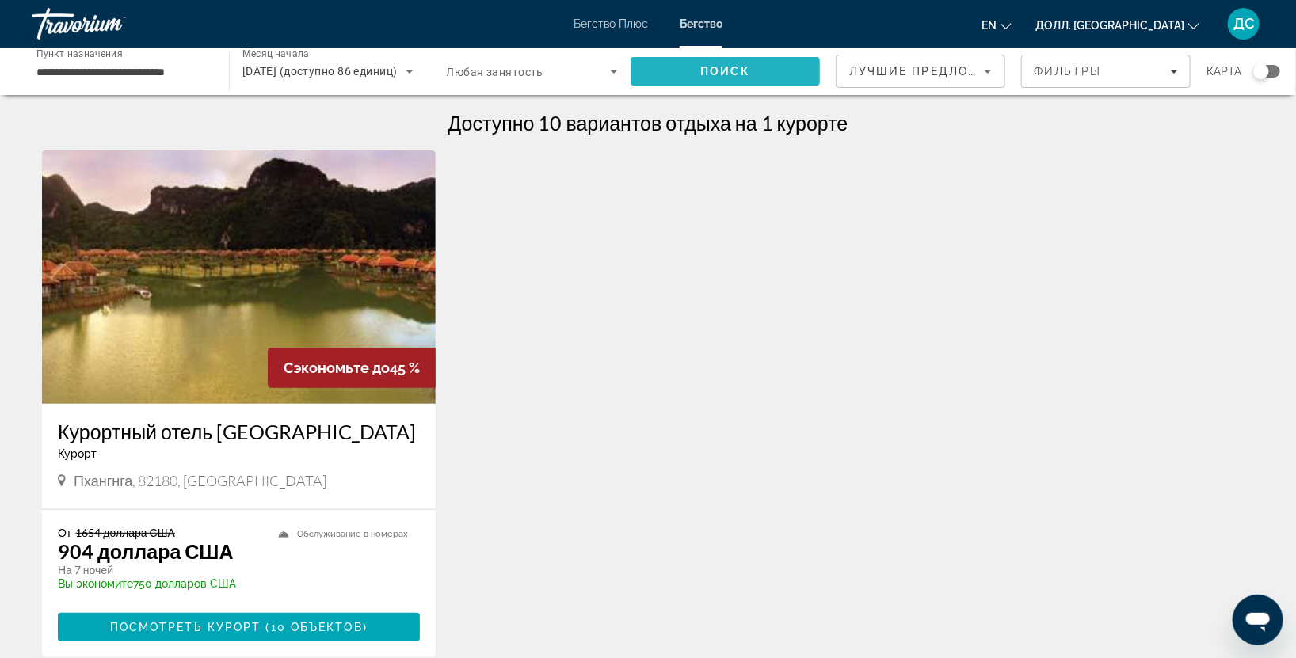
click at [752, 70] on span "Поиск" at bounding box center [724, 71] width 189 height 38
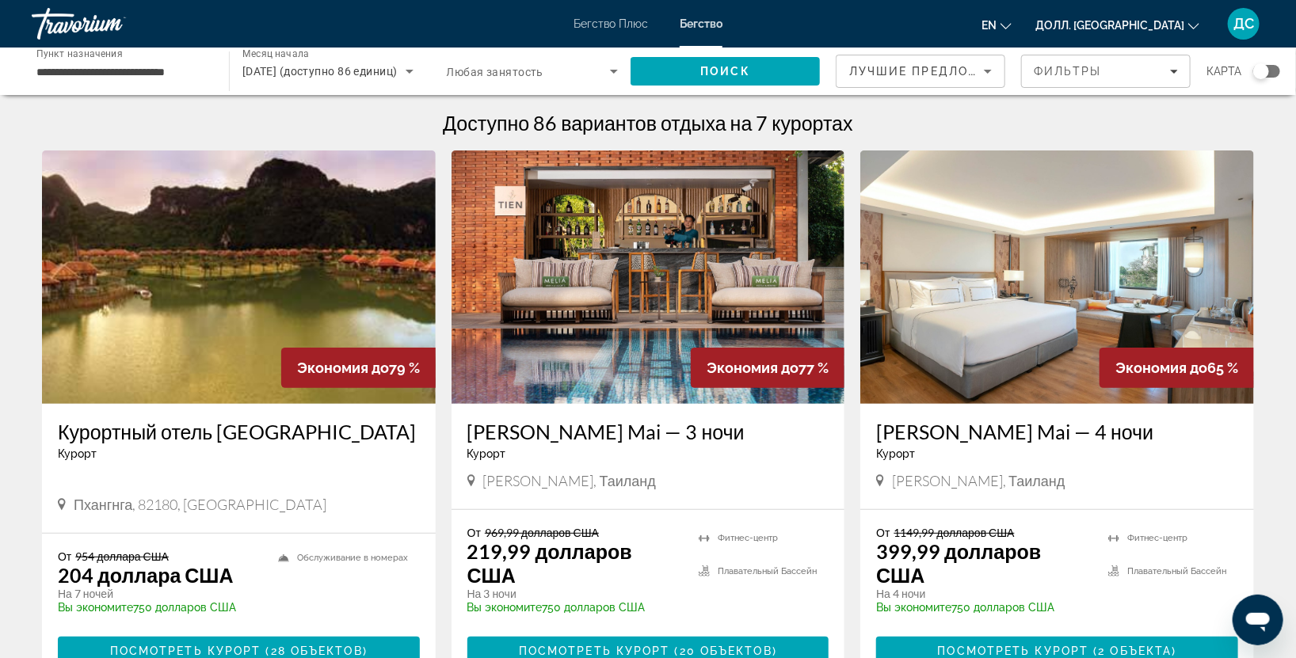
click at [219, 337] on img "Основное содержание" at bounding box center [239, 276] width 394 height 253
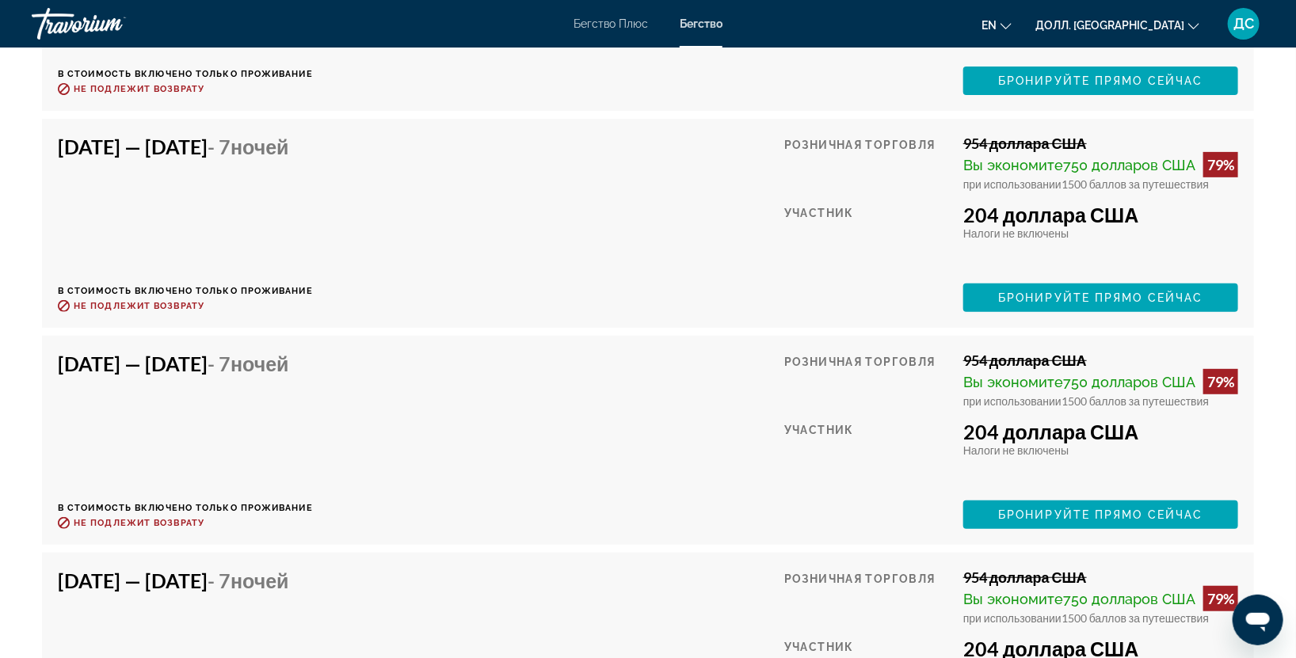
scroll to position [2816, 0]
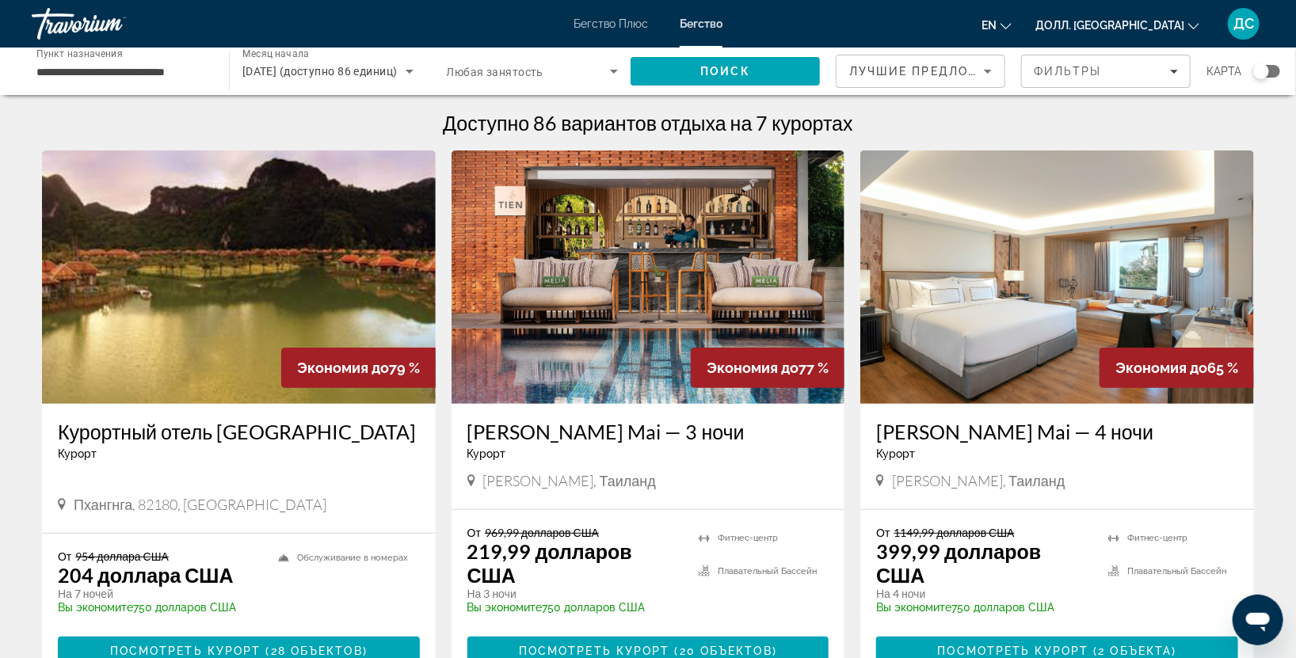
click at [627, 287] on img "Основное содержание" at bounding box center [648, 276] width 394 height 253
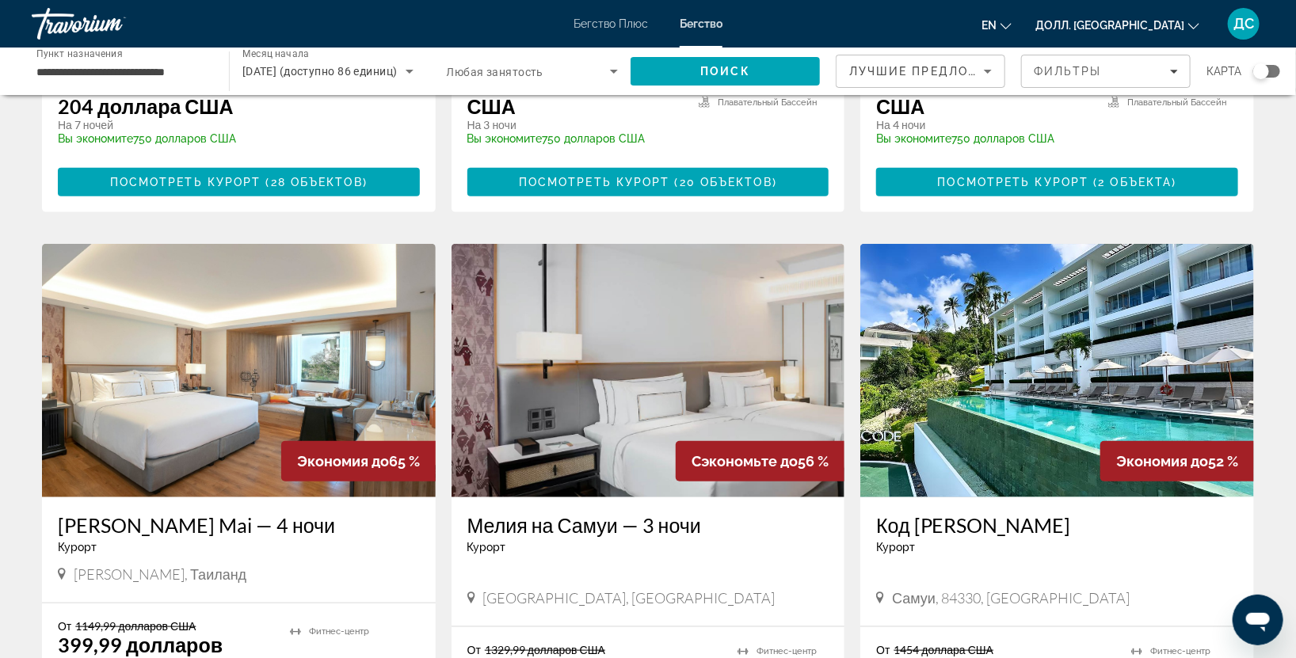
click at [808, 358] on img "Основное содержание" at bounding box center [648, 370] width 394 height 253
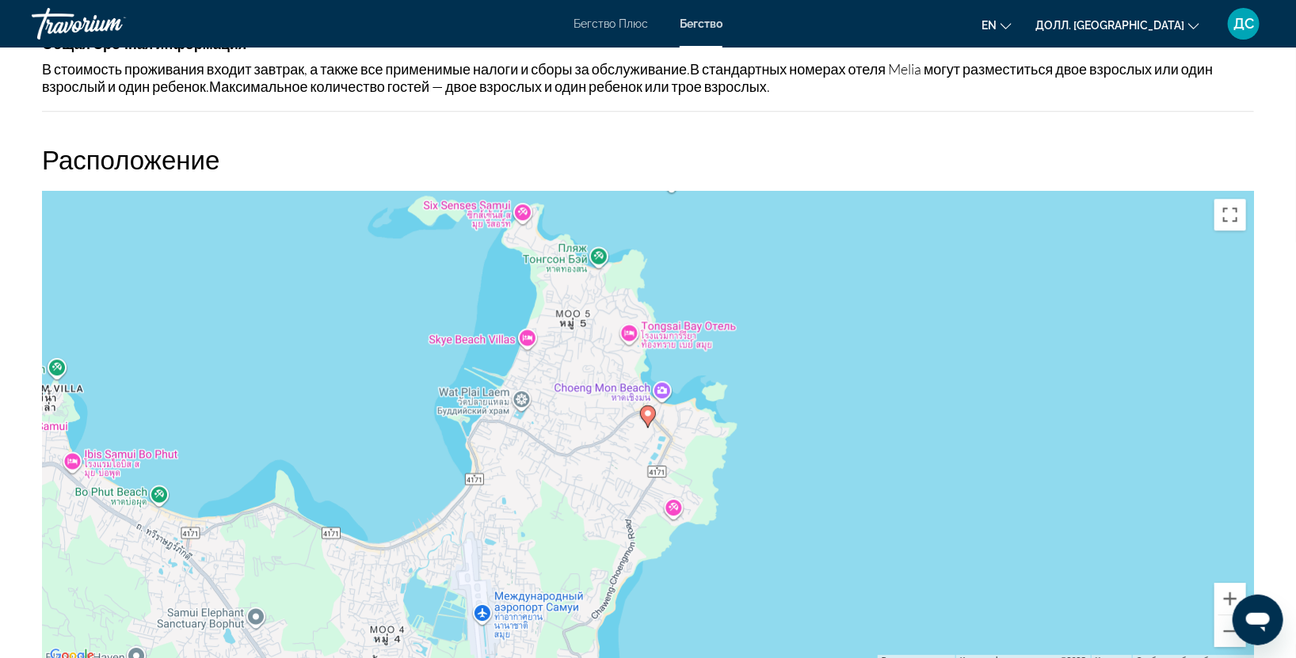
scroll to position [1502, 0]
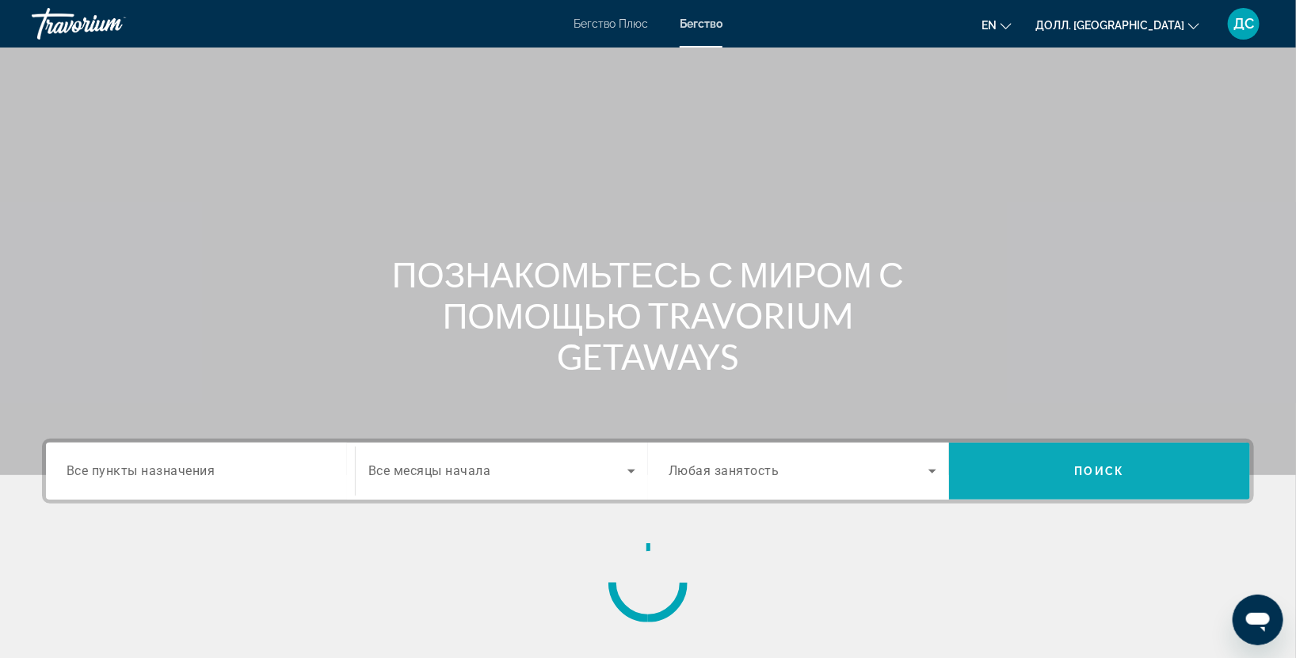
click at [1057, 459] on span "Поиск" at bounding box center [1099, 471] width 301 height 38
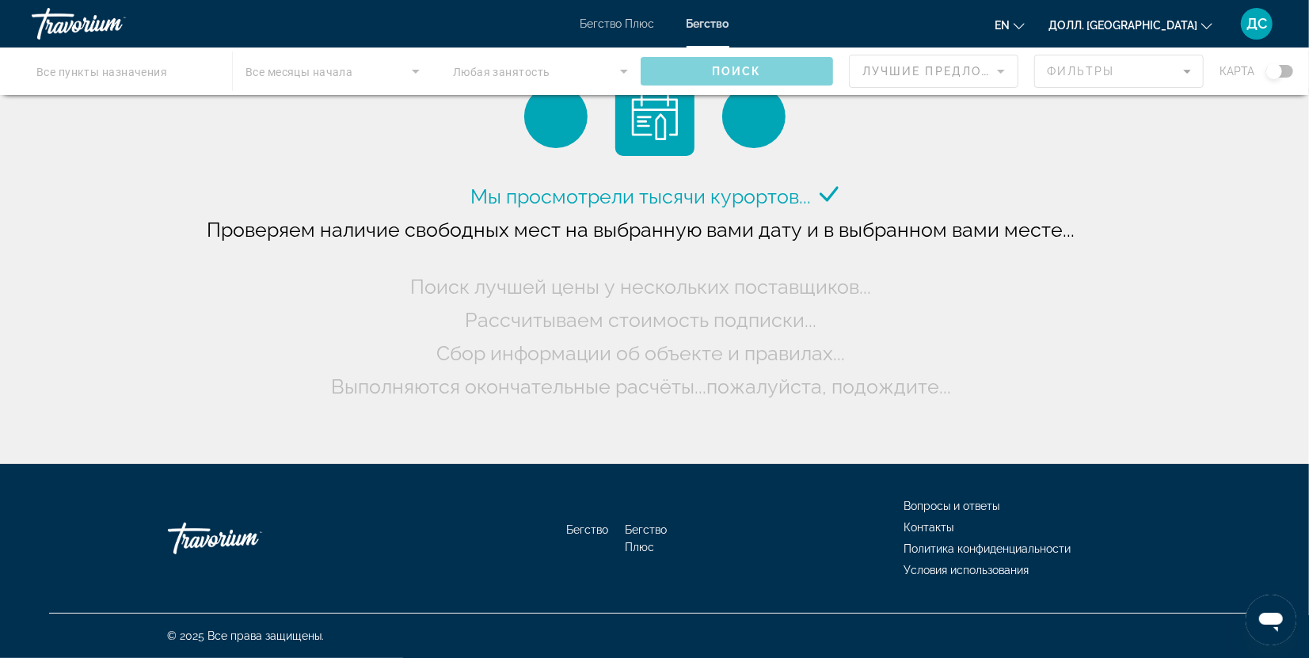
click at [196, 79] on div "Основное содержание" at bounding box center [654, 72] width 1309 height 48
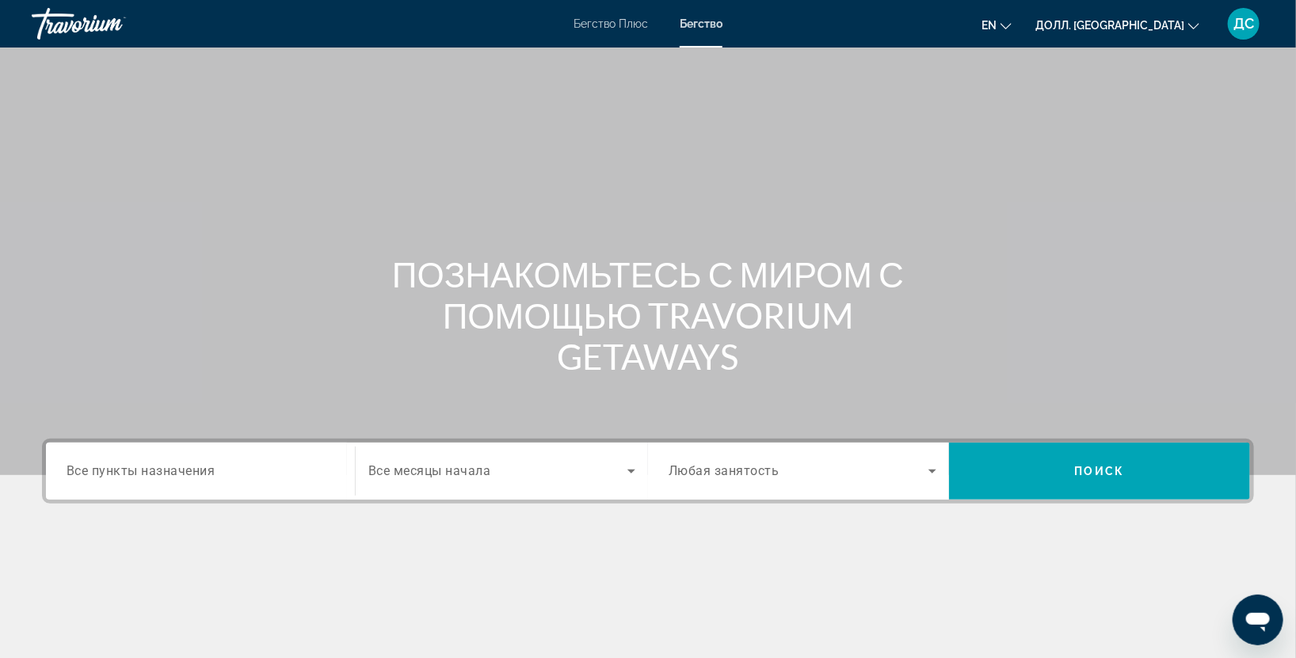
click at [120, 463] on ya-tr-span "Все пункты назначения" at bounding box center [141, 470] width 149 height 15
click at [120, 463] on input "Пункт назначения Все пункты назначения" at bounding box center [201, 472] width 268 height 19
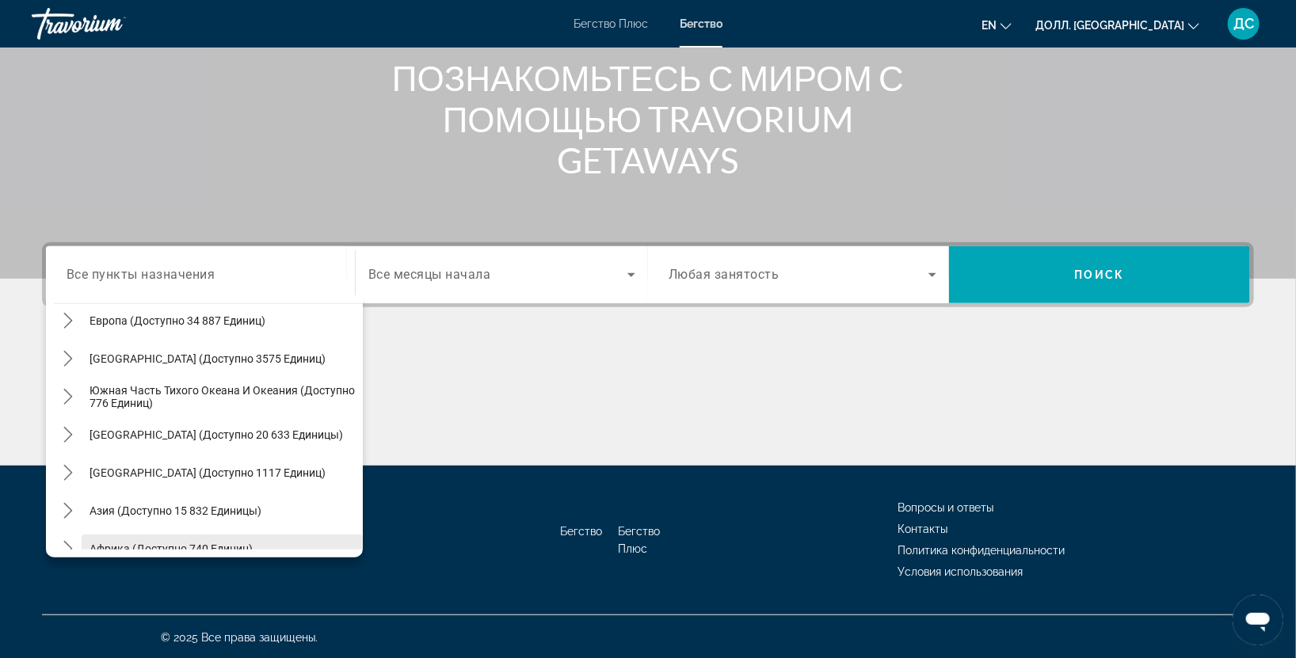
scroll to position [211, 0]
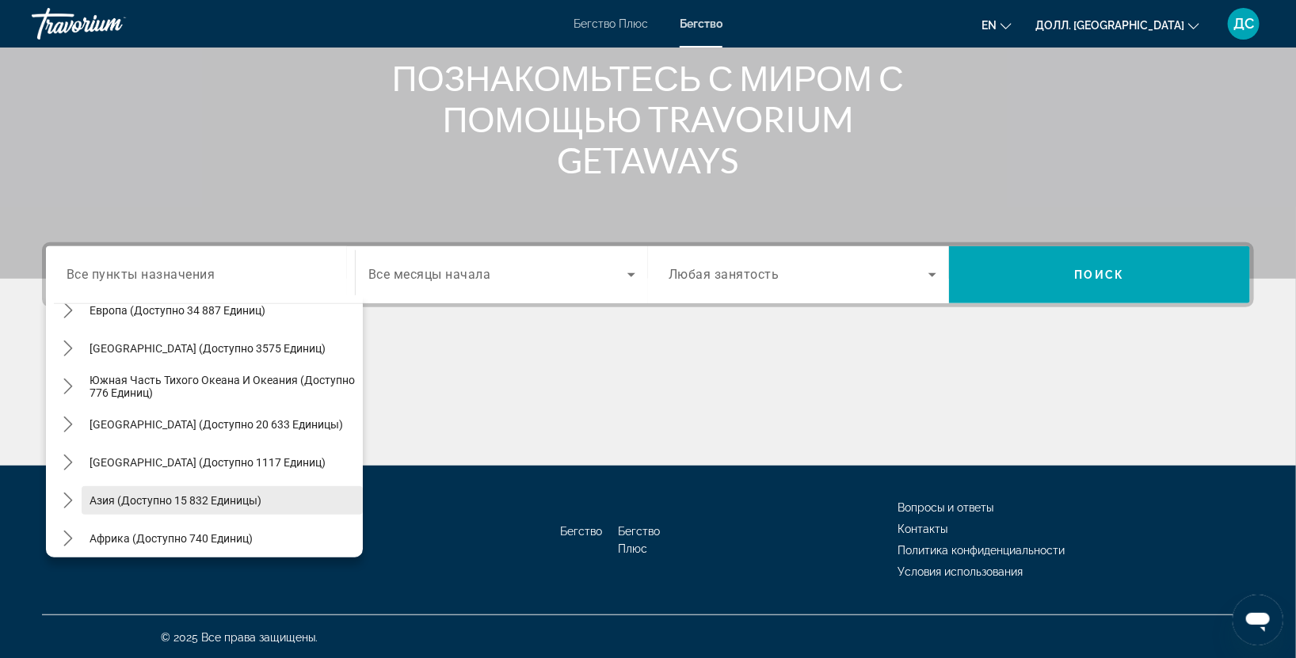
click at [192, 497] on ya-tr-span "Азия (доступно 15 832 единицы)" at bounding box center [175, 500] width 172 height 13
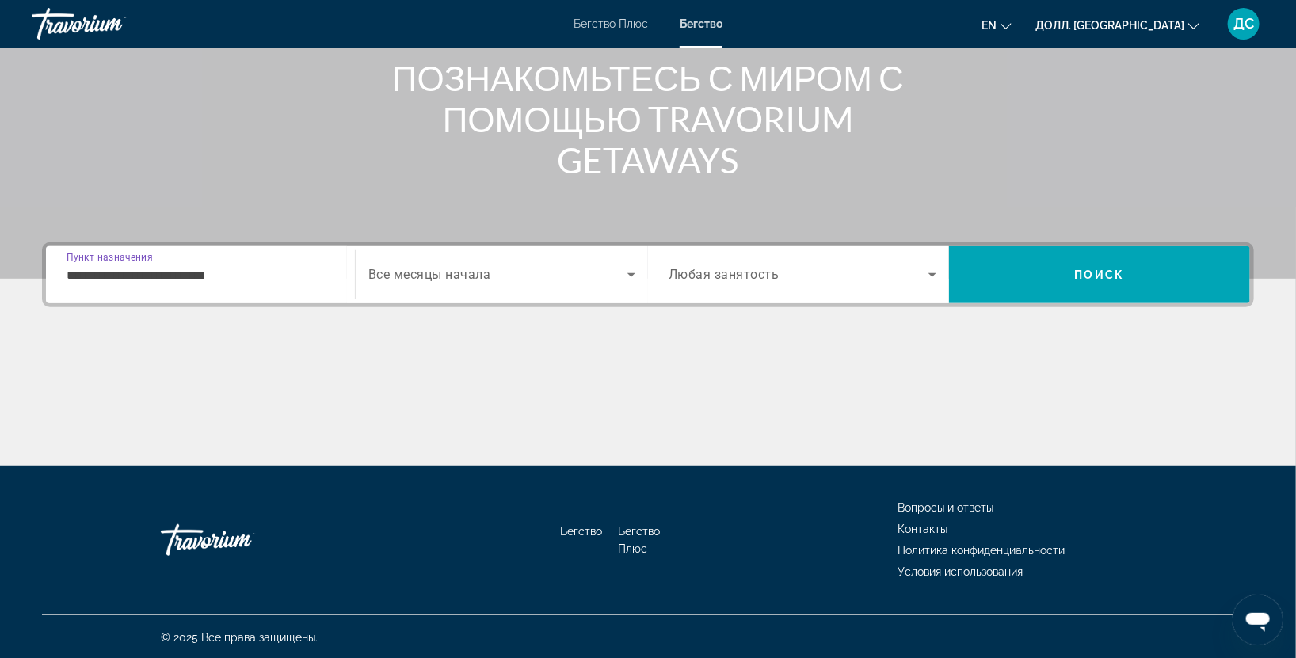
click at [266, 287] on div "**********" at bounding box center [201, 275] width 268 height 45
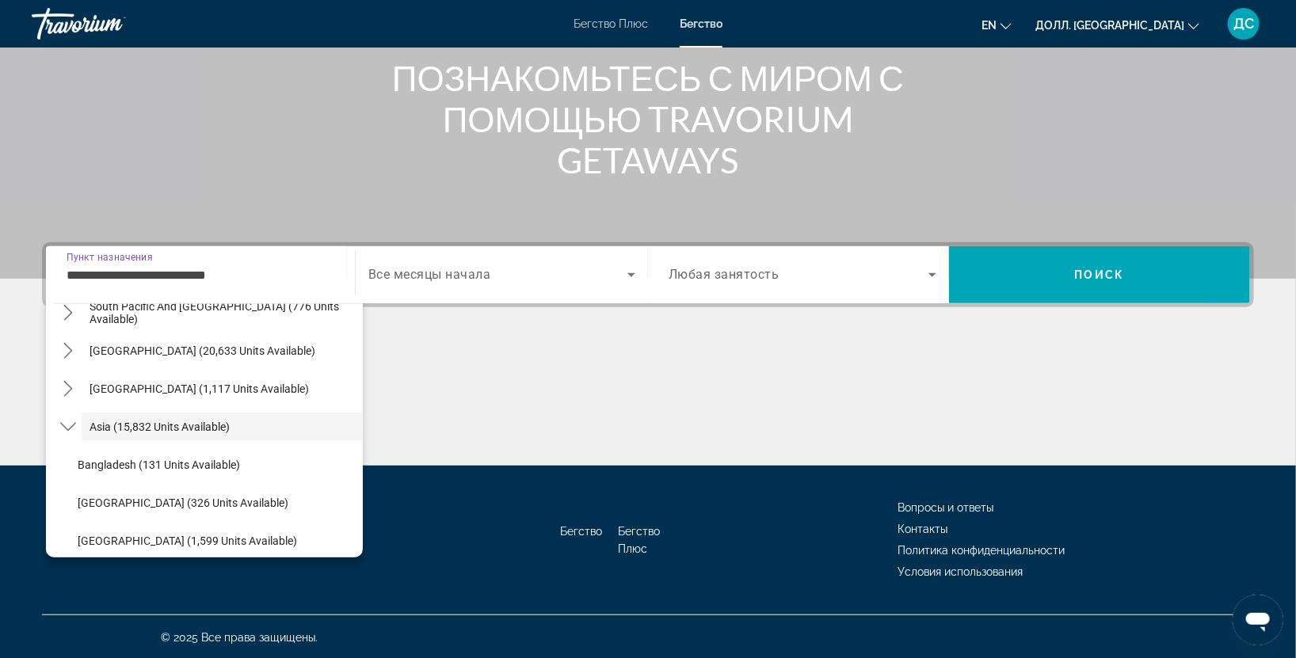
scroll to position [826, 0]
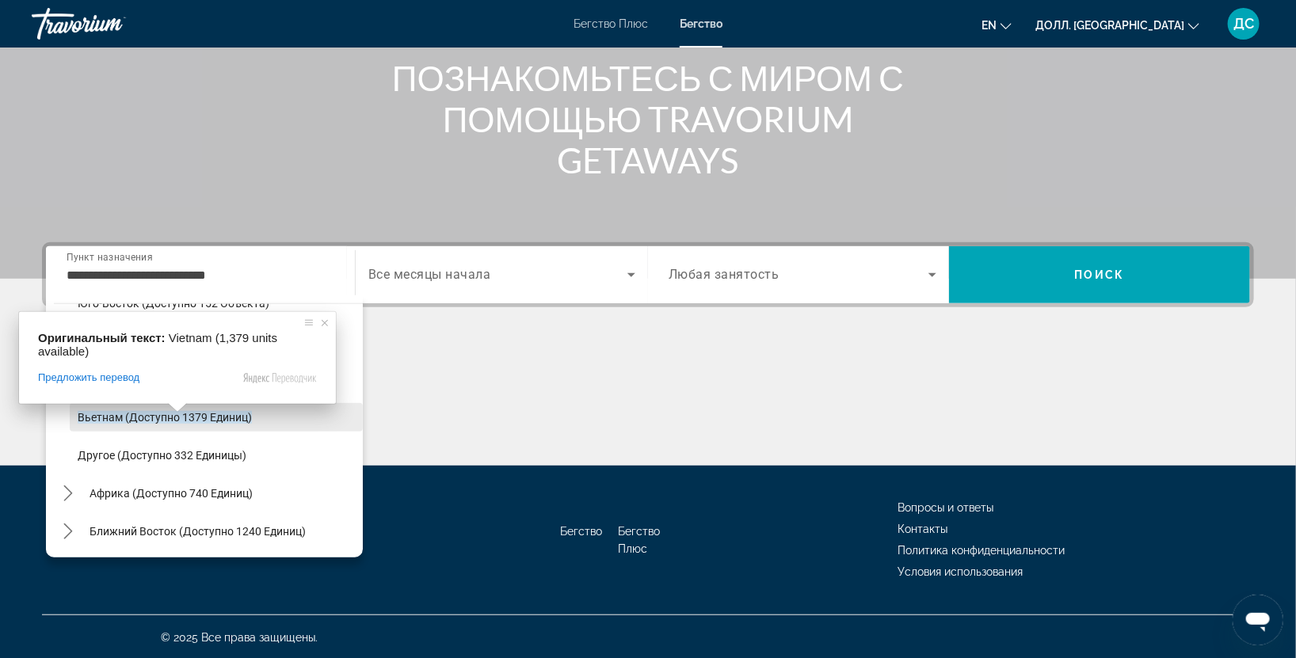
click at [178, 413] on span at bounding box center [177, 408] width 21 height 10
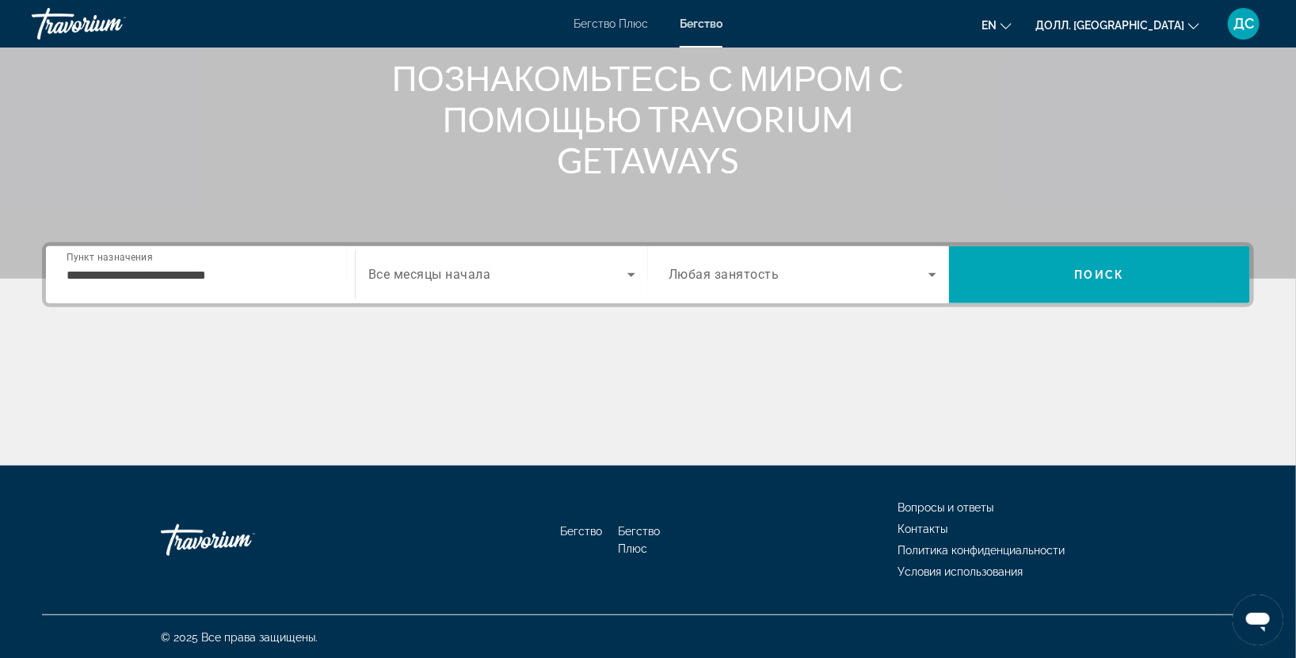
click at [215, 280] on input "**********" at bounding box center [201, 275] width 268 height 19
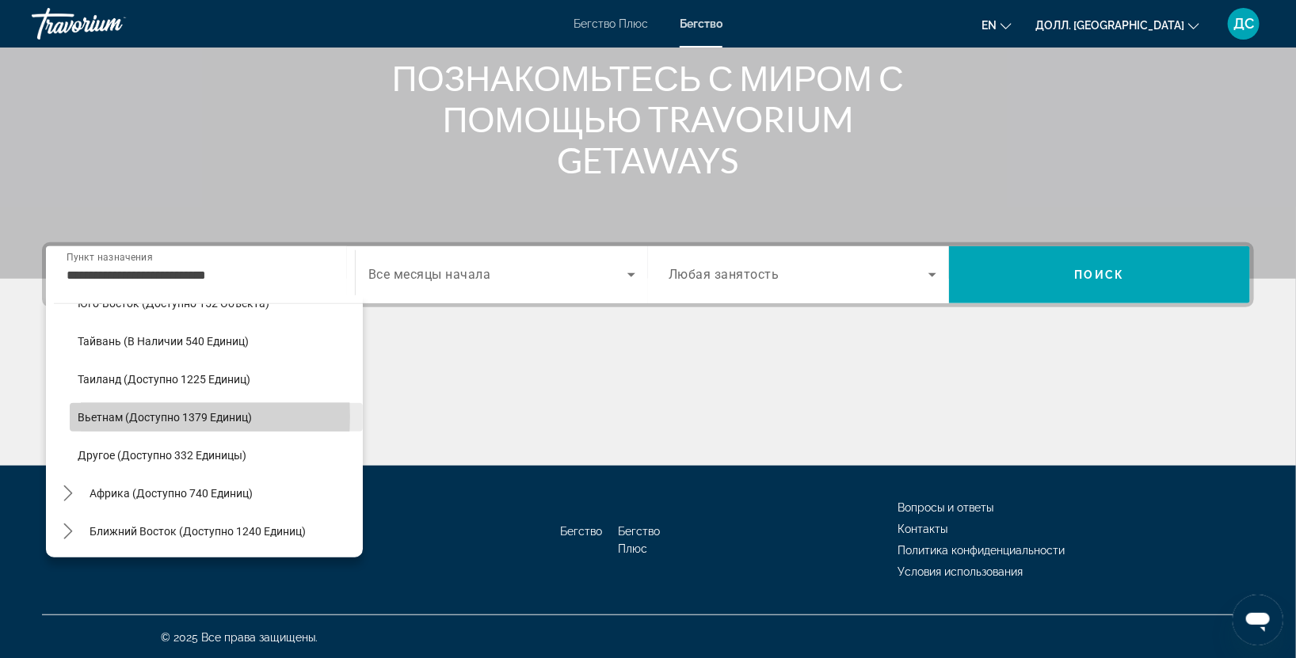
click at [114, 415] on ya-tr-span "Вьетнам (доступно 1379 единиц)" at bounding box center [165, 417] width 174 height 13
type input "**********"
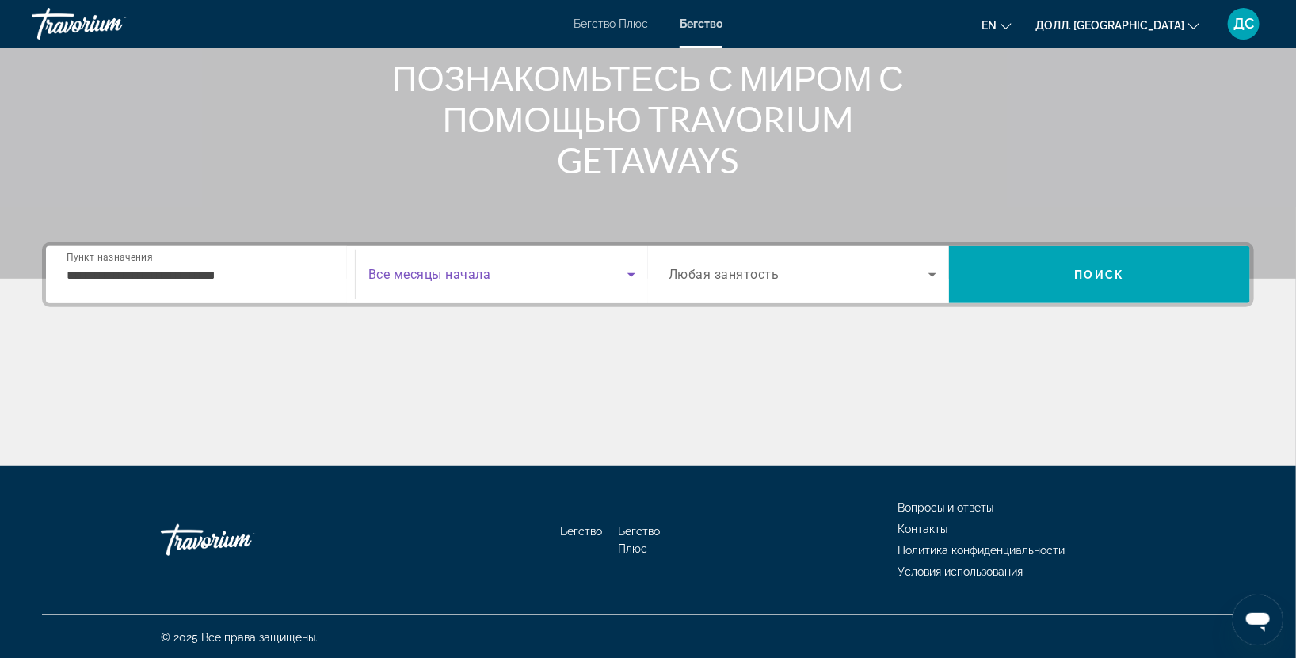
click at [512, 275] on span "Виджет поиска" at bounding box center [497, 274] width 259 height 19
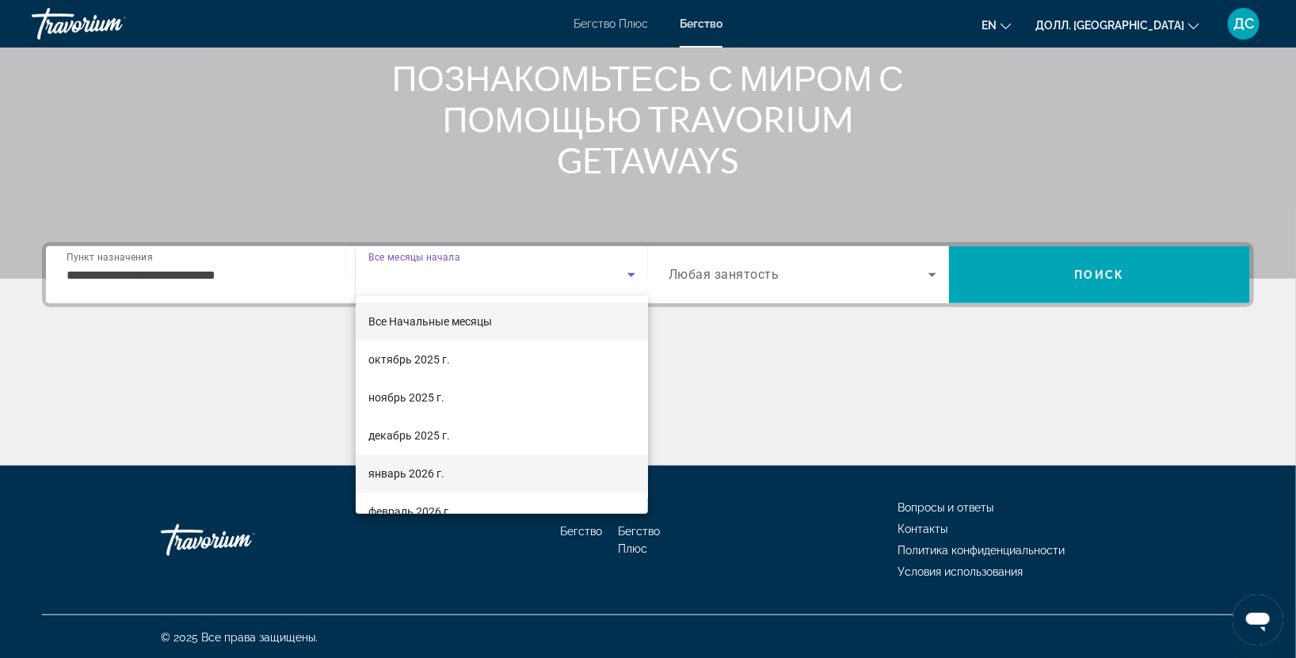
click at [410, 476] on ya-tr-span "январь 2026 г." at bounding box center [406, 473] width 76 height 13
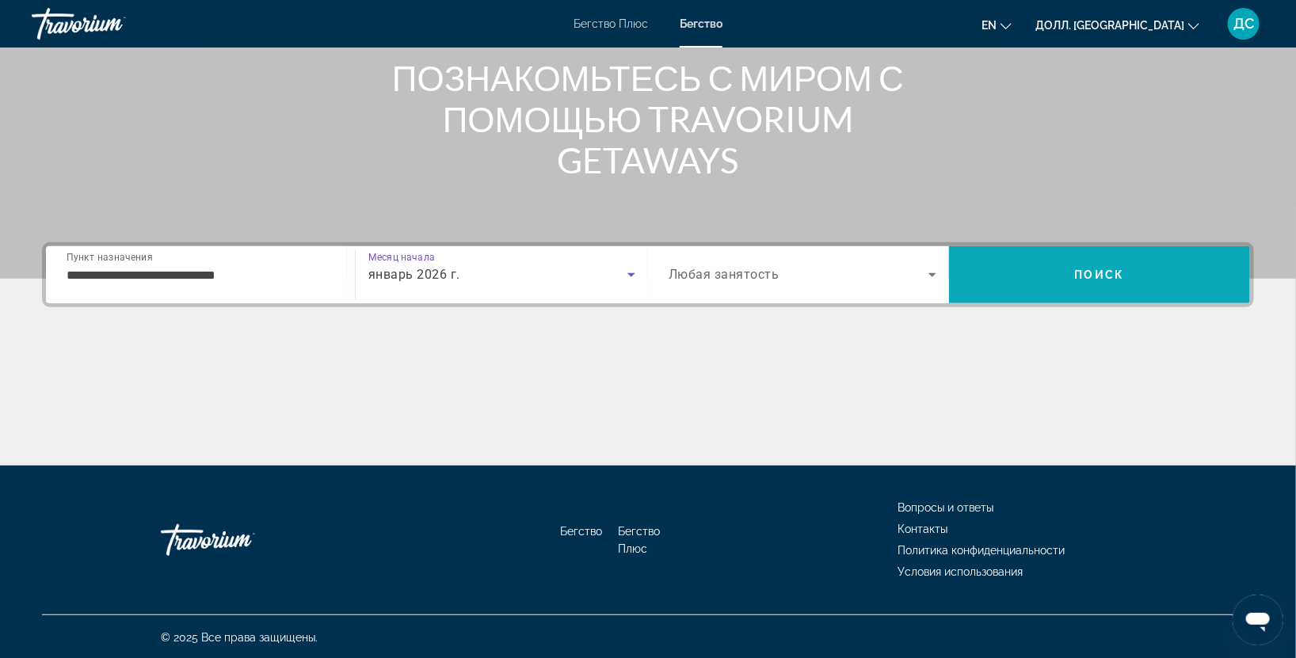
click at [1066, 282] on span "Поиск" at bounding box center [1099, 275] width 301 height 38
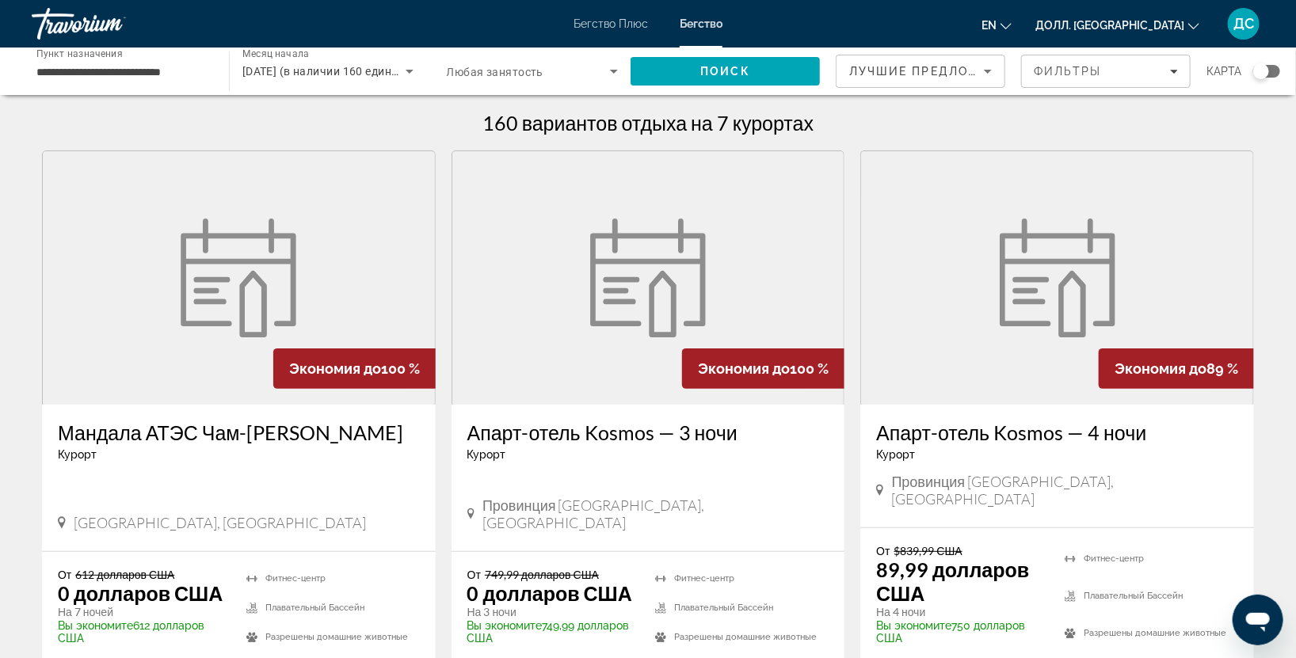
click at [82, 337] on figure "Основное содержание" at bounding box center [239, 277] width 392 height 253
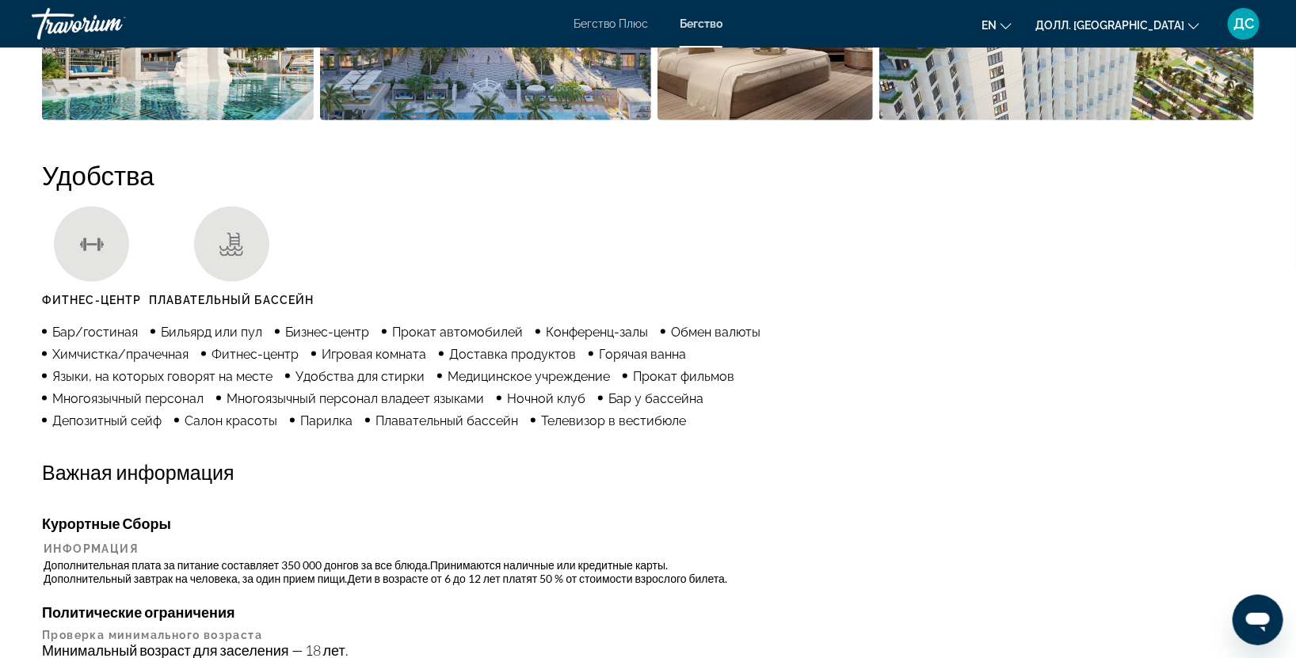
scroll to position [469, 0]
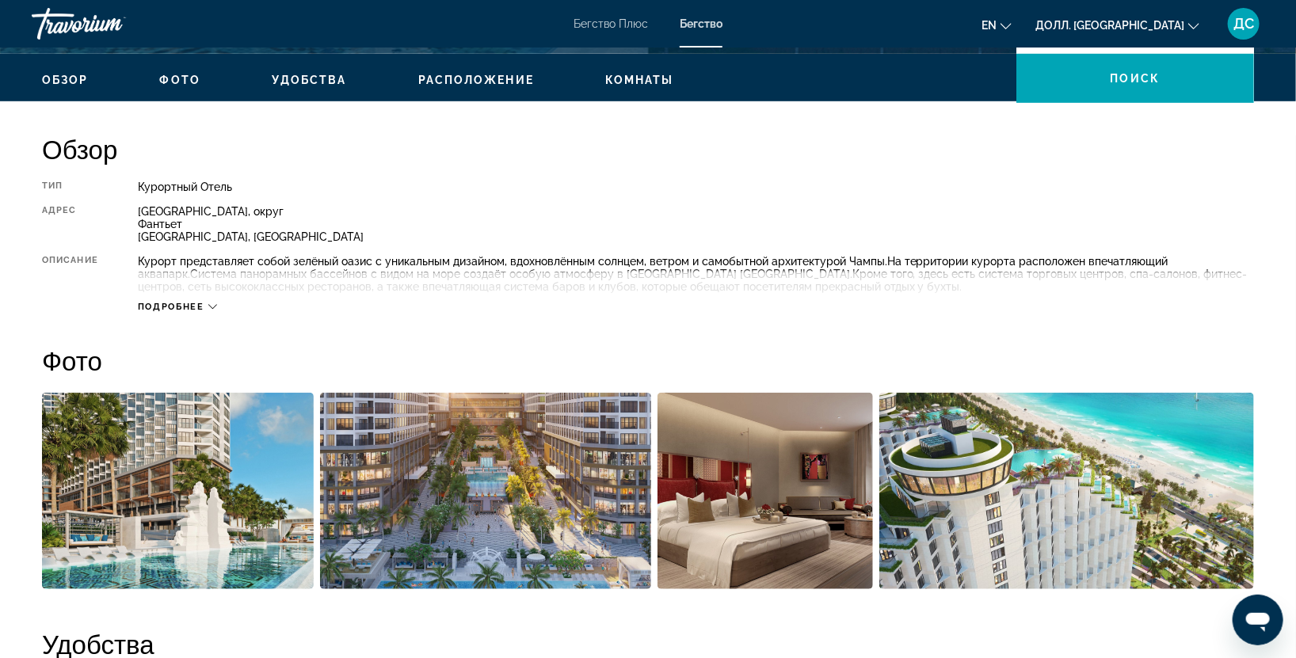
click at [212, 301] on button "Подробнее" at bounding box center [177, 307] width 79 height 12
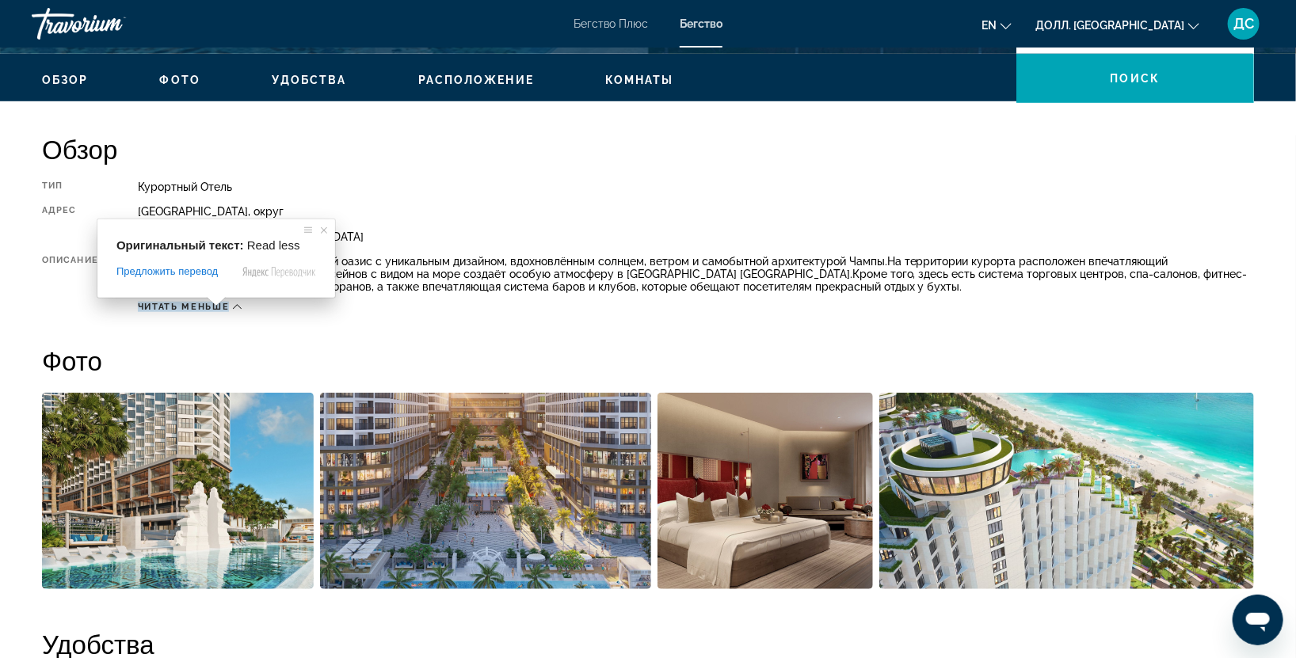
click at [230, 306] on div "Читать меньше" at bounding box center [190, 307] width 104 height 10
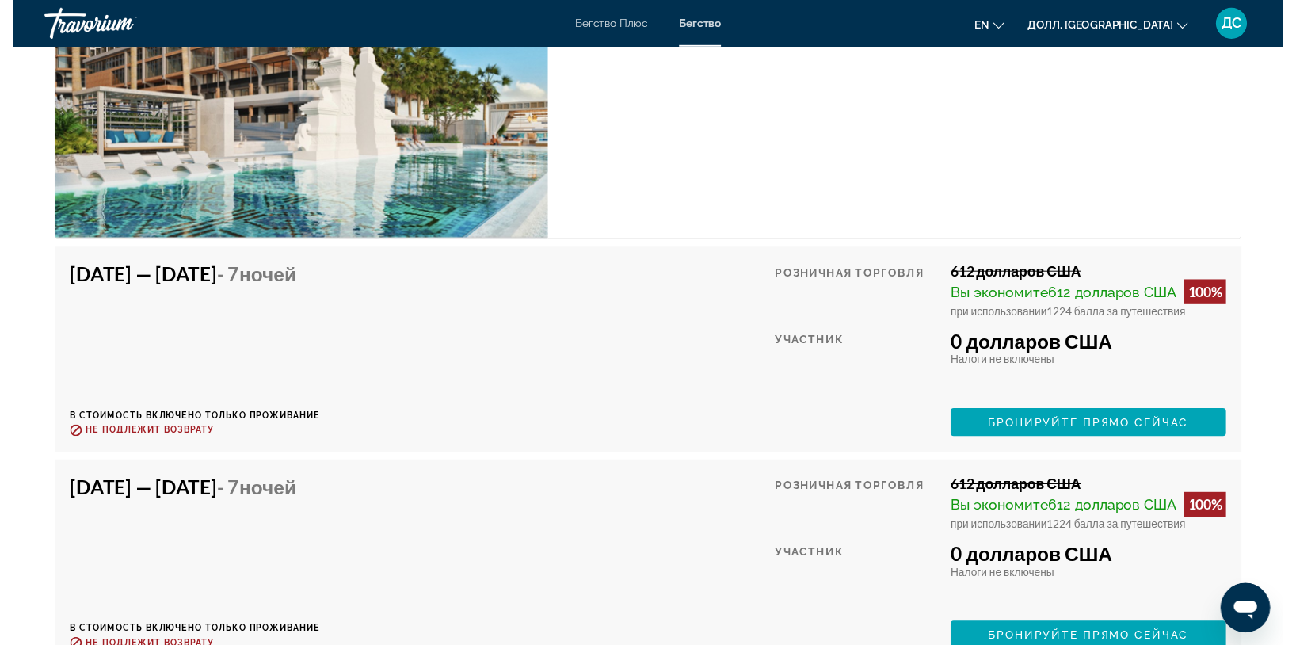
scroll to position [3147, 0]
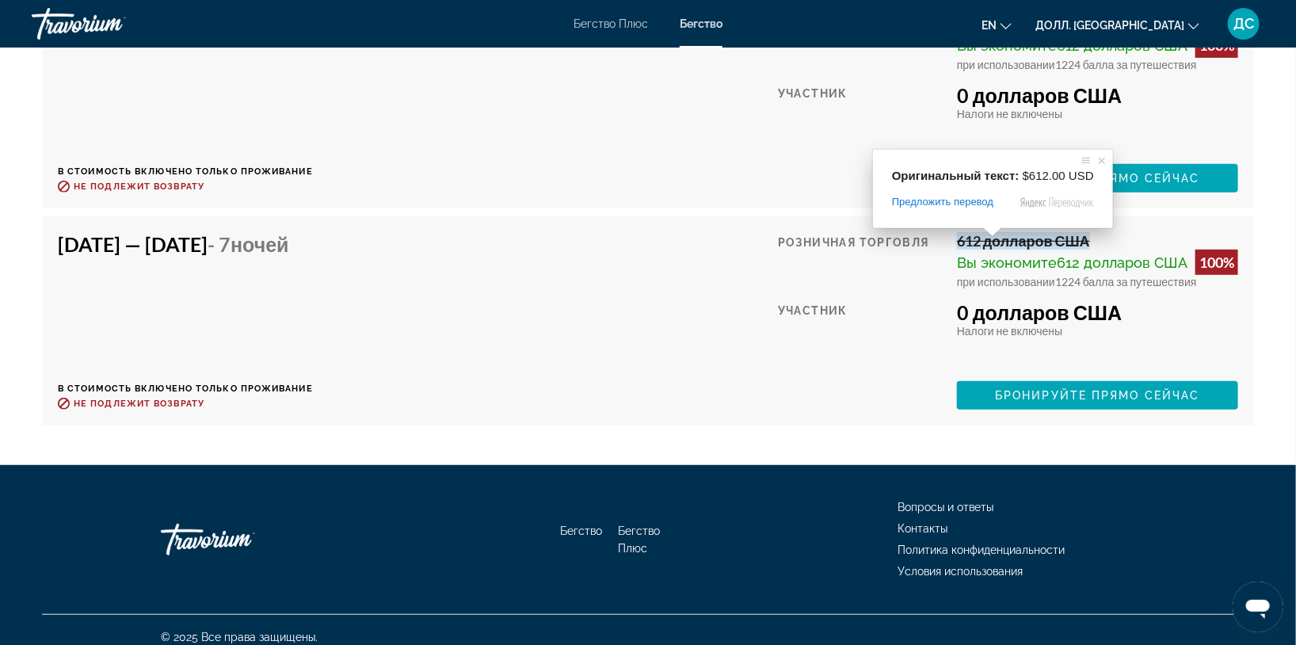
drag, startPoint x: 994, startPoint y: 288, endPoint x: 1001, endPoint y: 276, distance: 13.9
click at [995, 287] on div "Розничная торговля 612 долларов США Вы экономите 612 долларов США 100% при испо…" at bounding box center [1008, 320] width 460 height 177
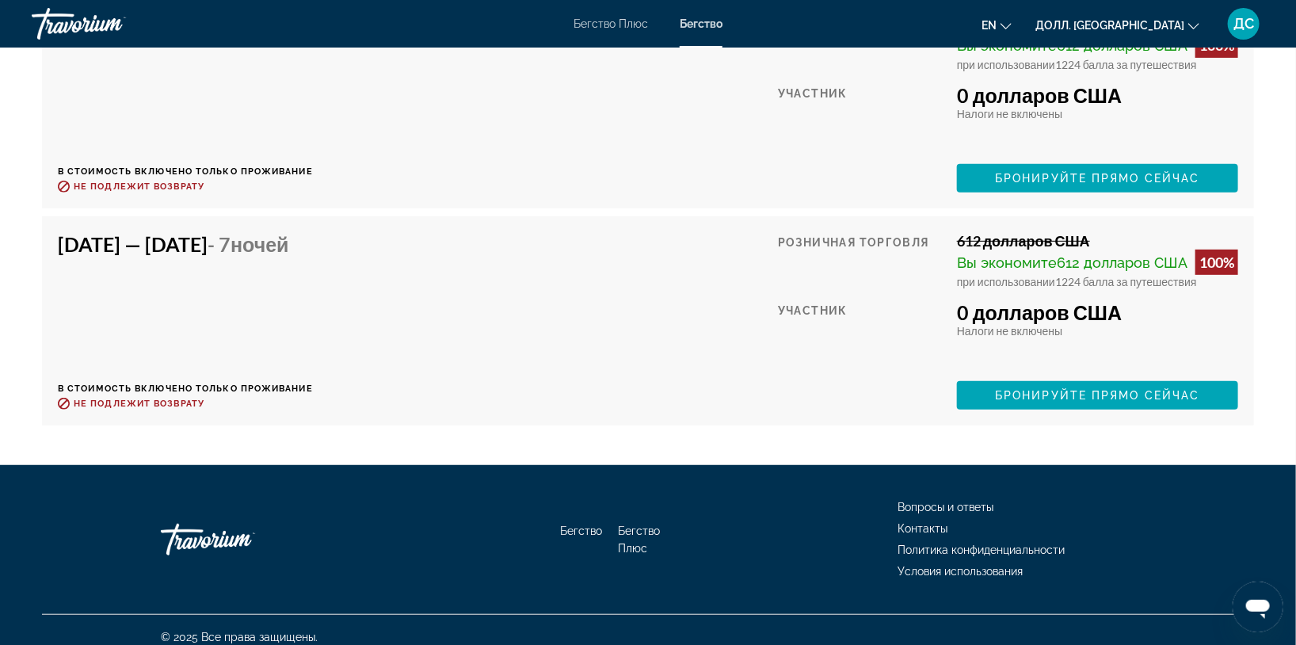
click at [1001, 276] on ya-tr-span "при использовании" at bounding box center [1006, 281] width 98 height 13
click at [1001, 272] on div "Вы экономите 612 долларов США 100%" at bounding box center [1097, 261] width 281 height 25
click at [987, 260] on ya-tr-span "Вы экономите" at bounding box center [1007, 262] width 100 height 17
click at [986, 394] on span "Основное содержание" at bounding box center [1097, 395] width 281 height 38
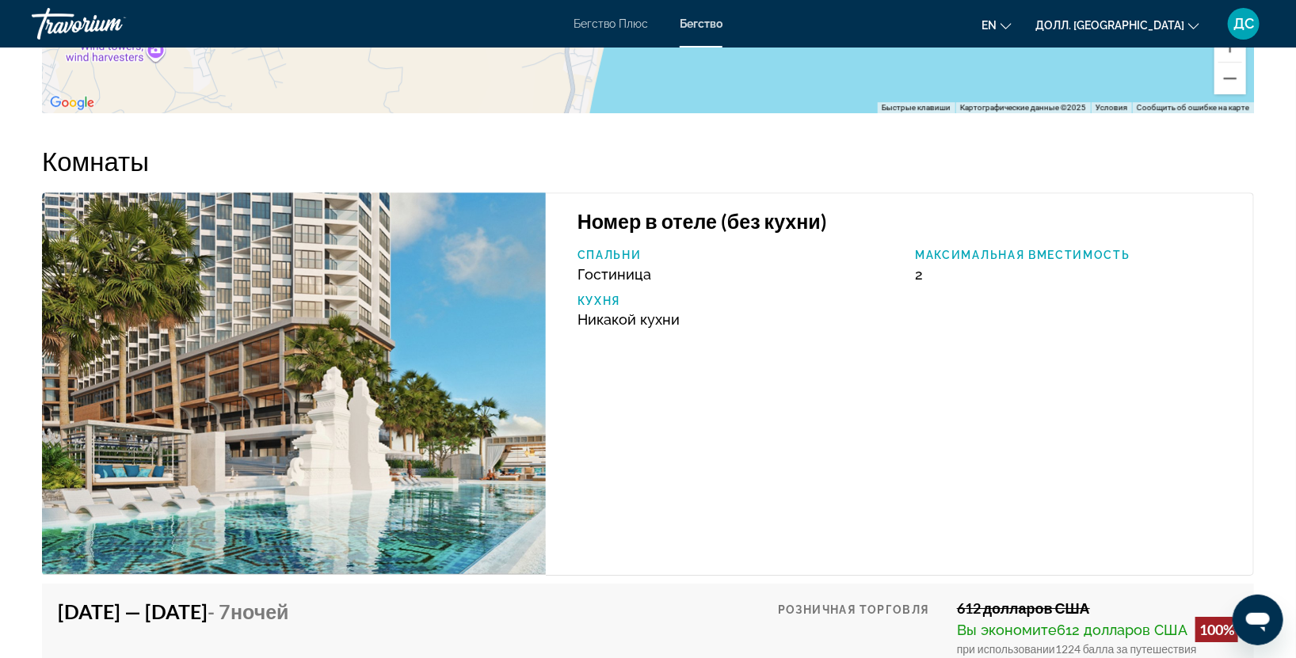
scroll to position [2816, 0]
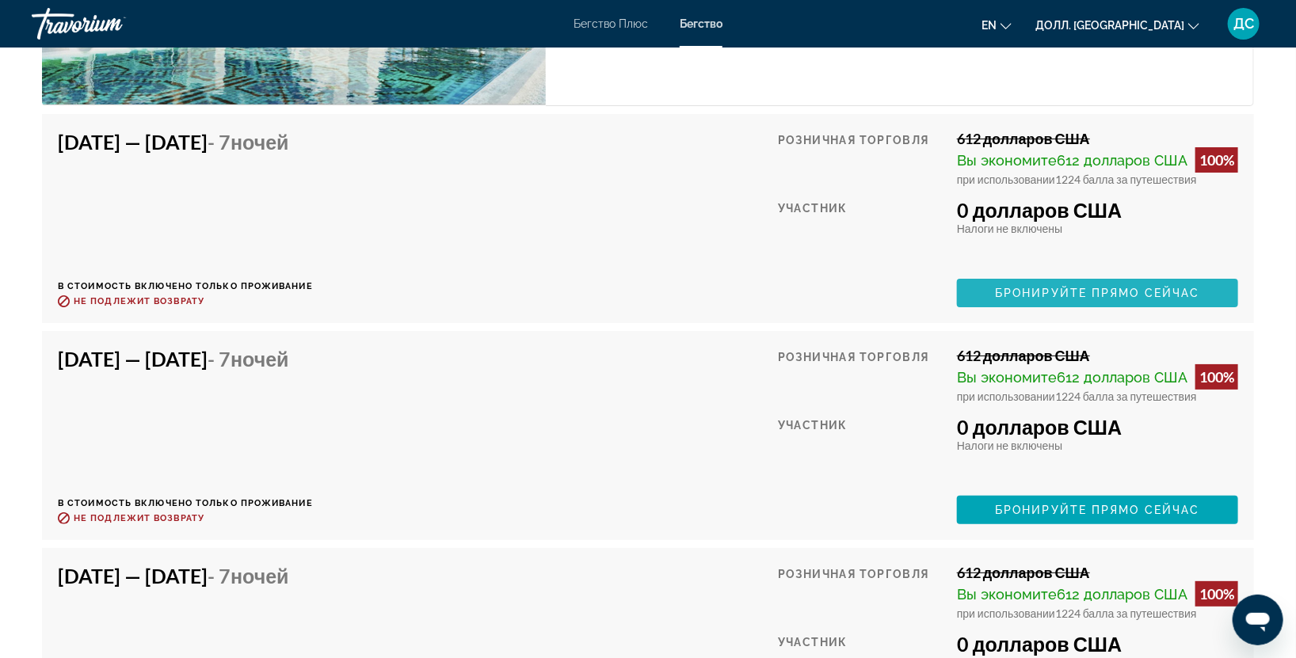
click at [1003, 287] on ya-tr-span "Бронируйте прямо сейчас" at bounding box center [1097, 293] width 204 height 13
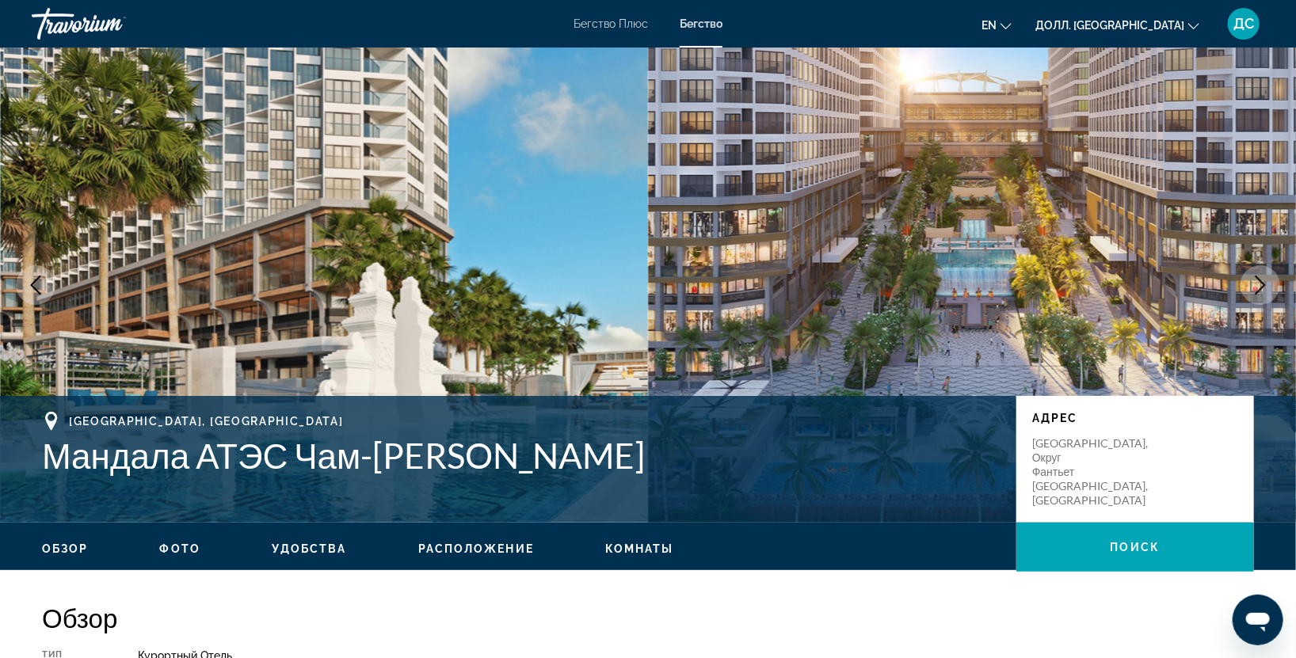
click at [1167, 473] on div "Муйне, [GEOGRAPHIC_DATA] [GEOGRAPHIC_DATA], [GEOGRAPHIC_DATA]" at bounding box center [1135, 471] width 206 height 71
click at [1133, 551] on ya-tr-span "Поиск" at bounding box center [1135, 547] width 50 height 13
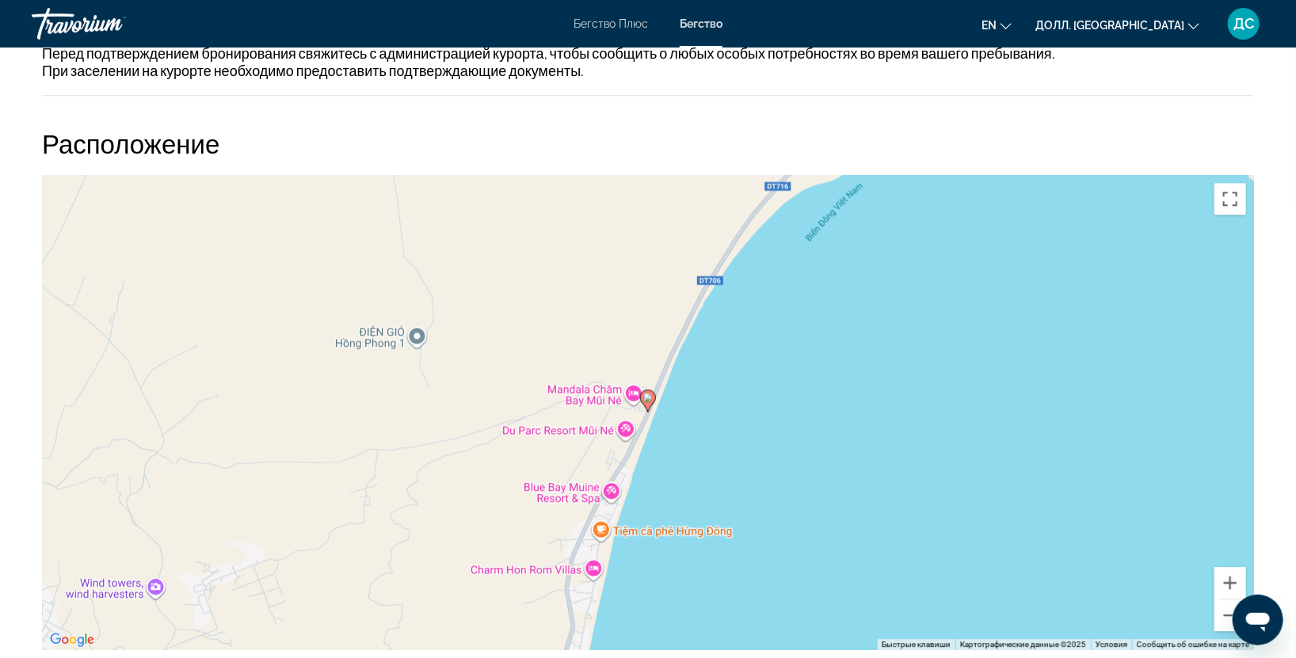
scroll to position [1925, 0]
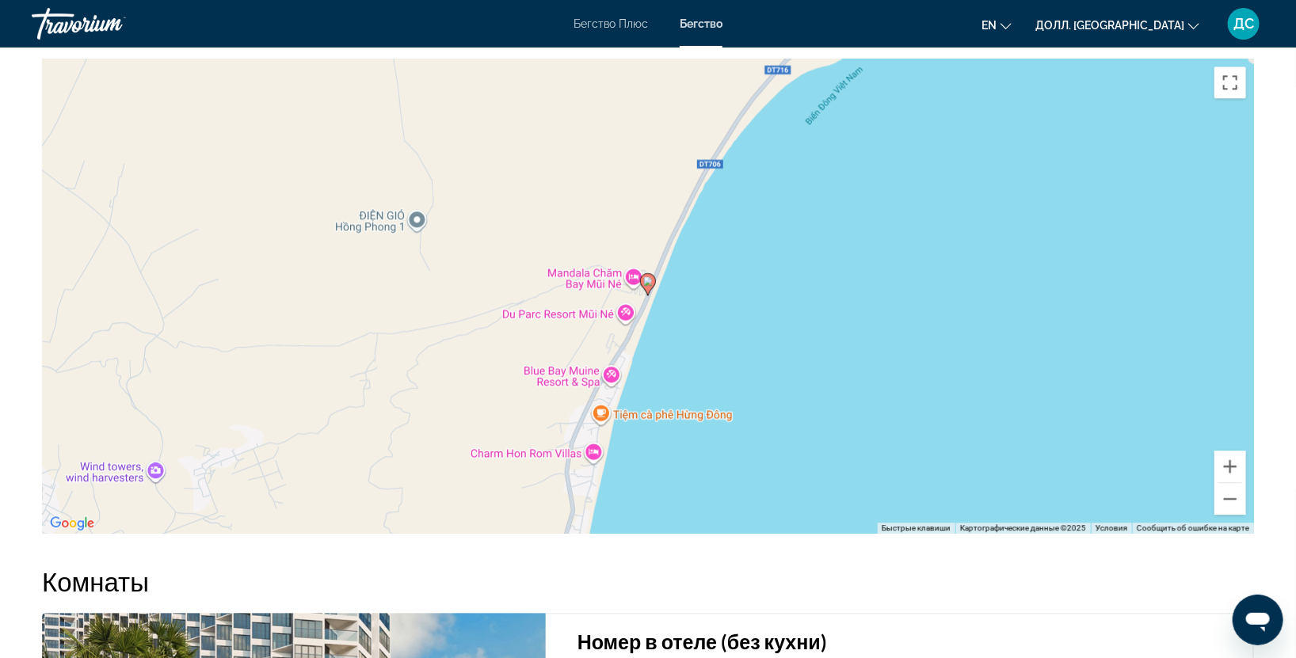
click at [611, 356] on div "Чтобы активировать перетаскивание с помощью клавиатуры, нажмите Alt + Enter. По…" at bounding box center [648, 296] width 1212 height 475
click at [1227, 90] on button "Включить полноэкранный режим" at bounding box center [1230, 83] width 32 height 32
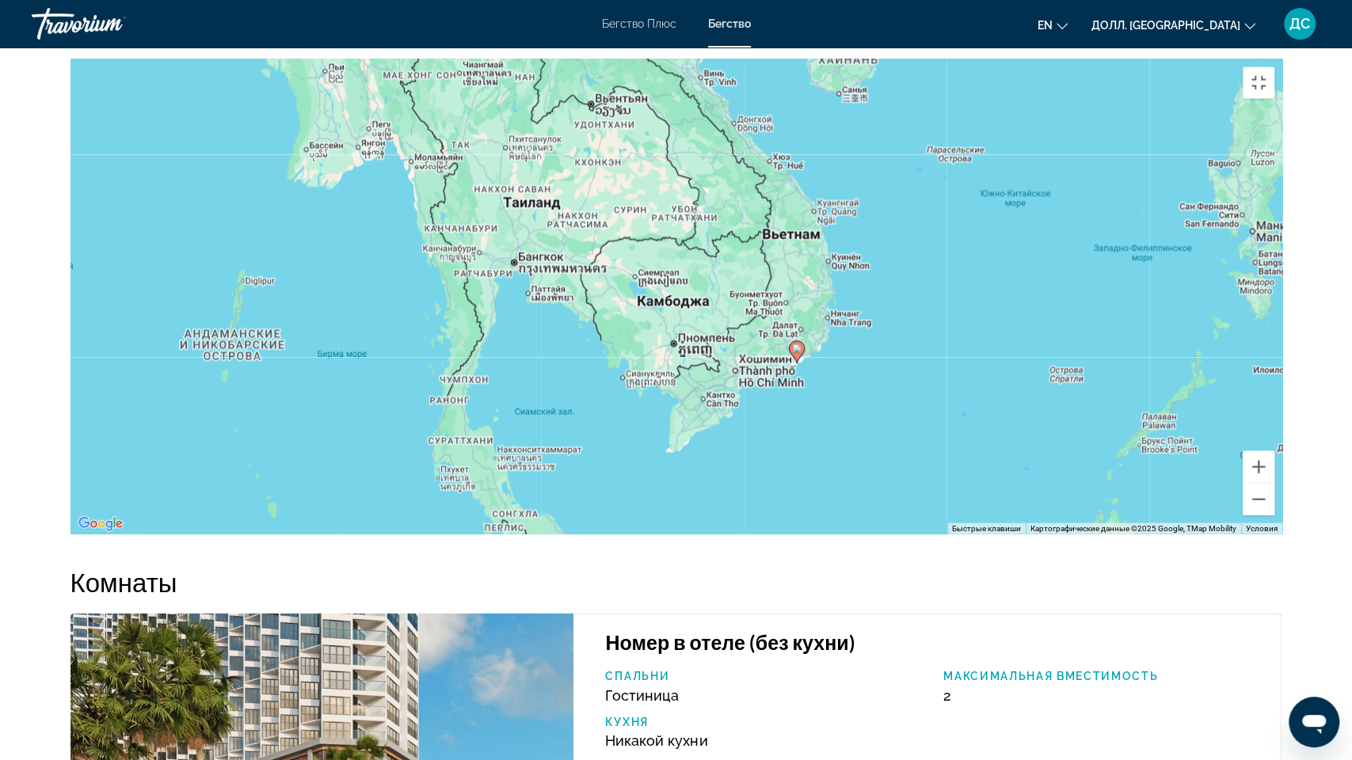
drag, startPoint x: 538, startPoint y: 622, endPoint x: 513, endPoint y: 403, distance: 220.0
click at [513, 403] on div "Чтобы активировать перетаскивание с помощью клавиатуры, нажмите Alt + Enter. По…" at bounding box center [676, 296] width 1212 height 475
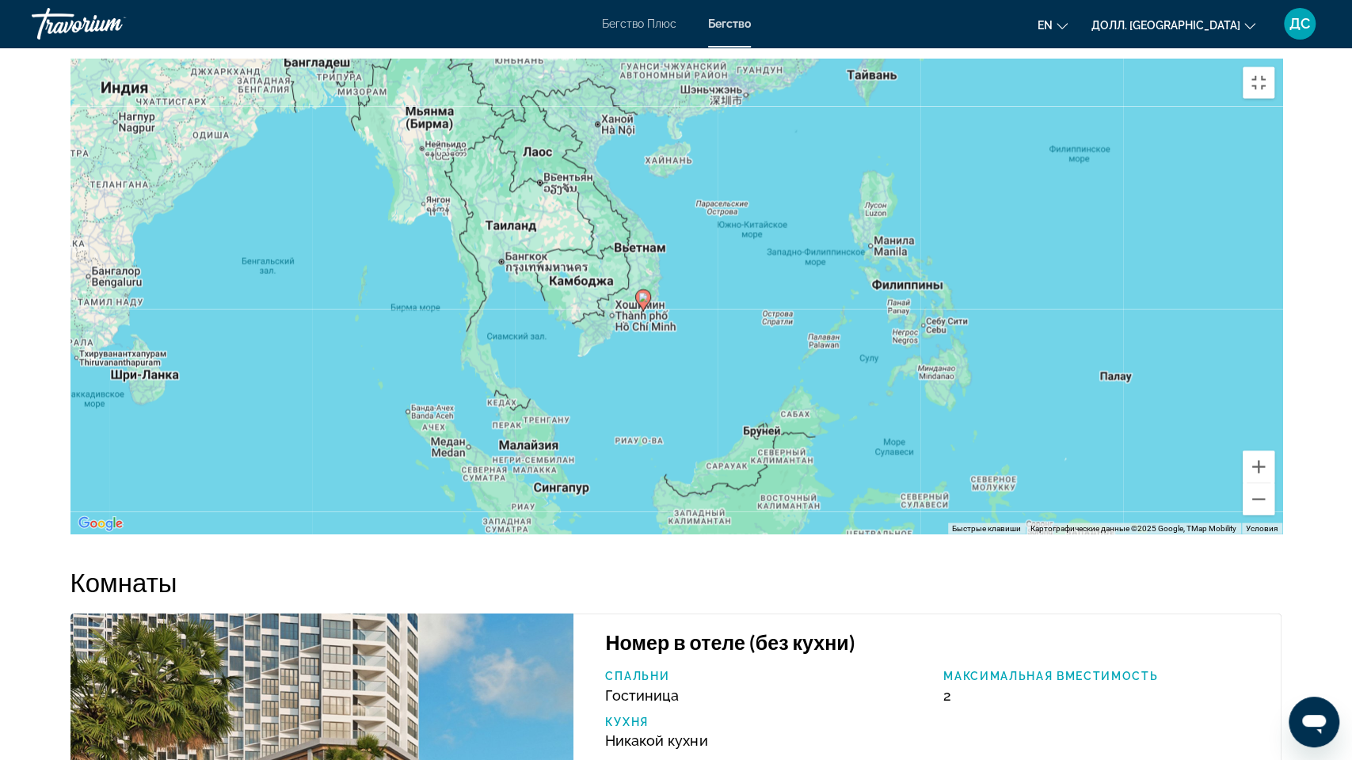
drag, startPoint x: 507, startPoint y: 590, endPoint x: 493, endPoint y: 394, distance: 196.1
click at [493, 394] on div "Чтобы активировать перетаскивание с помощью клавиатуры, нажмите Alt + Enter. По…" at bounding box center [676, 296] width 1212 height 475
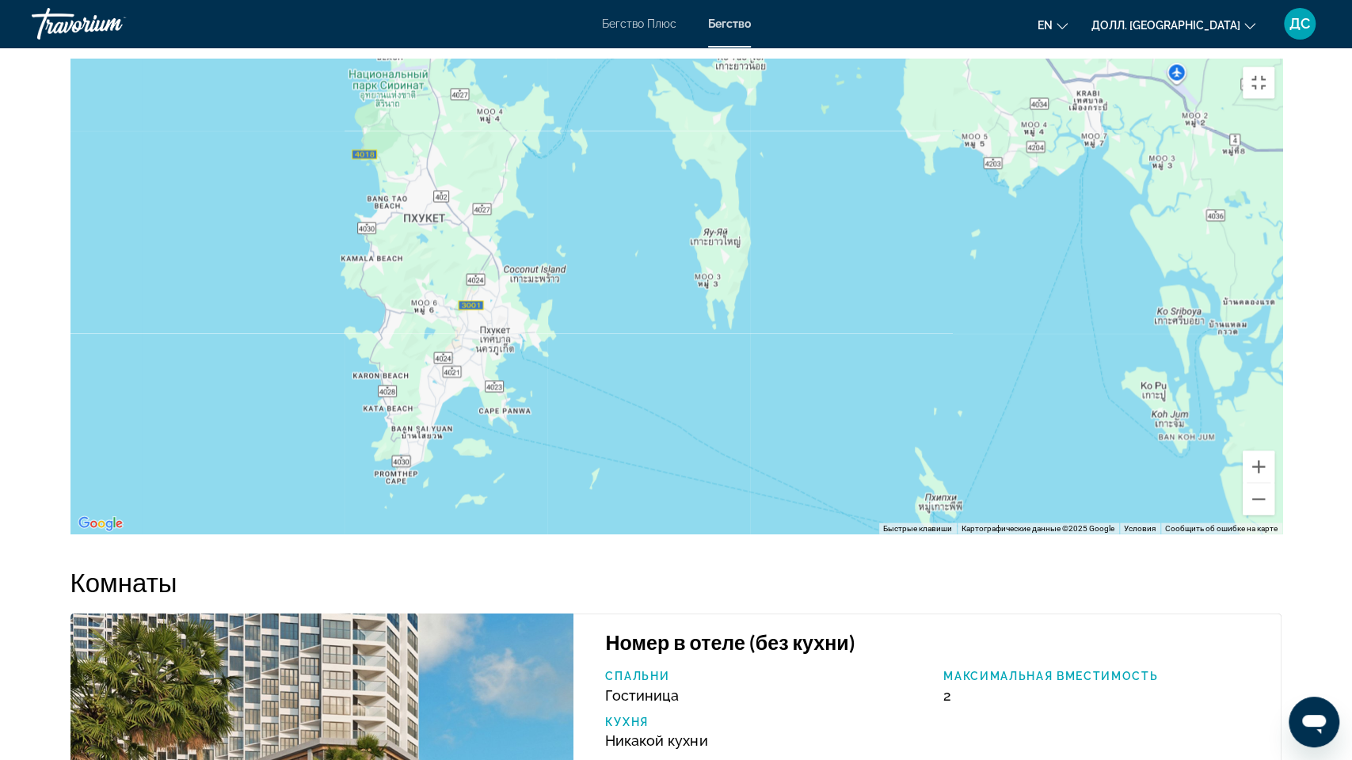
drag, startPoint x: 309, startPoint y: 323, endPoint x: 404, endPoint y: 334, distance: 95.7
click at [404, 334] on div "Основное содержание" at bounding box center [676, 296] width 1212 height 475
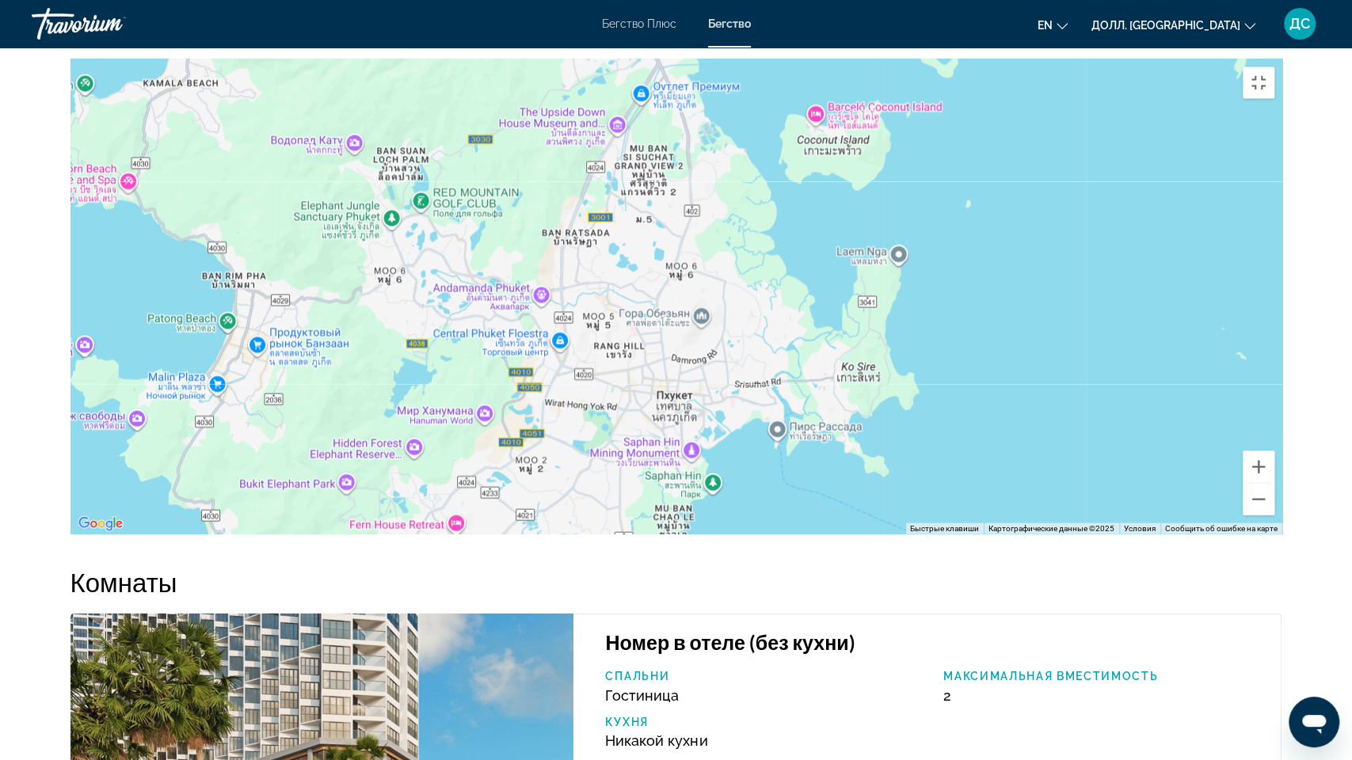
drag, startPoint x: 652, startPoint y: 516, endPoint x: 531, endPoint y: 296, distance: 251.3
click at [531, 296] on div "Основное содержание" at bounding box center [676, 296] width 1212 height 475
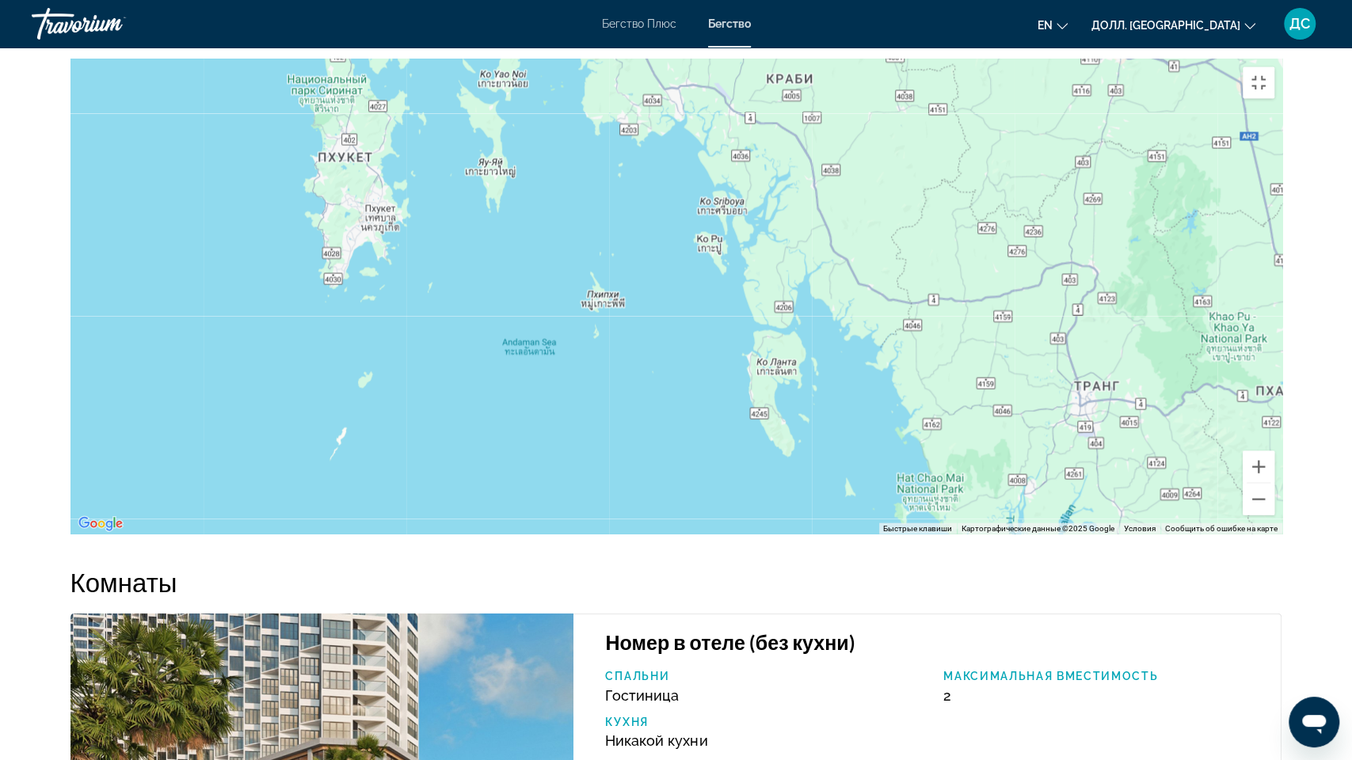
drag, startPoint x: 619, startPoint y: 351, endPoint x: 598, endPoint y: 379, distance: 35.0
click at [598, 379] on div "Основное содержание" at bounding box center [676, 296] width 1212 height 475
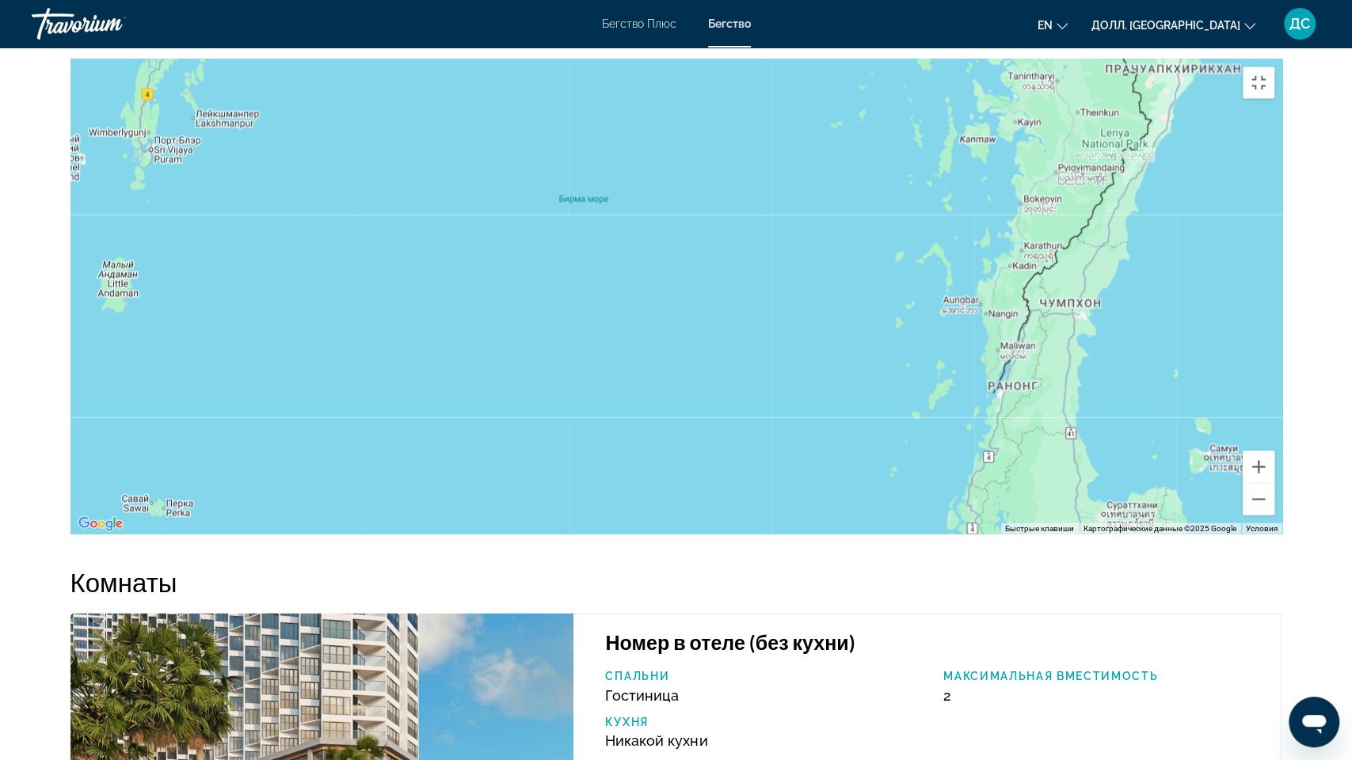
drag, startPoint x: 630, startPoint y: 527, endPoint x: 475, endPoint y: 383, distance: 211.3
click at [475, 383] on div "Основное содержание" at bounding box center [676, 296] width 1212 height 475
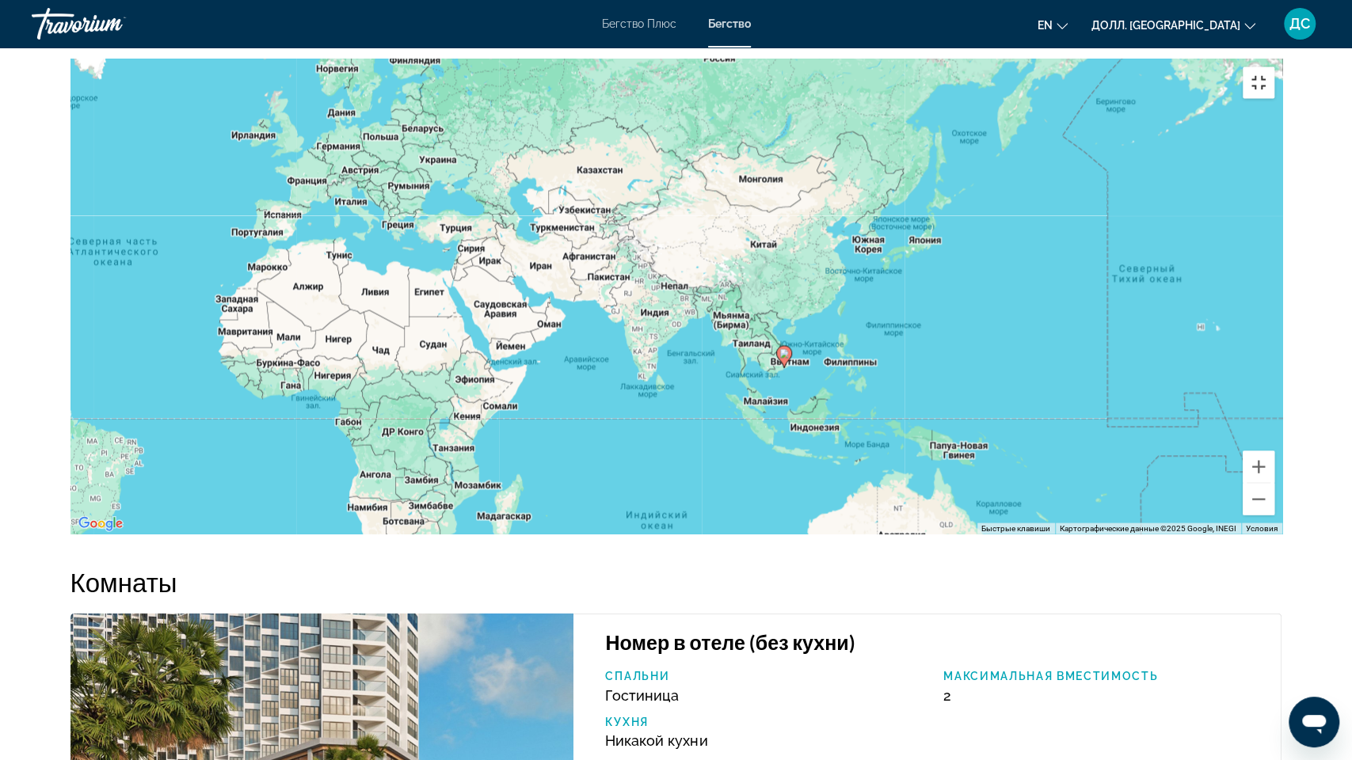
click at [1274, 67] on button "Включить полноэкранный режим" at bounding box center [1259, 83] width 32 height 32
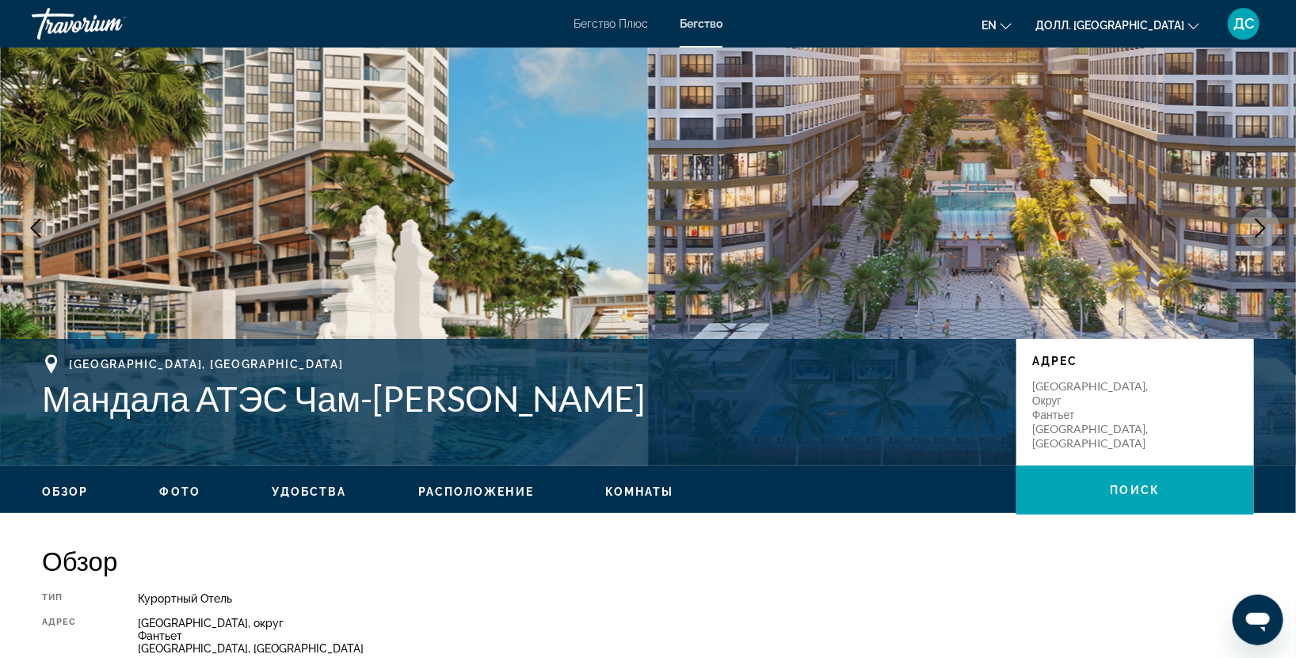
scroll to position [0, 0]
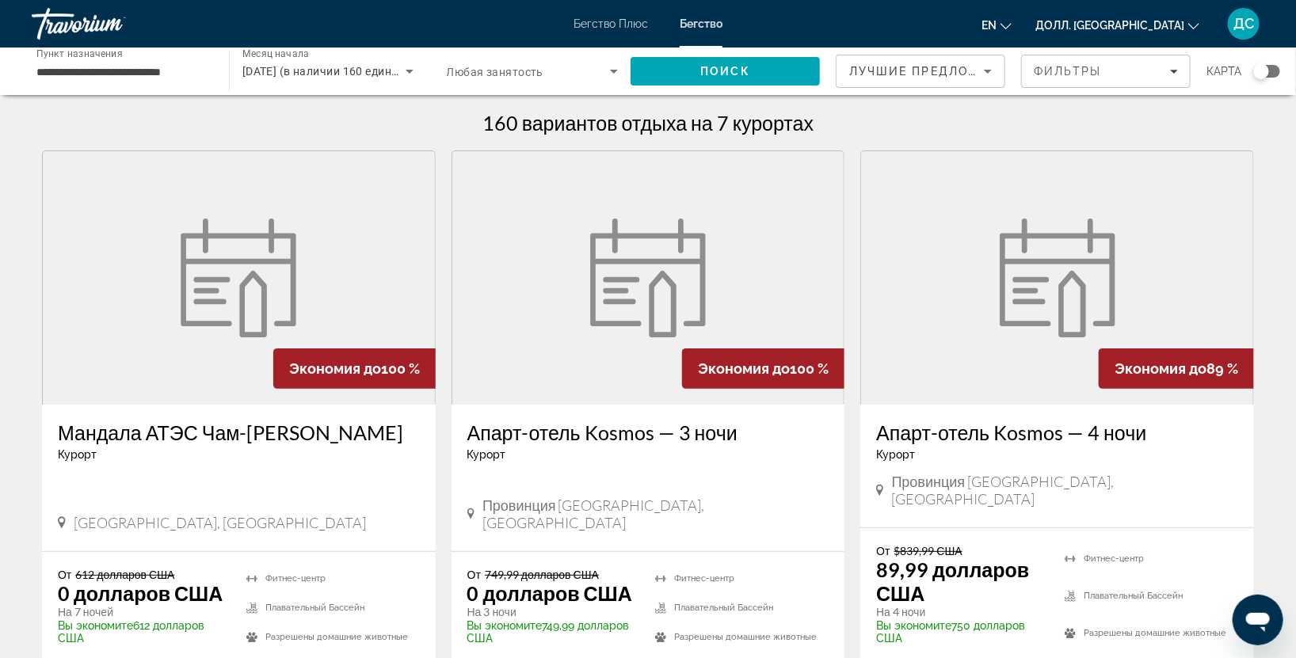
click at [151, 406] on div "Мандала АТЭС Чам-Бэй Муйне Курорт - Этот курорт предназначен только для взрослы…" at bounding box center [239, 478] width 394 height 147
click at [166, 428] on ya-tr-span "Мандала АТЭС Чам-[PERSON_NAME]" at bounding box center [231, 433] width 346 height 24
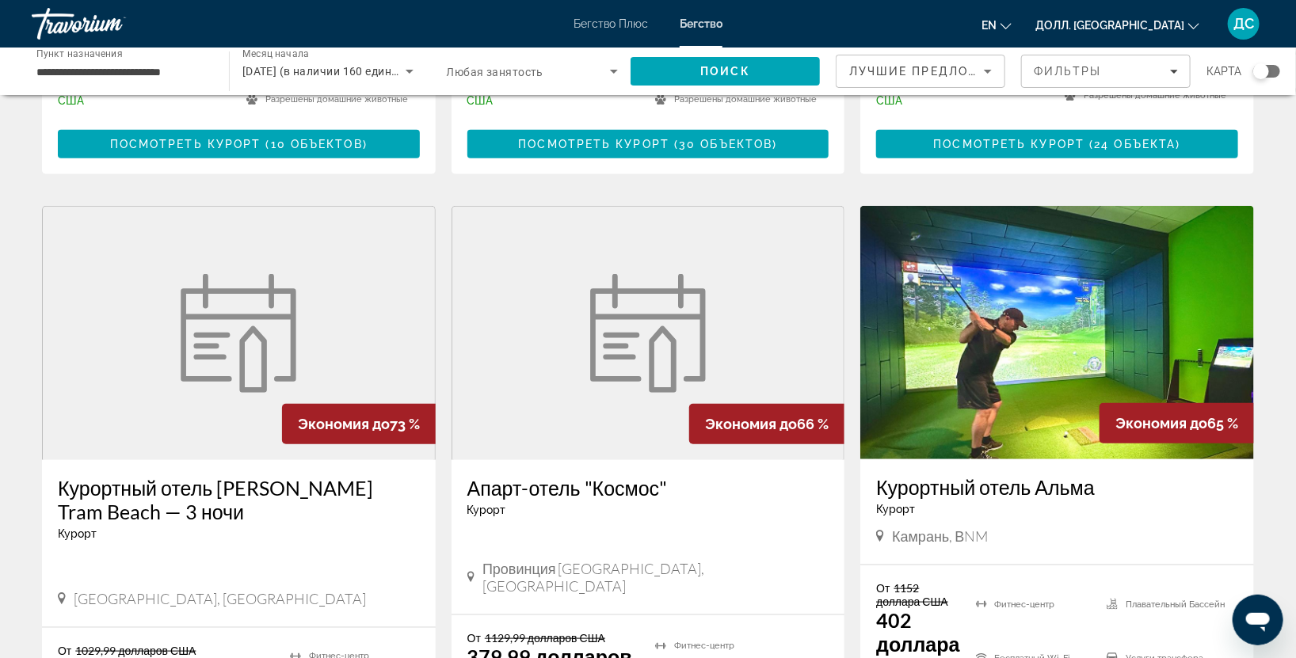
scroll to position [552, 0]
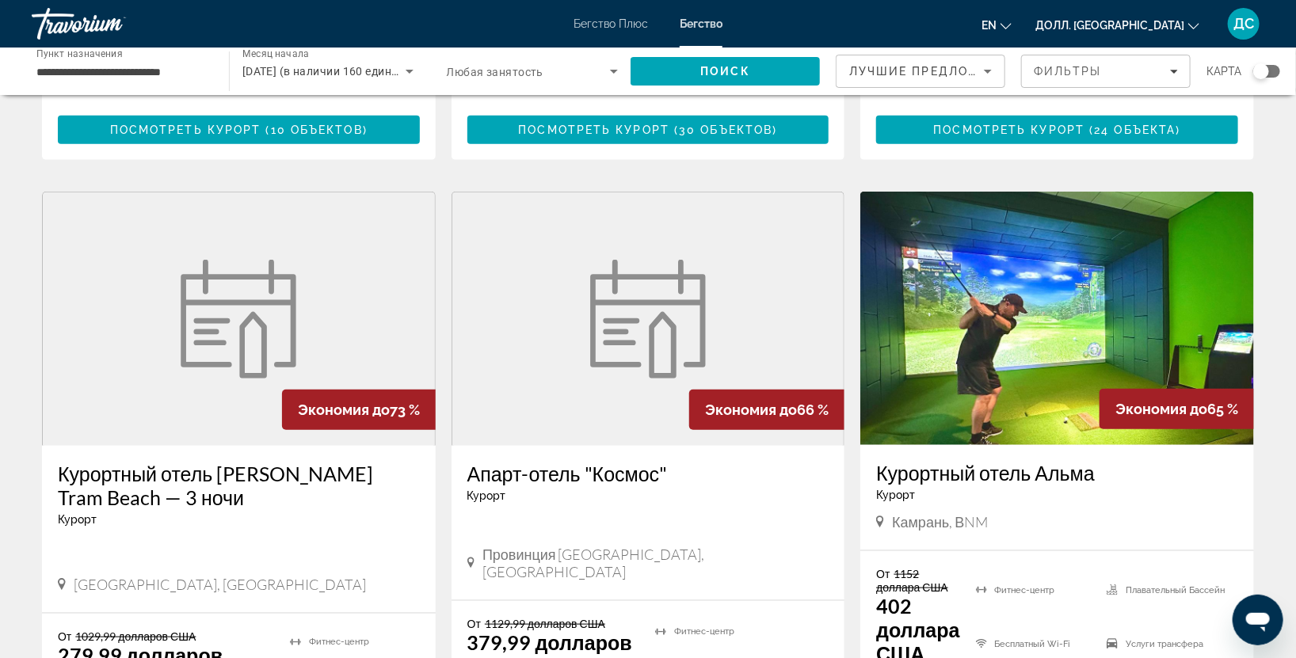
click at [1025, 394] on img "Основное содержание" at bounding box center [1057, 318] width 394 height 253
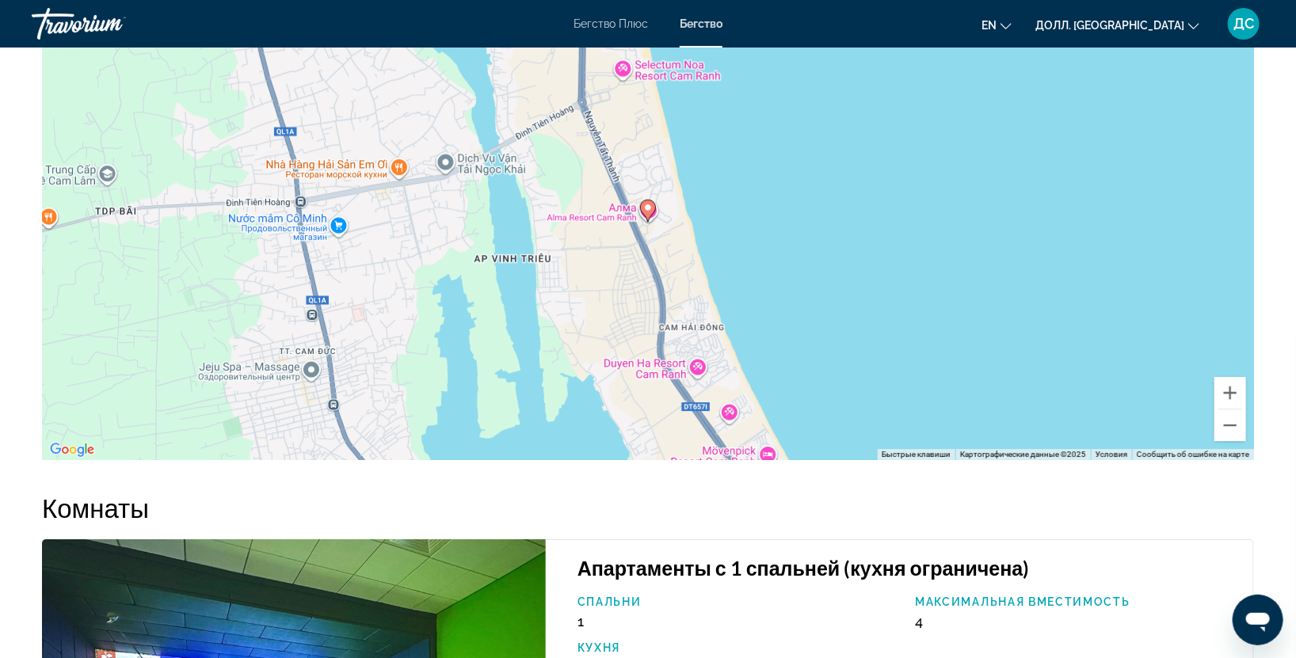
scroll to position [3216, 0]
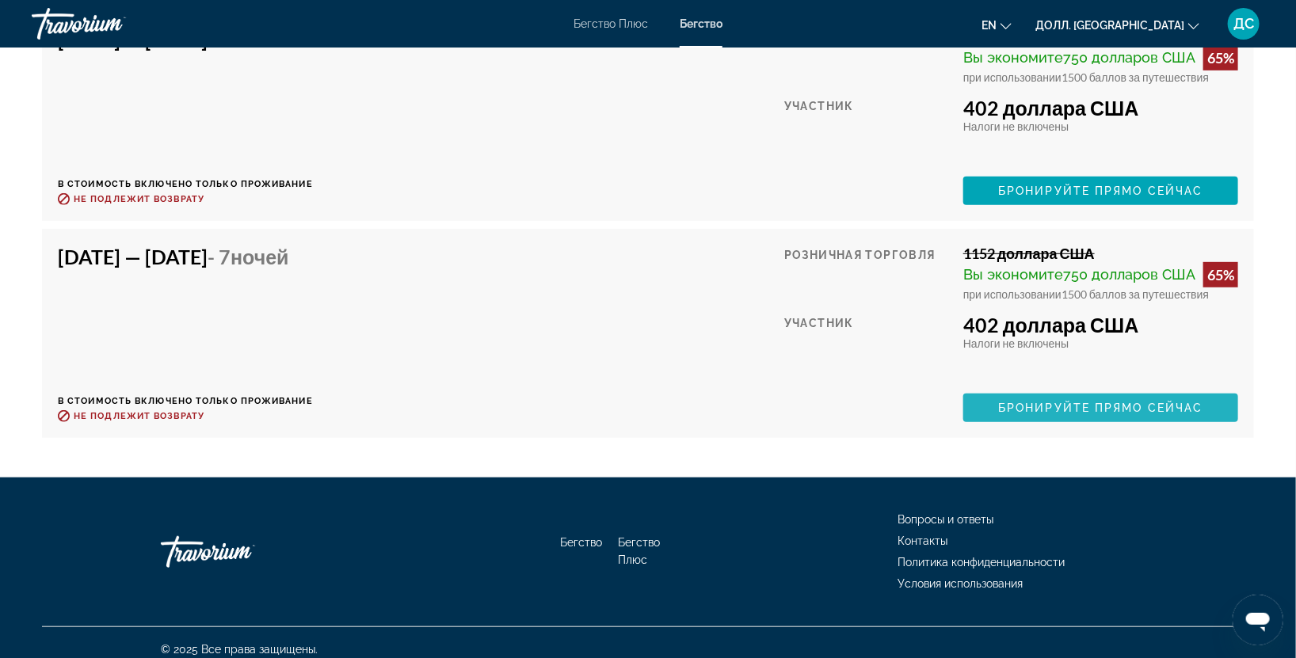
click at [1066, 402] on span "Бронируйте прямо сейчас" at bounding box center [1100, 408] width 204 height 13
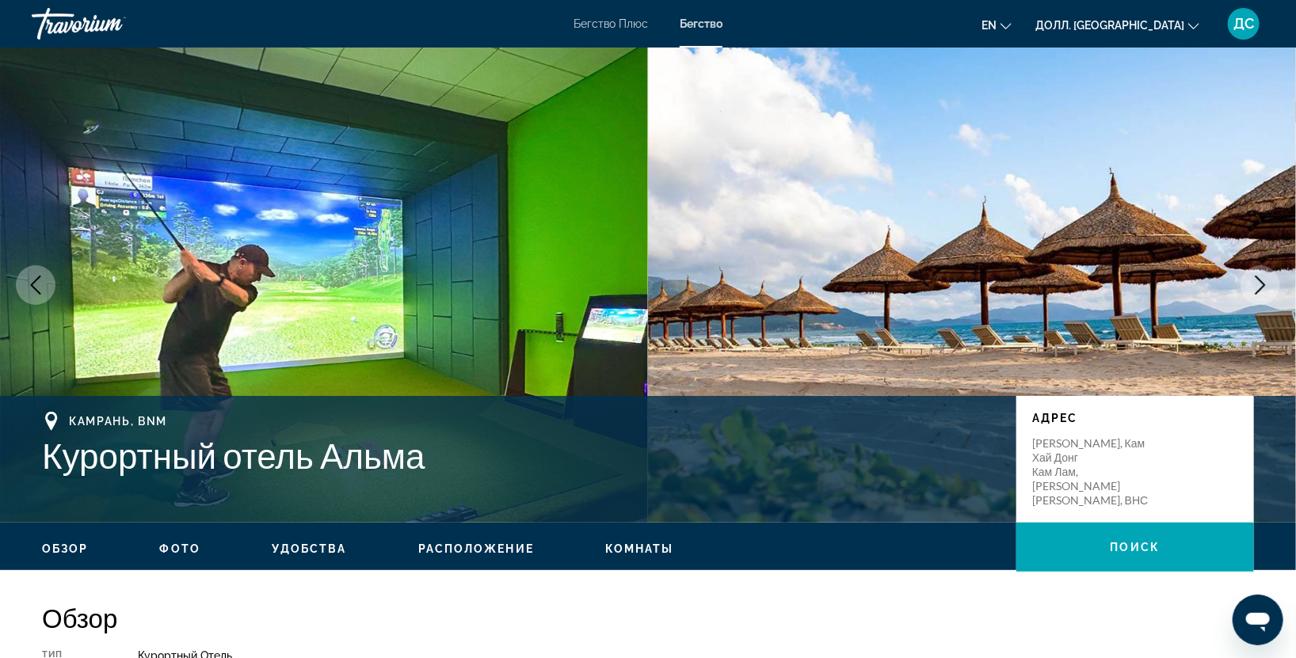
scroll to position [469, 0]
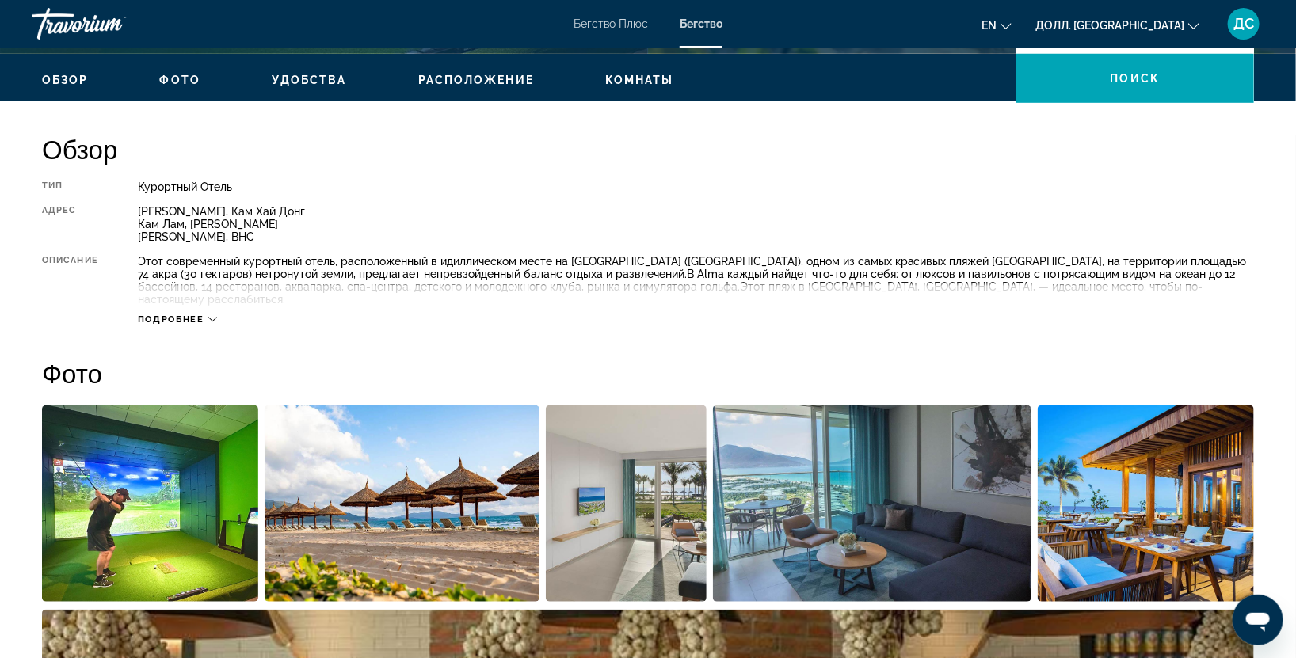
click at [204, 314] on div "Подробнее" at bounding box center [177, 319] width 79 height 10
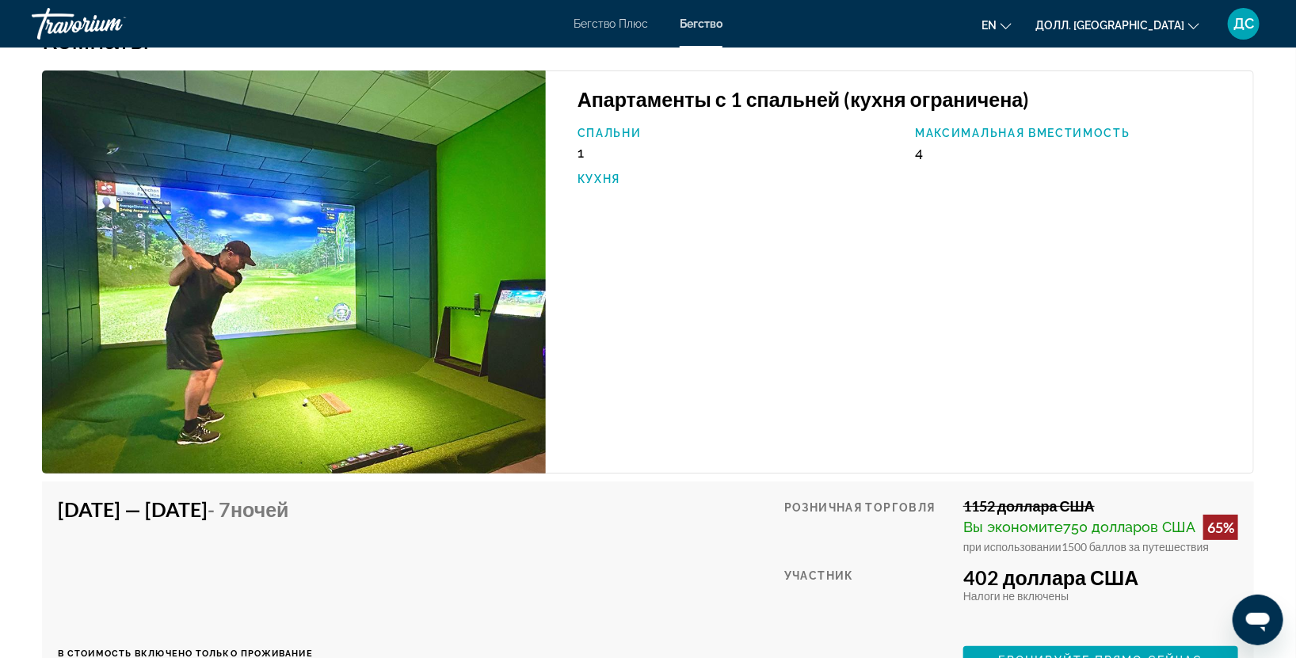
scroll to position [3216, 0]
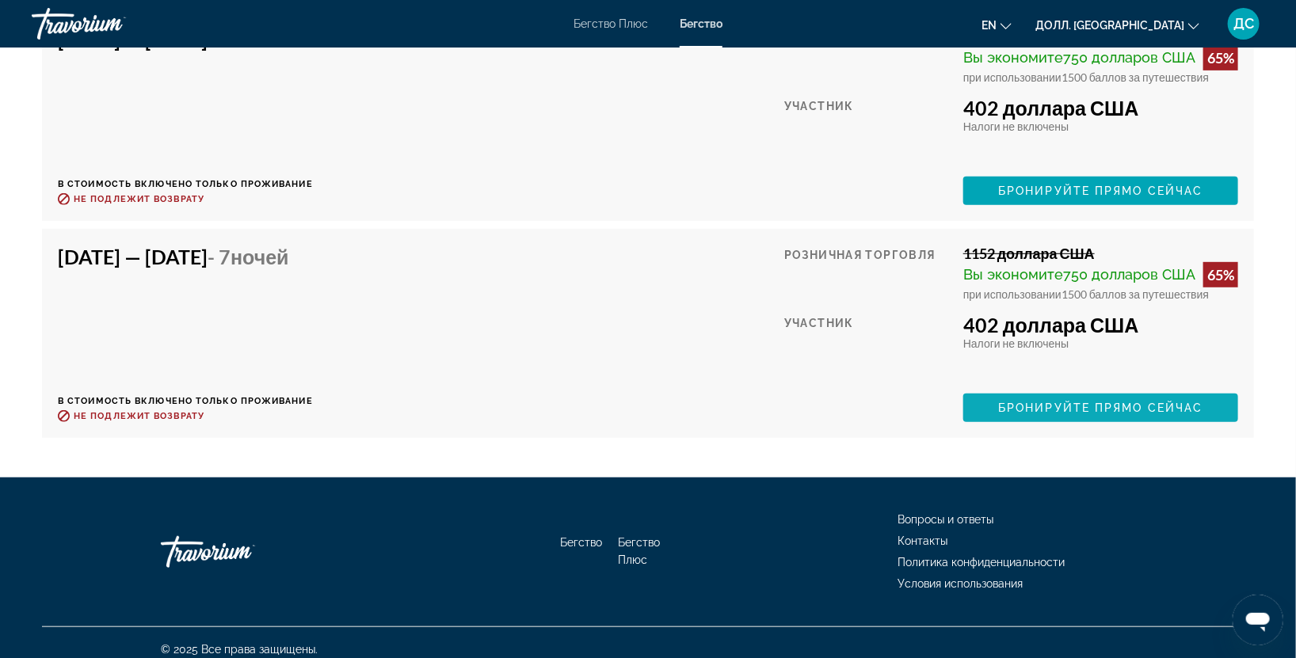
click at [1052, 402] on span "Бронируйте прямо сейчас" at bounding box center [1100, 408] width 204 height 13
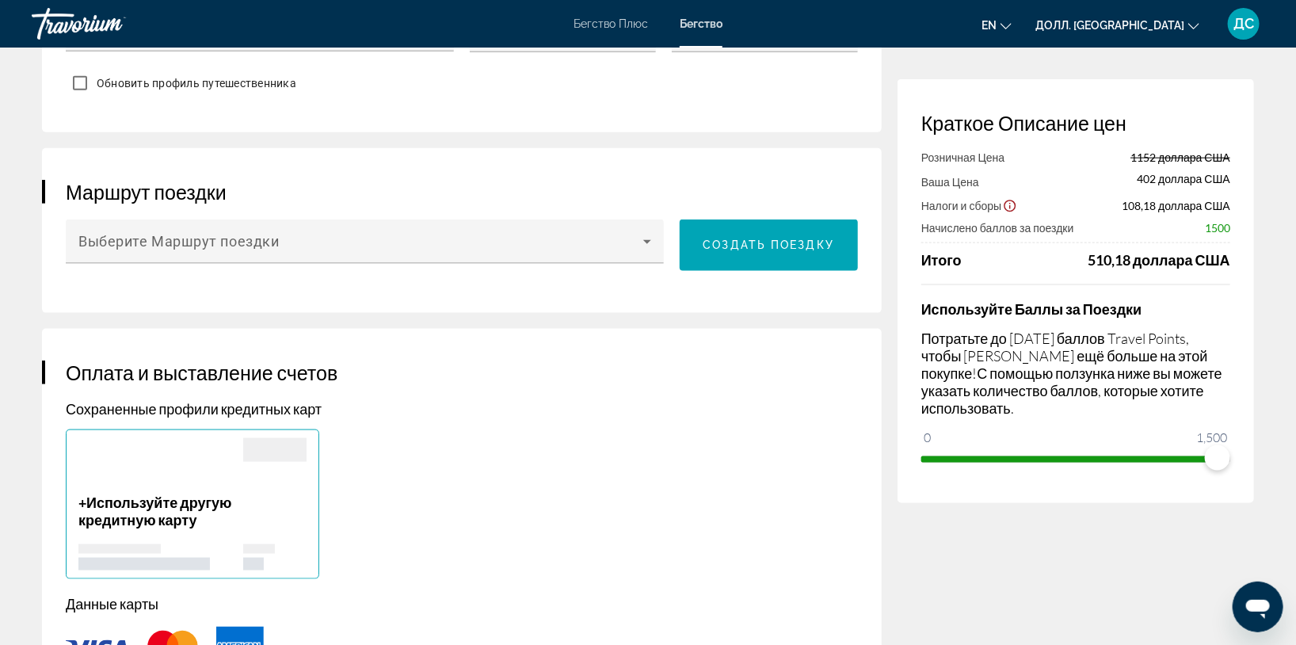
scroll to position [938, 0]
